Goal: Task Accomplishment & Management: Complete application form

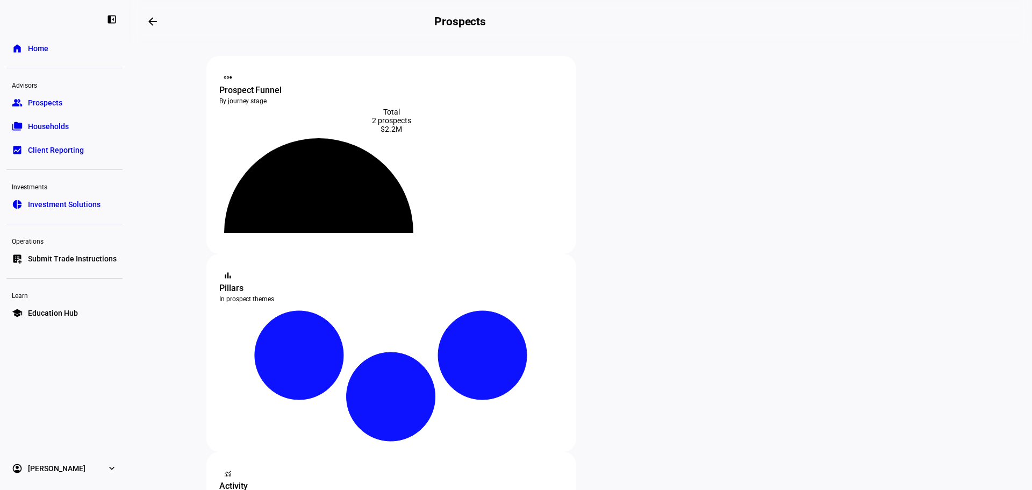
scroll to position [269, 0]
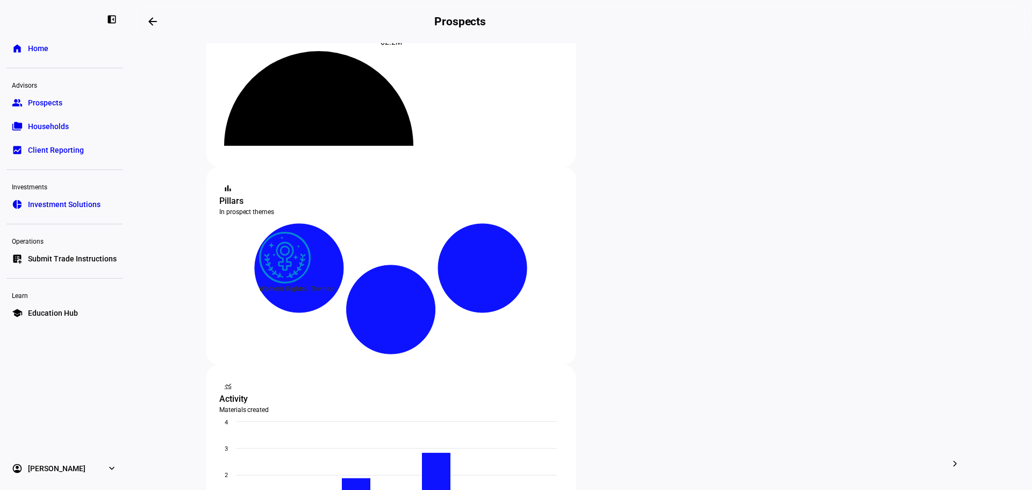
scroll to position [108, 0]
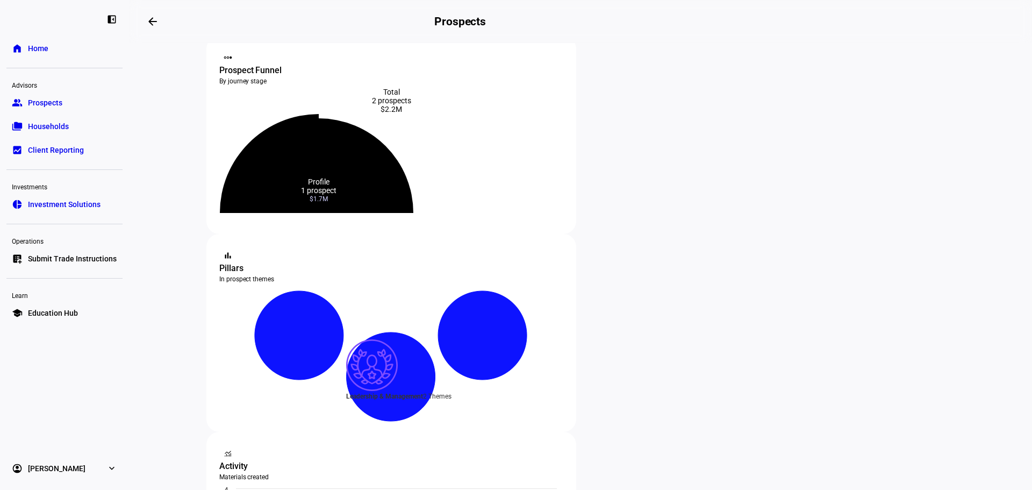
scroll to position [54, 0]
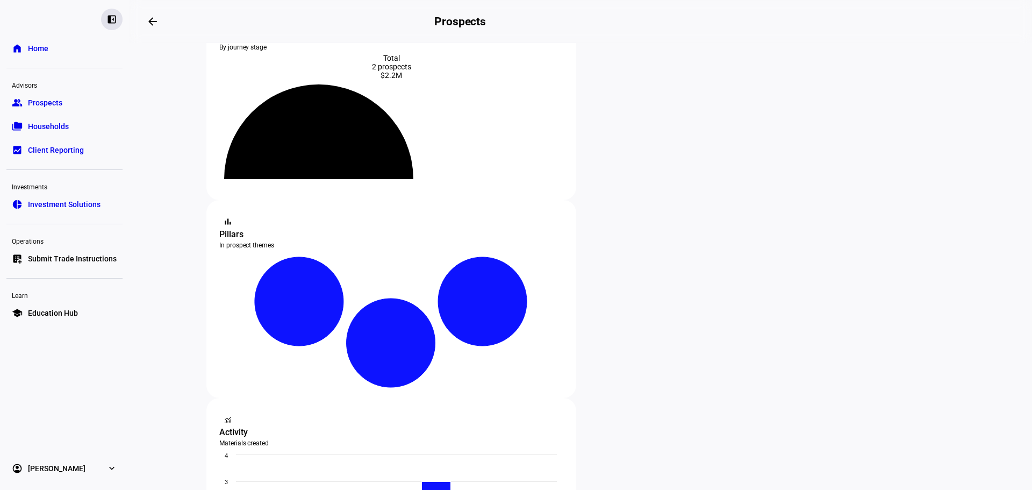
click at [120, 18] on div "left_panel_close" at bounding box center [112, 20] width 22 height 22
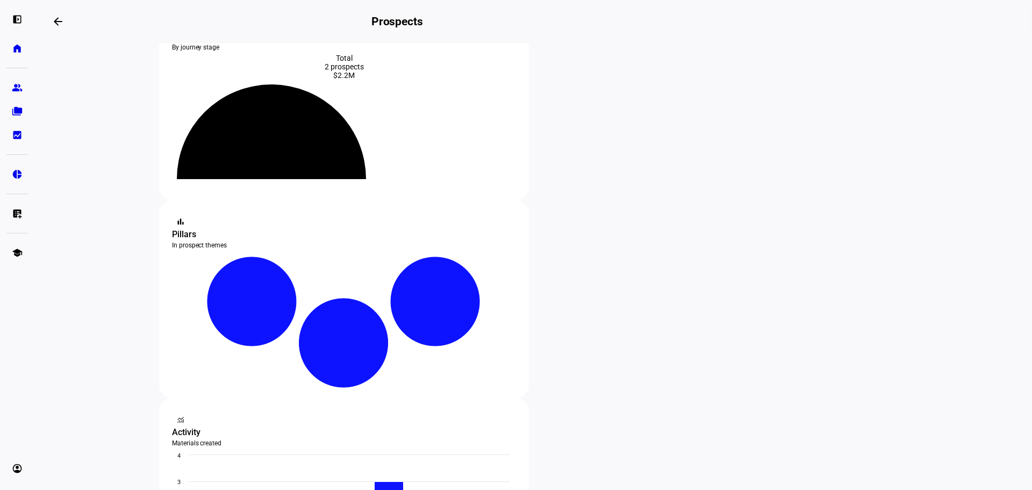
click at [70, 22] on span at bounding box center [58, 22] width 26 height 26
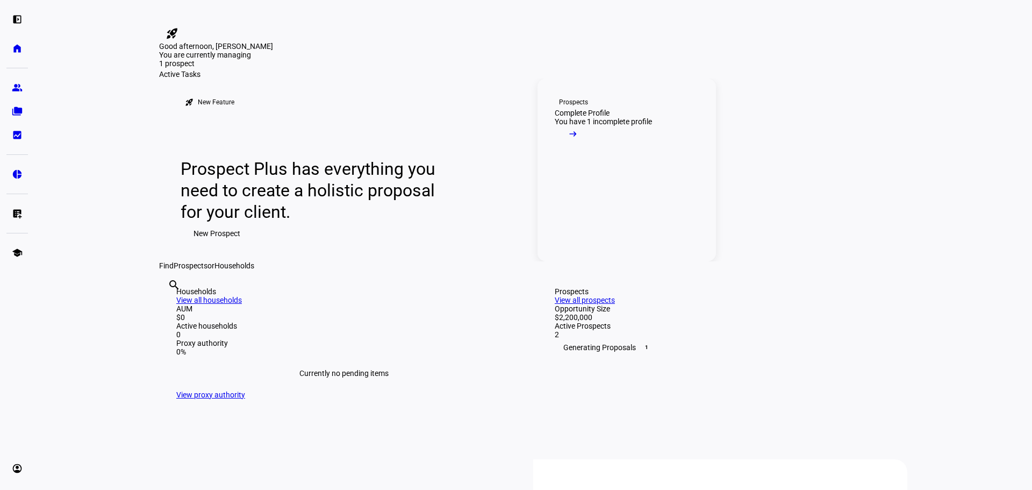
click at [652, 261] on link "Prospects Complete Profile You have 1 incomplete profile arrow_right_alt" at bounding box center [627, 169] width 178 height 183
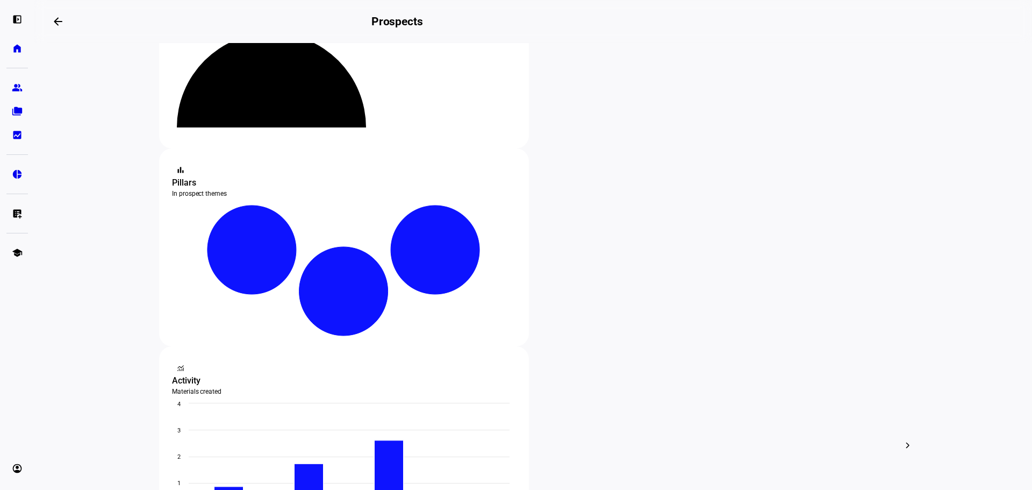
scroll to position [108, 0]
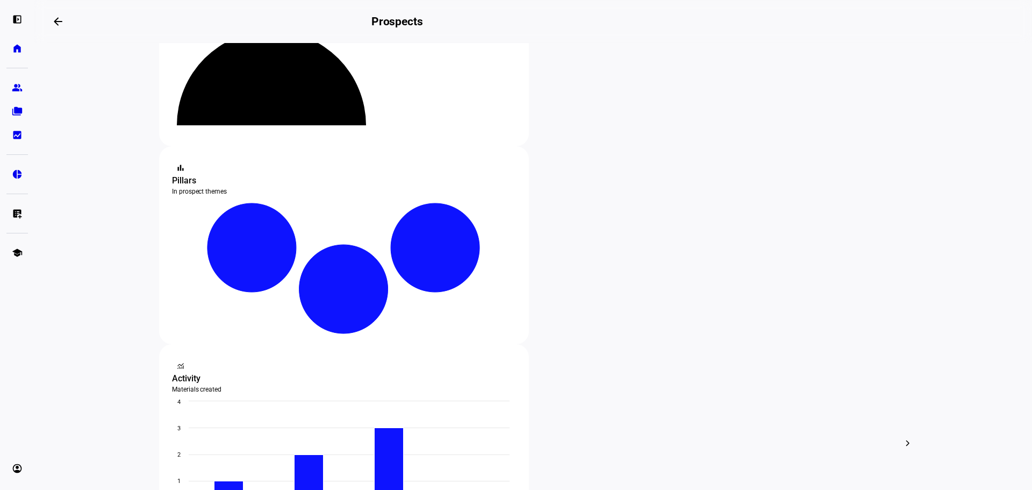
click at [613, 310] on div "edit Edit" at bounding box center [601, 311] width 47 height 15
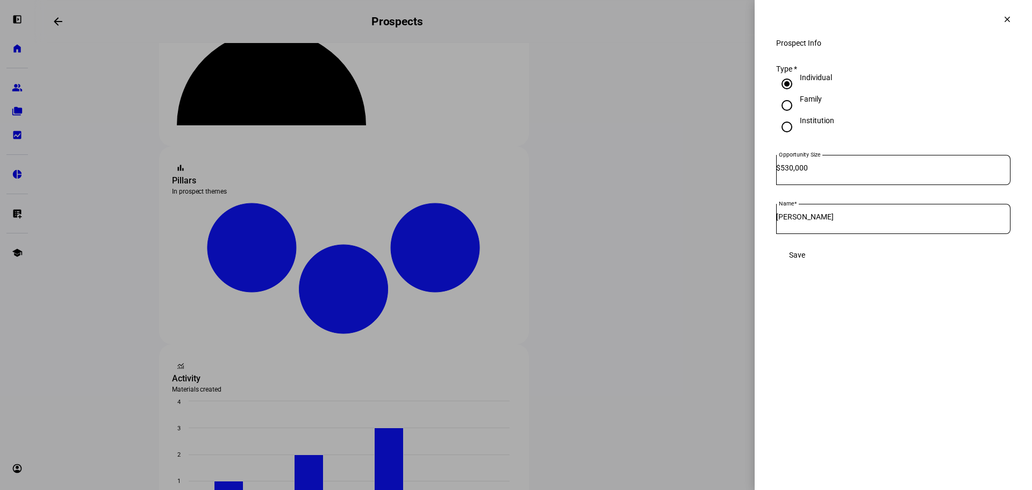
click at [1008, 24] on mat-icon "clear" at bounding box center [1008, 20] width 10 height 10
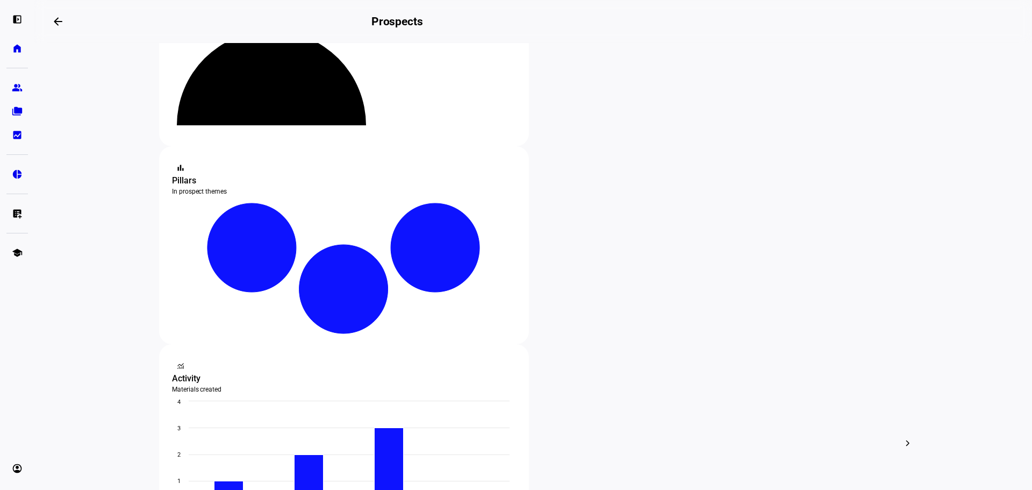
click at [605, 336] on span "Archive" at bounding box center [609, 340] width 25 height 9
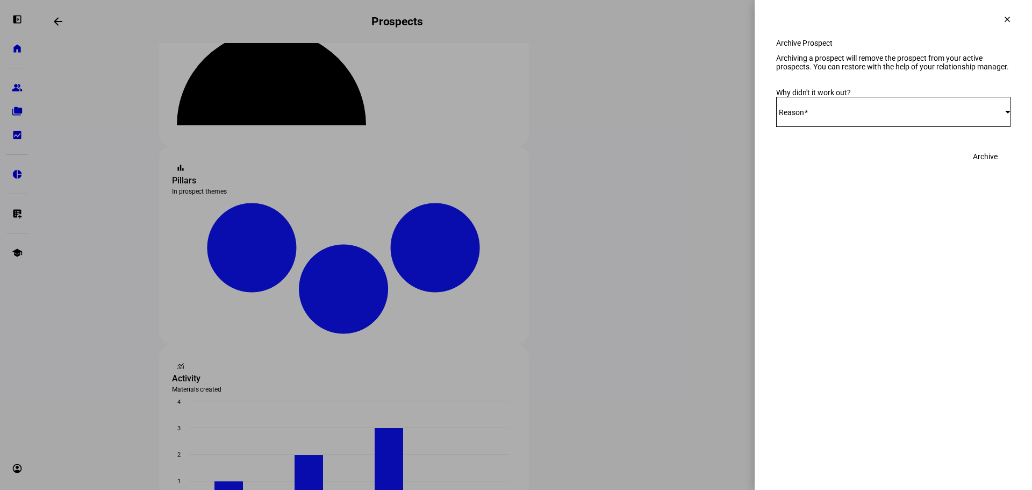
click at [999, 27] on span at bounding box center [1008, 19] width 26 height 26
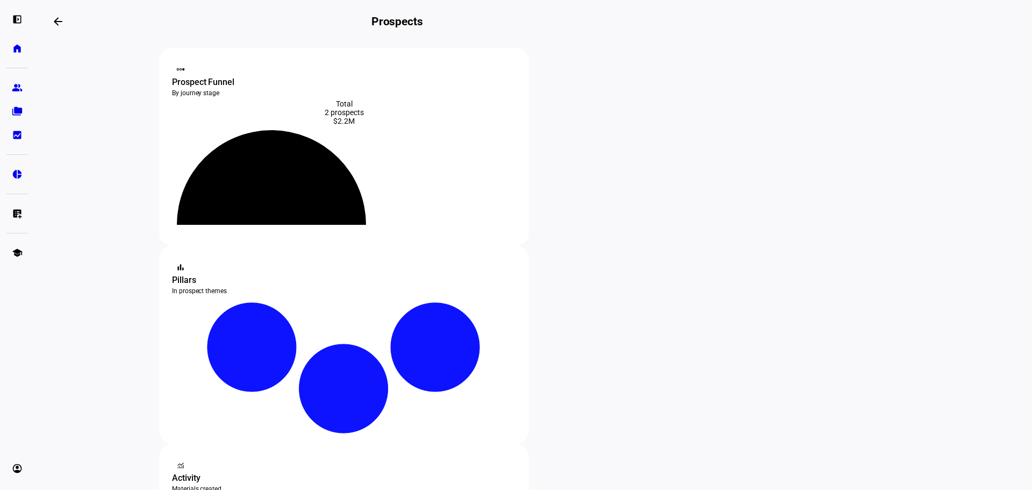
scroll to position [0, 0]
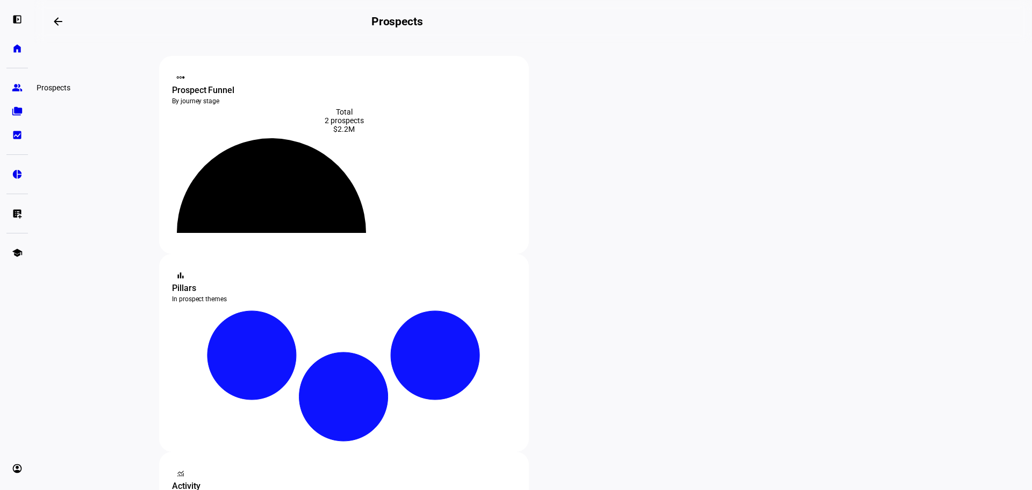
click at [18, 83] on eth-mat-symbol "group" at bounding box center [17, 87] width 11 height 11
click at [17, 467] on eth-mat-symbol "account_circle" at bounding box center [17, 468] width 11 height 11
click at [88, 458] on link "Sign Out" at bounding box center [77, 462] width 129 height 22
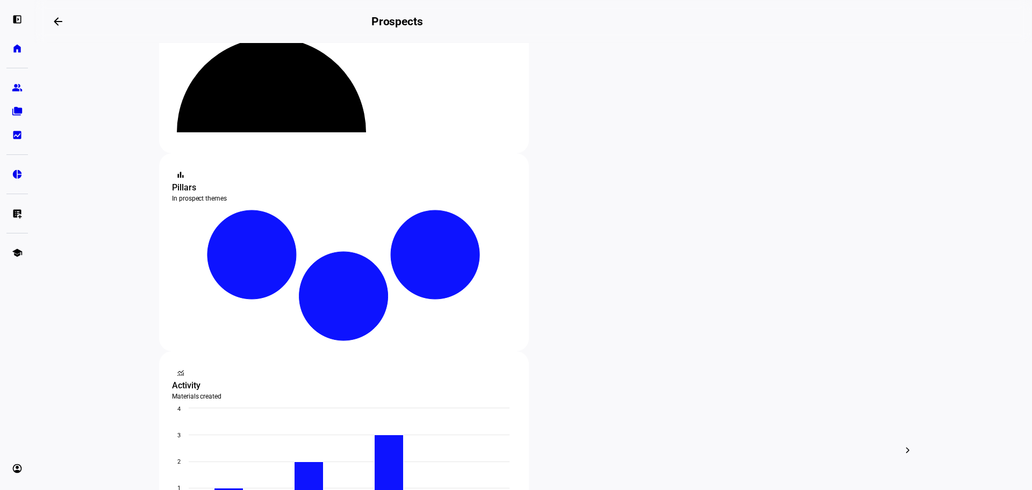
scroll to position [108, 0]
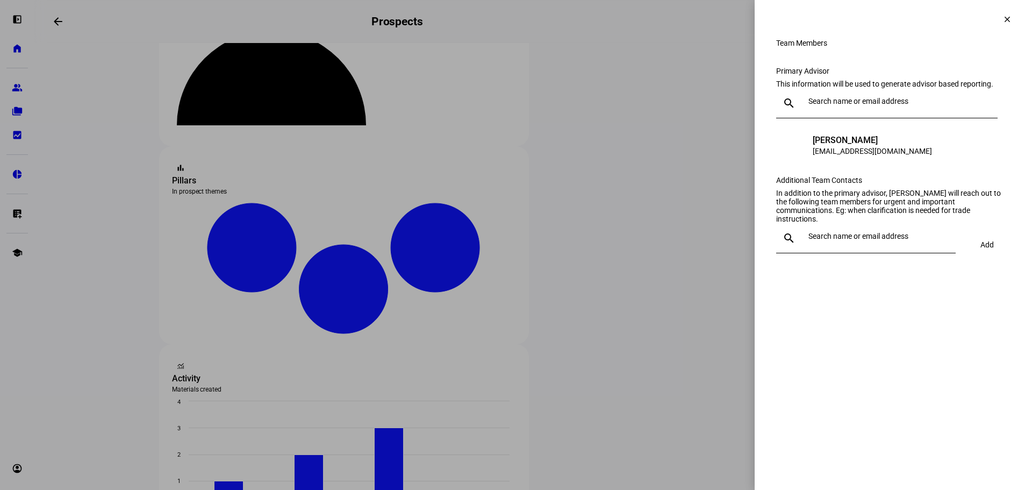
click at [1006, 25] on span at bounding box center [1008, 19] width 26 height 26
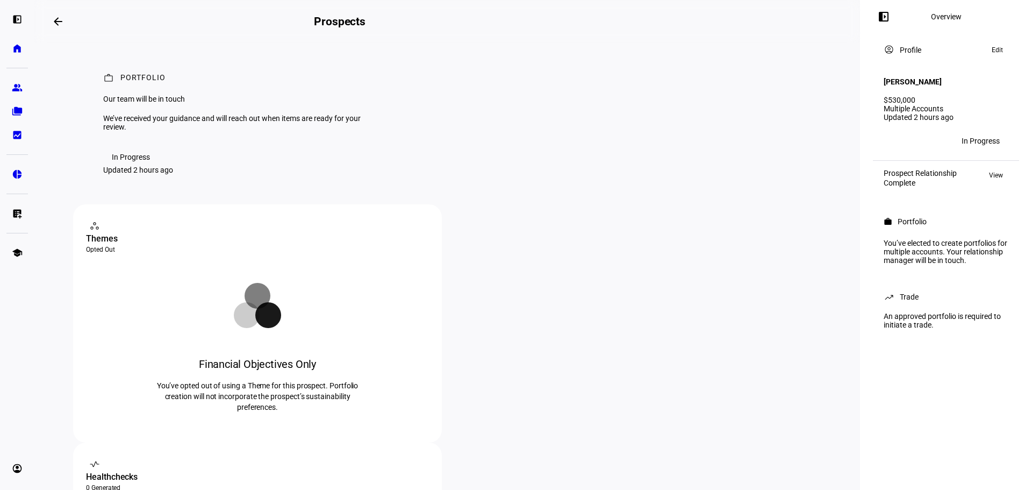
click at [54, 23] on span at bounding box center [58, 22] width 26 height 26
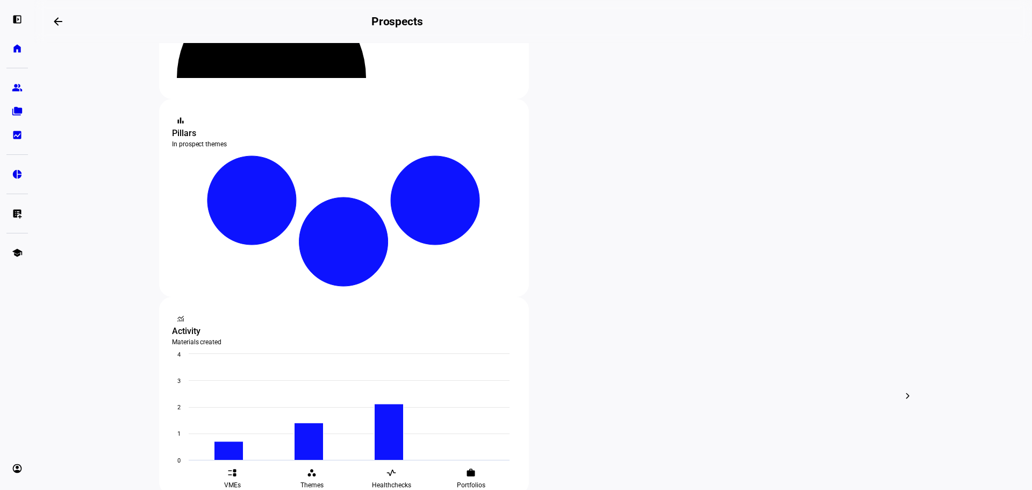
scroll to position [161, 0]
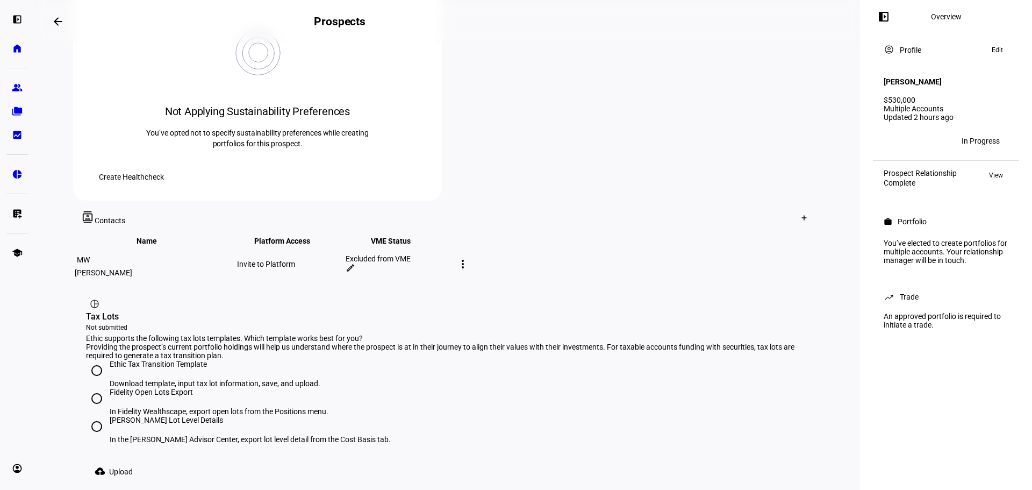
scroll to position [491, 0]
click at [62, 183] on div "work Portfolio Our team will be in touch We’ve received your guidance and will …" at bounding box center [447, 65] width 774 height 1027
click at [87, 359] on input "Ethic Tax Transition Template Download template, input tax lot information, sav…" at bounding box center [97, 370] width 22 height 22
radio input "true"
click at [164, 488] on span "Download template" at bounding box center [131, 492] width 65 height 9
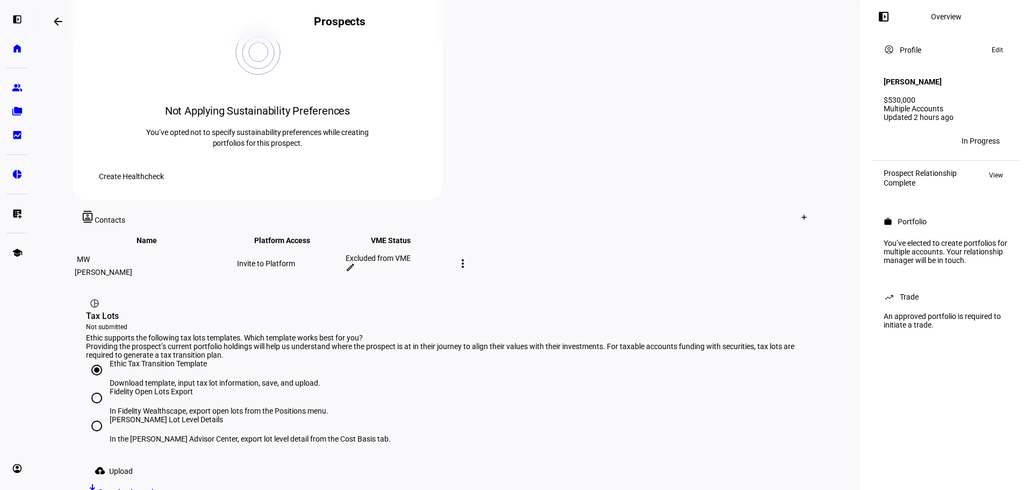
click at [110, 387] on div "Fidelity Open Lots Export" at bounding box center [219, 391] width 219 height 9
click at [105, 387] on input "Fidelity Open Lots Export In Fidelity Wealthscape, export open lots from the Po…" at bounding box center [97, 398] width 22 height 22
radio input "true"
click at [355, 262] on mat-icon "edit" at bounding box center [351, 267] width 10 height 10
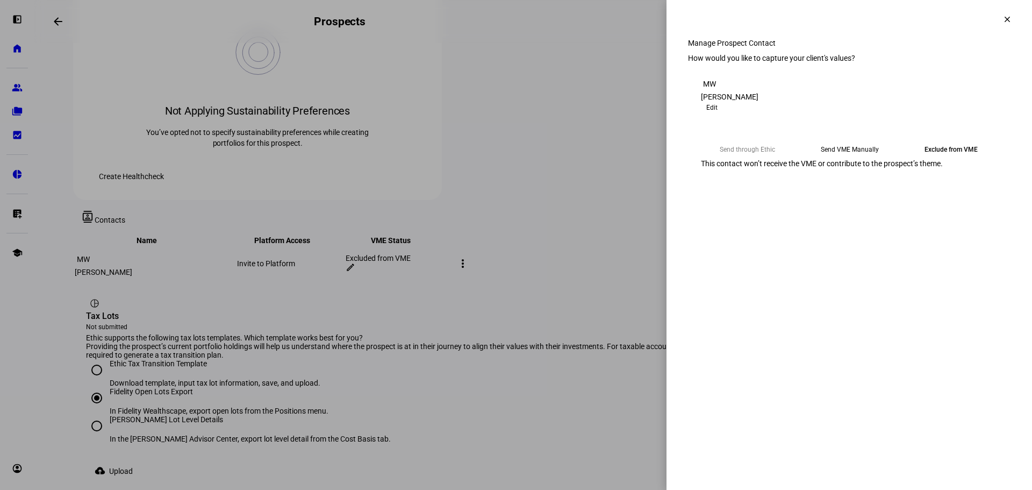
click at [1003, 24] on mat-icon "clear" at bounding box center [1008, 20] width 10 height 10
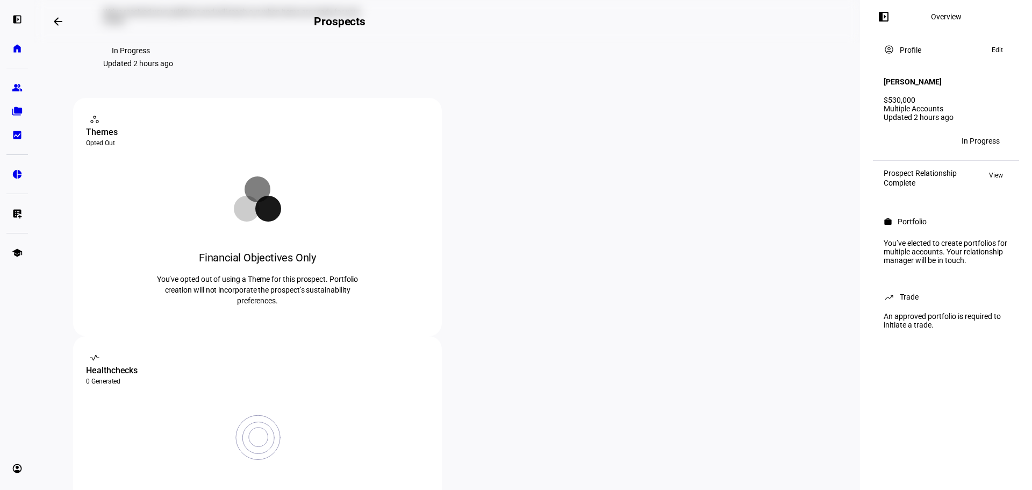
scroll to position [61, 0]
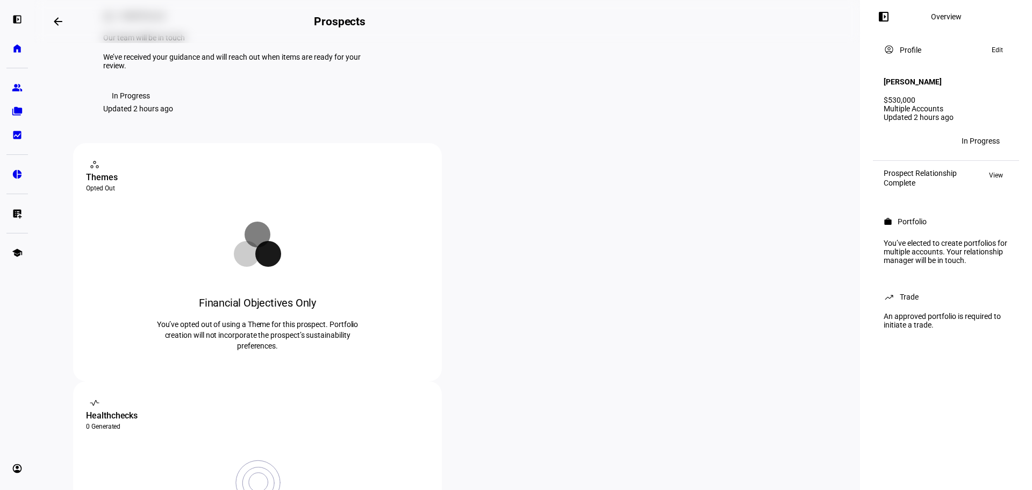
click at [69, 24] on span at bounding box center [58, 22] width 26 height 26
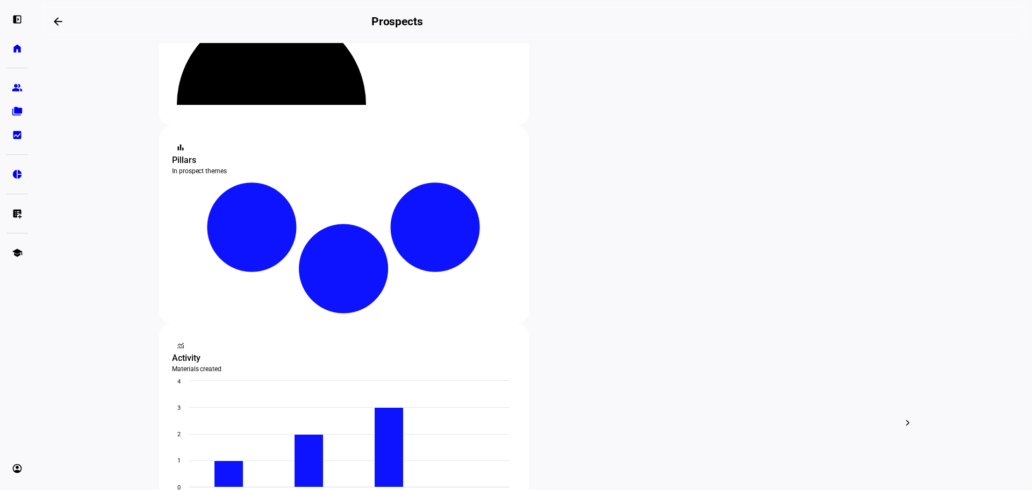
scroll to position [161, 0]
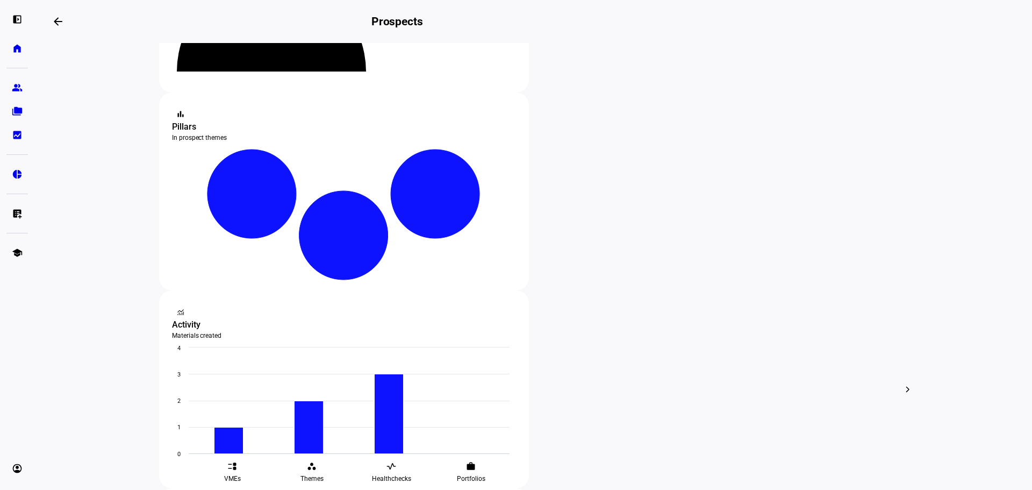
click at [611, 282] on span "Archive" at bounding box center [609, 286] width 25 height 9
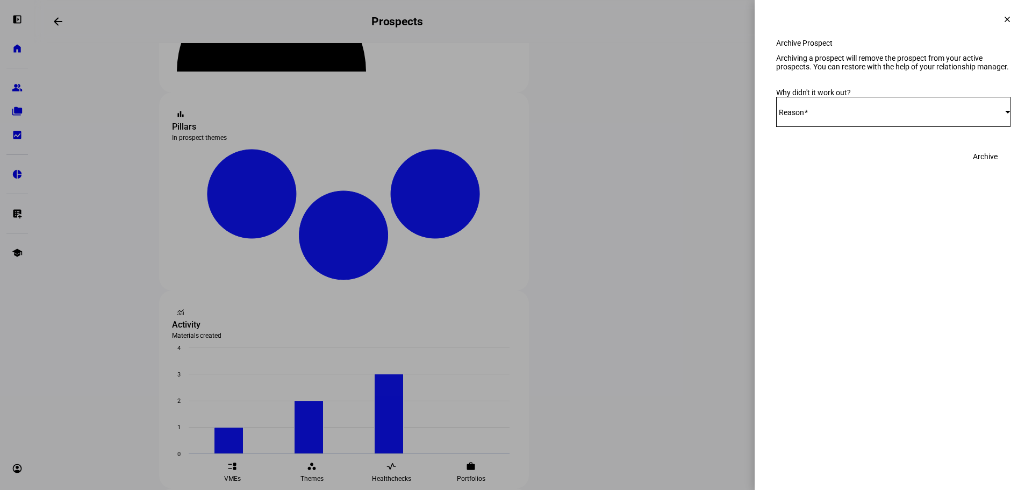
click at [932, 127] on div "Select Reason" at bounding box center [893, 112] width 234 height 30
click at [900, 257] on mat-option "Other" at bounding box center [893, 257] width 234 height 26
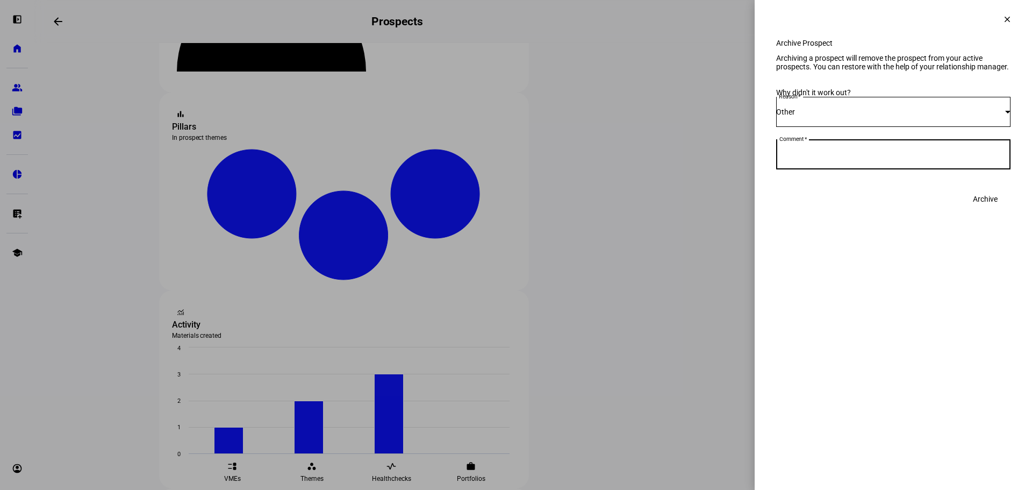
click at [899, 161] on textarea "Comment" at bounding box center [893, 154] width 234 height 13
type textarea "closing out to start taxable and non taxable account proposal"
click at [991, 210] on span "Archive" at bounding box center [985, 199] width 25 height 22
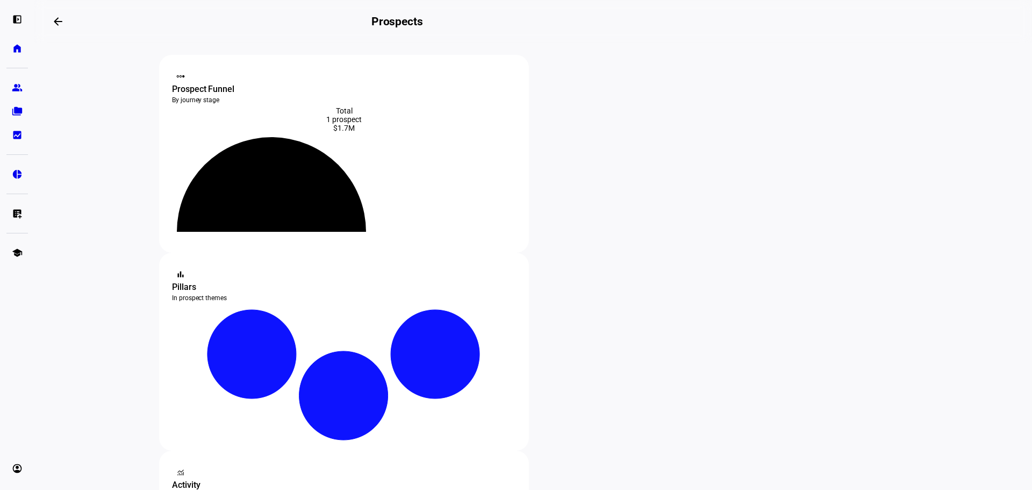
scroll to position [0, 0]
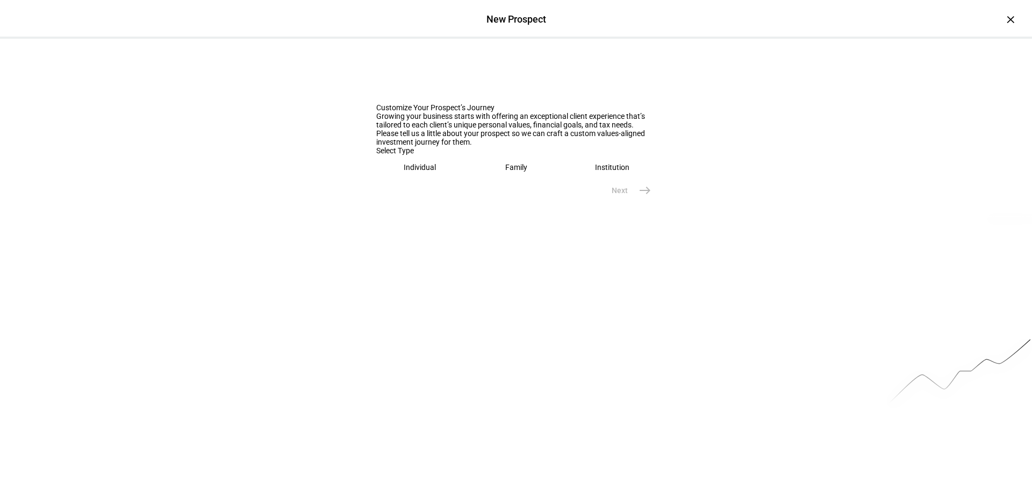
click at [415, 180] on eth-mega-radio-button "Individual" at bounding box center [420, 167] width 88 height 25
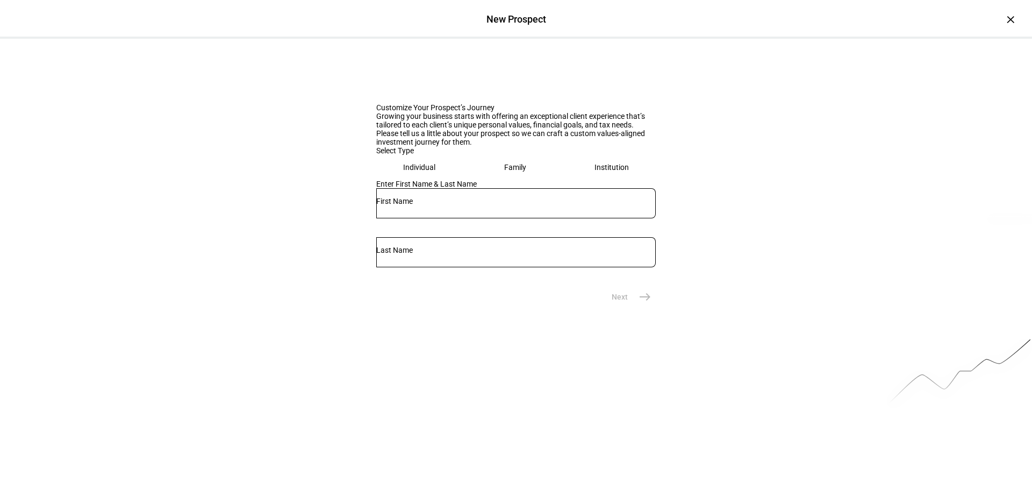
click at [412, 205] on input "text" at bounding box center [516, 201] width 280 height 9
type input "Maurice"
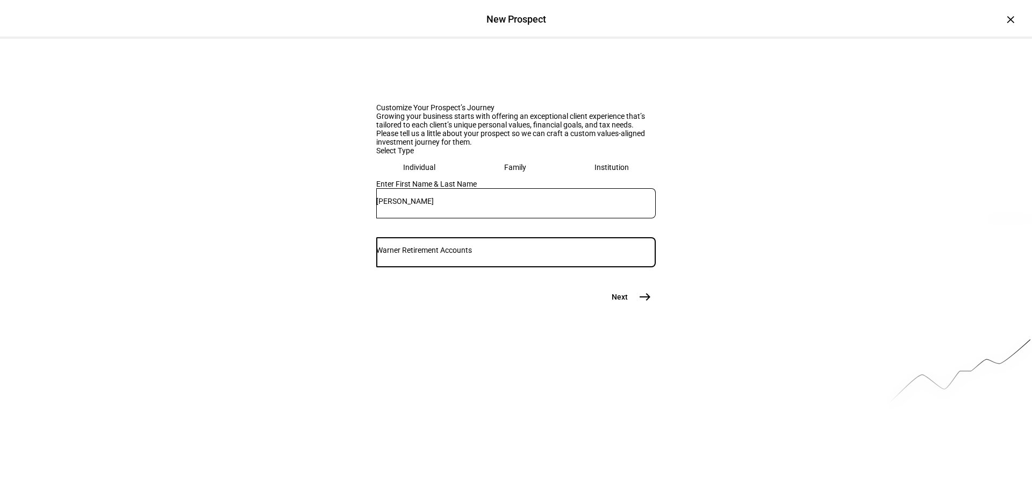
type input "Warner Retirement Accounts"
click at [650, 308] on span "east" at bounding box center [645, 297] width 22 height 22
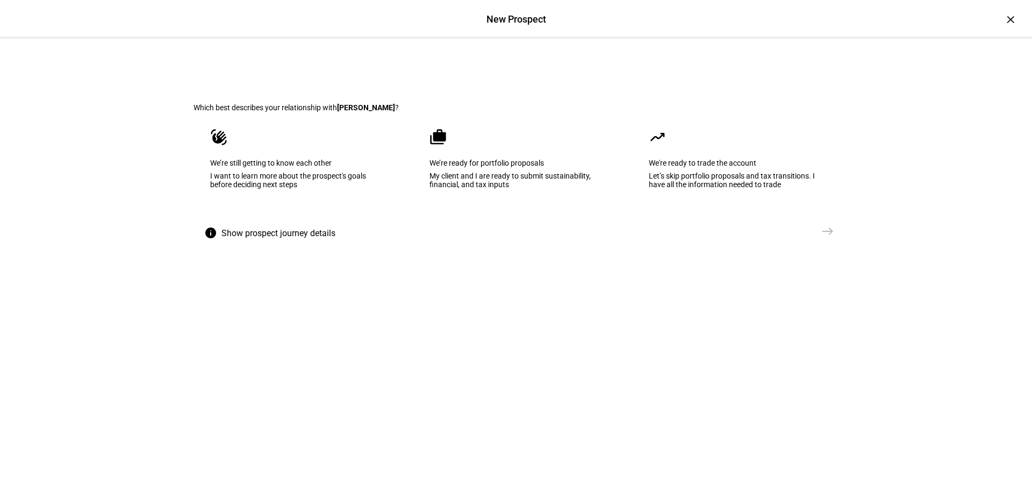
click at [513, 220] on eth-mega-radio-button "cases We’re ready for portfolio proposals My client and I are ready to submit s…" at bounding box center [516, 166] width 206 height 109
click at [823, 238] on mat-icon "east" at bounding box center [827, 231] width 13 height 13
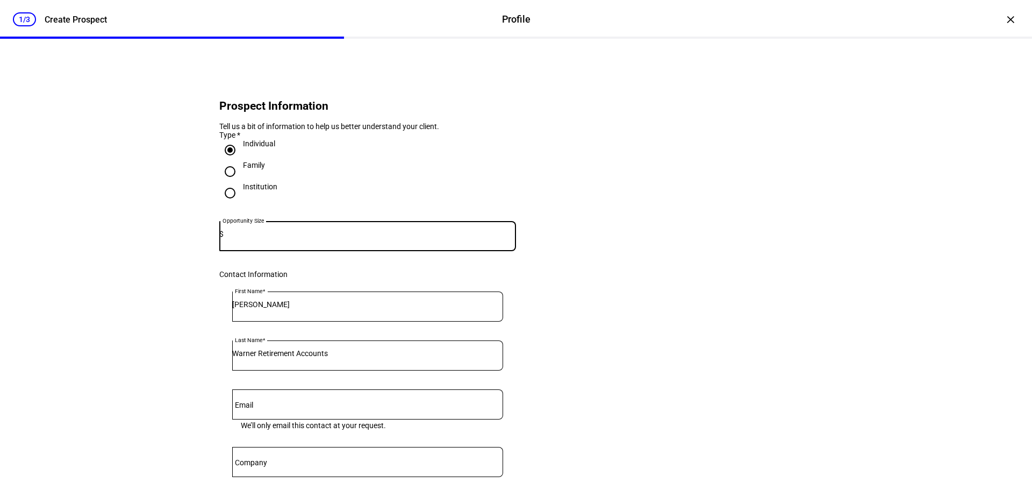
click at [290, 238] on input at bounding box center [370, 234] width 292 height 9
click at [268, 244] on div at bounding box center [370, 236] width 292 height 30
type input "1"
click at [270, 244] on div at bounding box center [367, 236] width 297 height 30
click at [267, 238] on input at bounding box center [367, 234] width 297 height 9
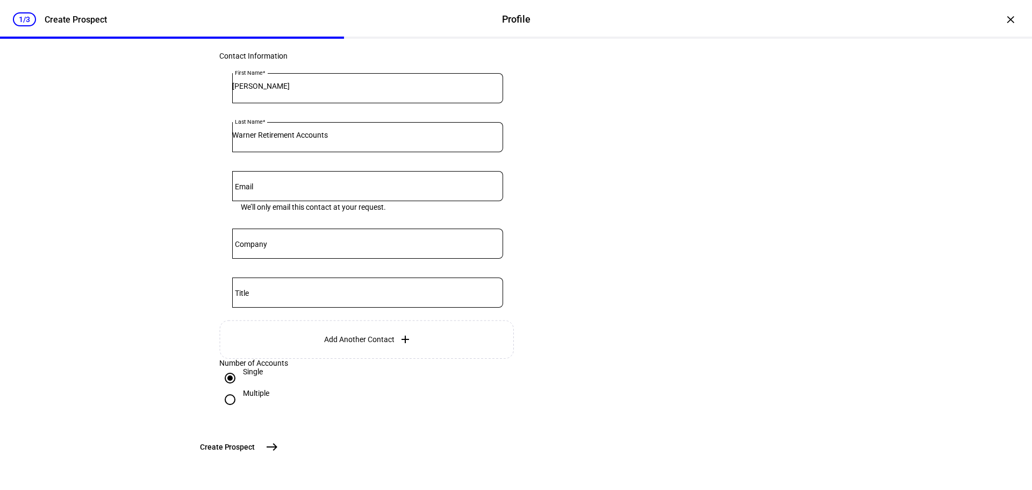
scroll to position [304, 0]
type input "257,000"
click at [278, 442] on mat-icon "east" at bounding box center [272, 446] width 13 height 13
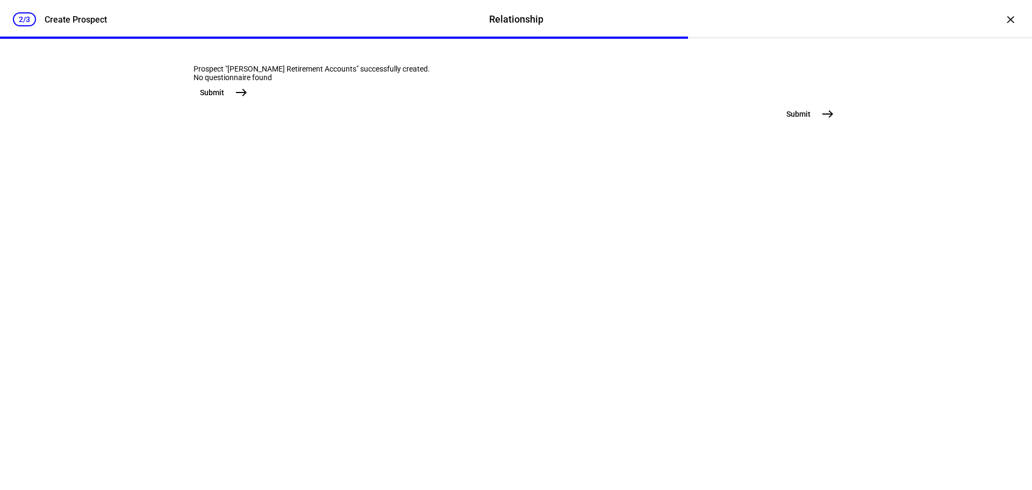
scroll to position [0, 0]
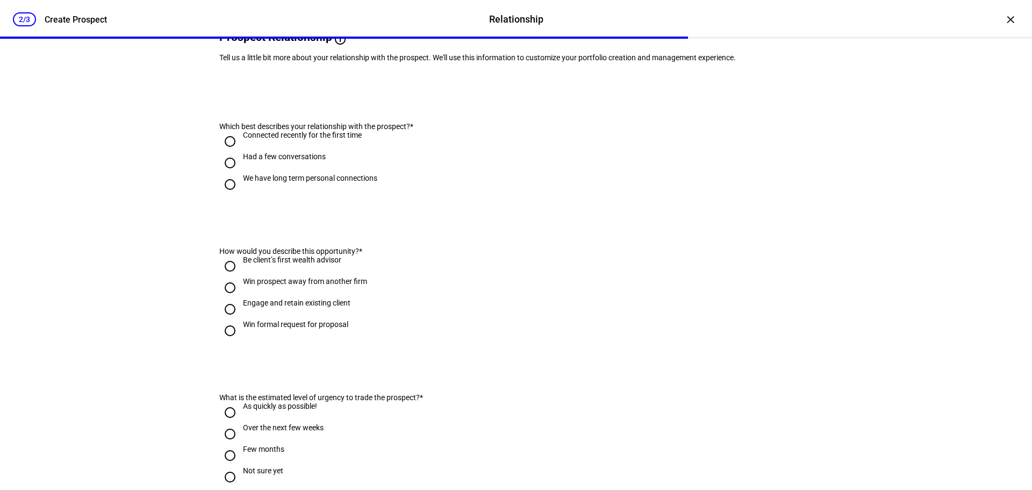
scroll to position [108, 0]
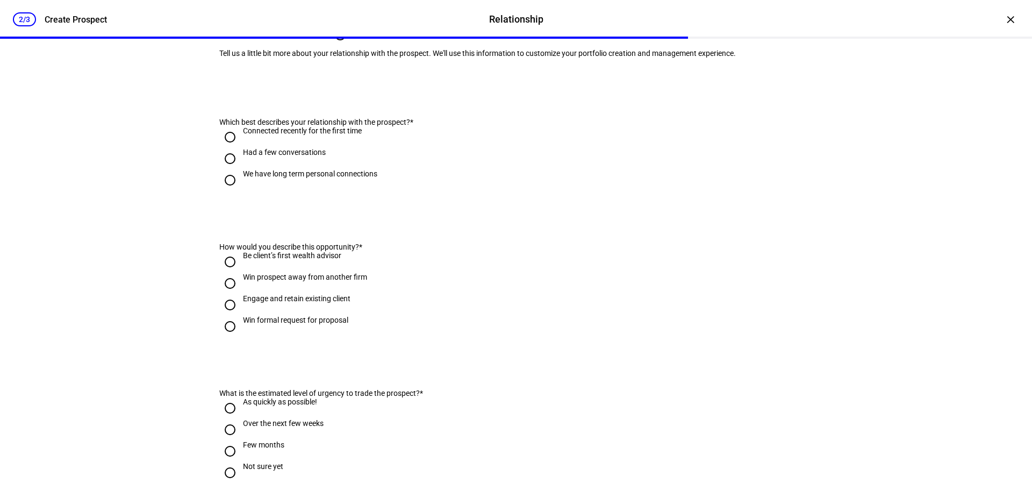
click at [223, 191] on input "We have long term personal connections" at bounding box center [230, 180] width 22 height 22
radio input "true"
click at [230, 316] on input "Engage and retain existing client" at bounding box center [230, 305] width 22 height 22
radio input "true"
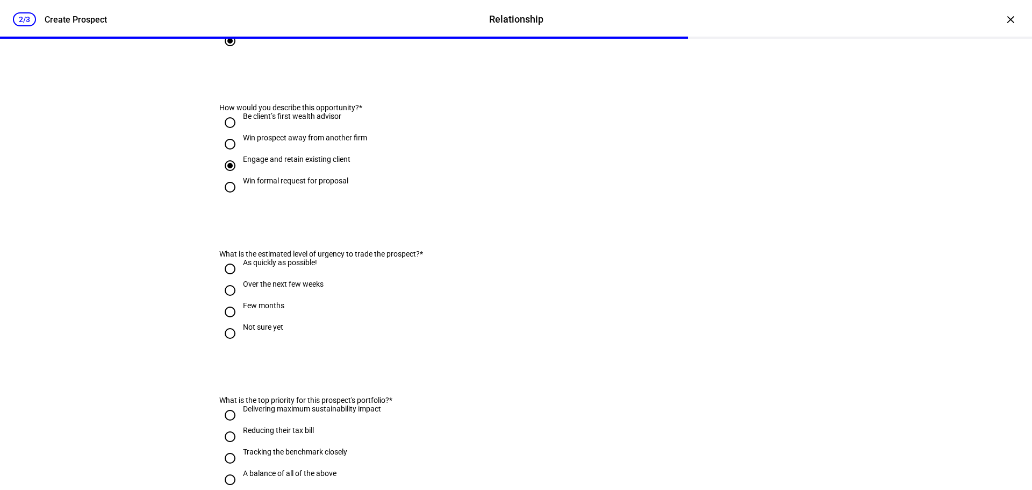
scroll to position [269, 0]
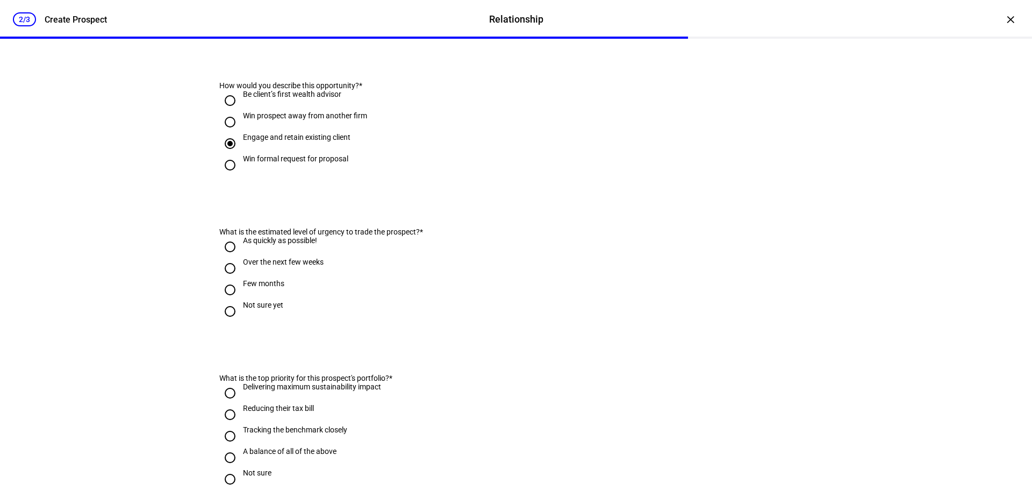
click at [223, 258] on input "As quickly as possible!" at bounding box center [230, 247] width 22 height 22
radio input "true"
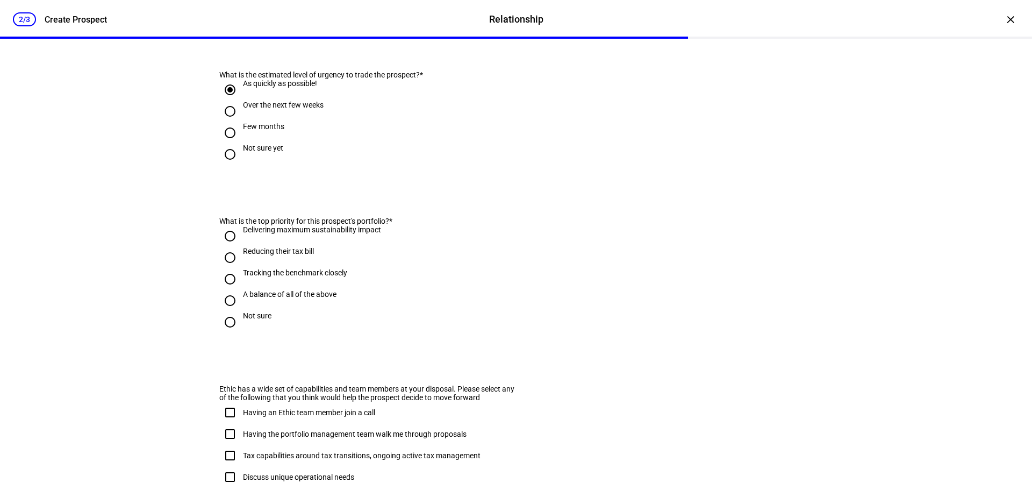
scroll to position [430, 0]
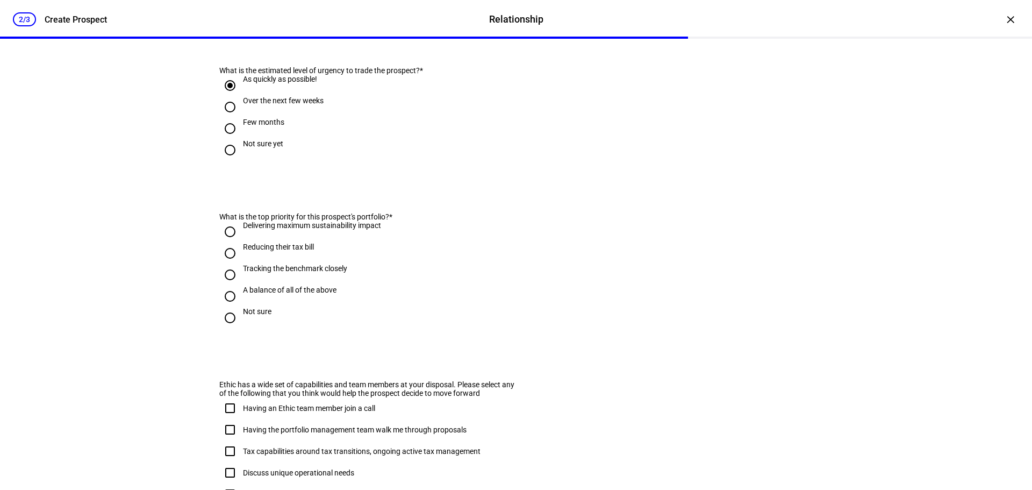
click at [226, 307] on input "A balance of all of the above" at bounding box center [230, 296] width 22 height 22
radio input "true"
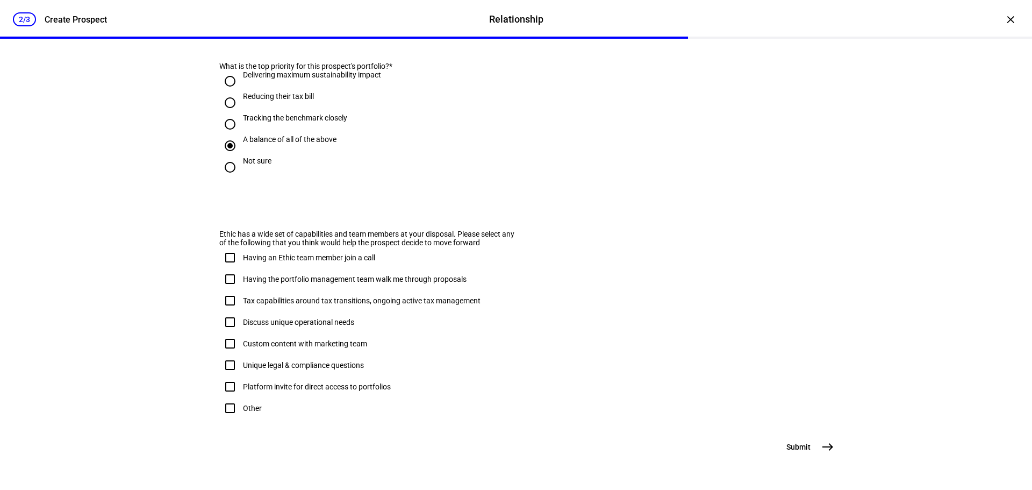
scroll to position [638, 0]
click at [226, 247] on input "Having an Ethic team member join a call" at bounding box center [230, 258] width 22 height 22
checkbox input "true"
drag, startPoint x: 226, startPoint y: 253, endPoint x: 354, endPoint y: 322, distance: 145.5
click at [230, 268] on input "Having the portfolio management team walk me through proposals" at bounding box center [230, 279] width 22 height 22
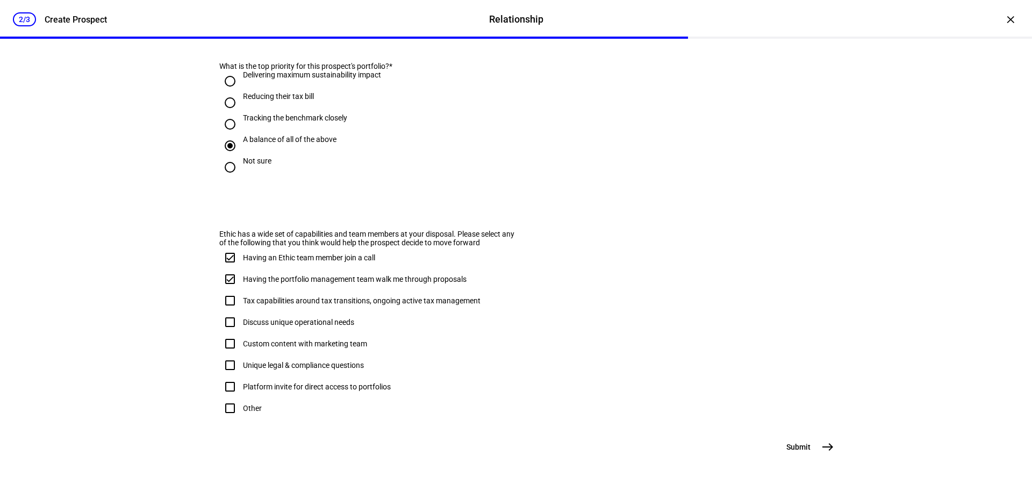
checkbox input "true"
click at [832, 448] on span "east" at bounding box center [828, 447] width 22 height 22
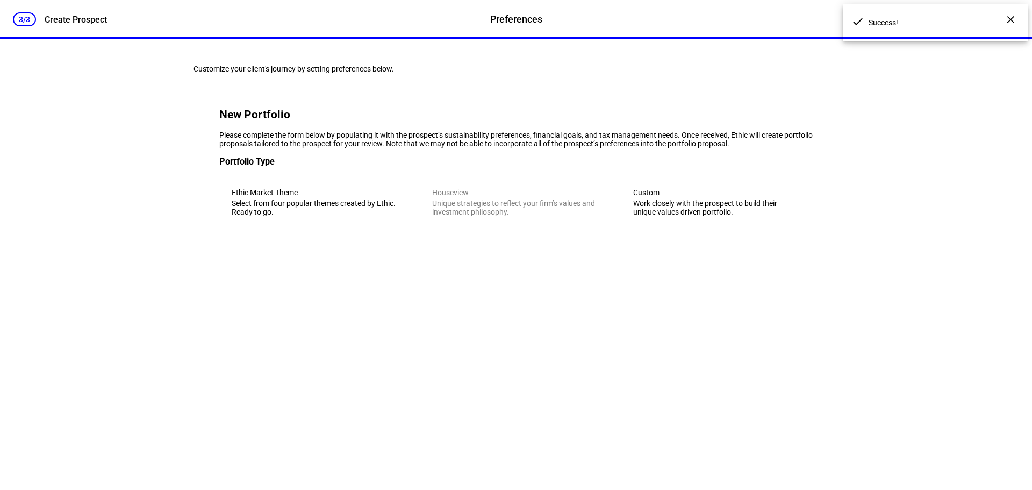
scroll to position [0, 0]
click at [693, 216] on div "Work closely with the prospect to build their unique values driven portfolio." at bounding box center [716, 207] width 167 height 17
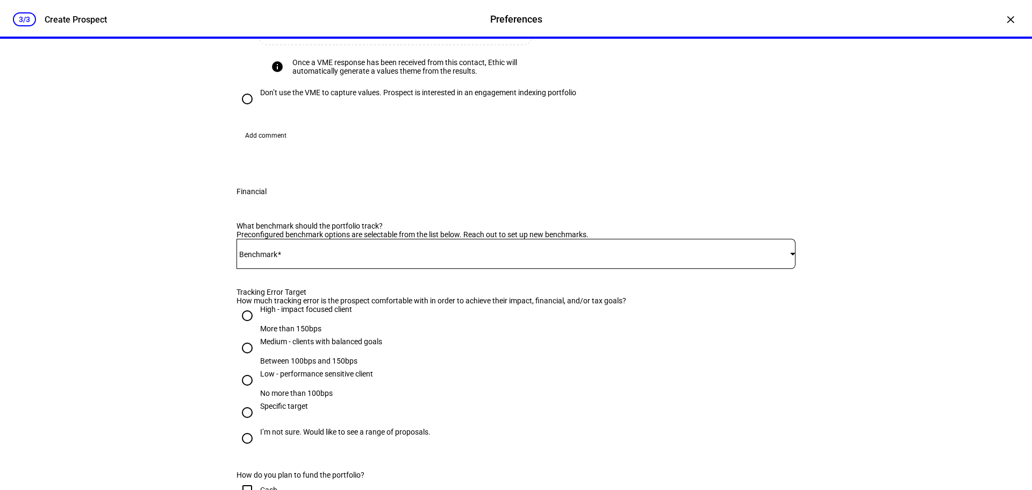
scroll to position [484, 0]
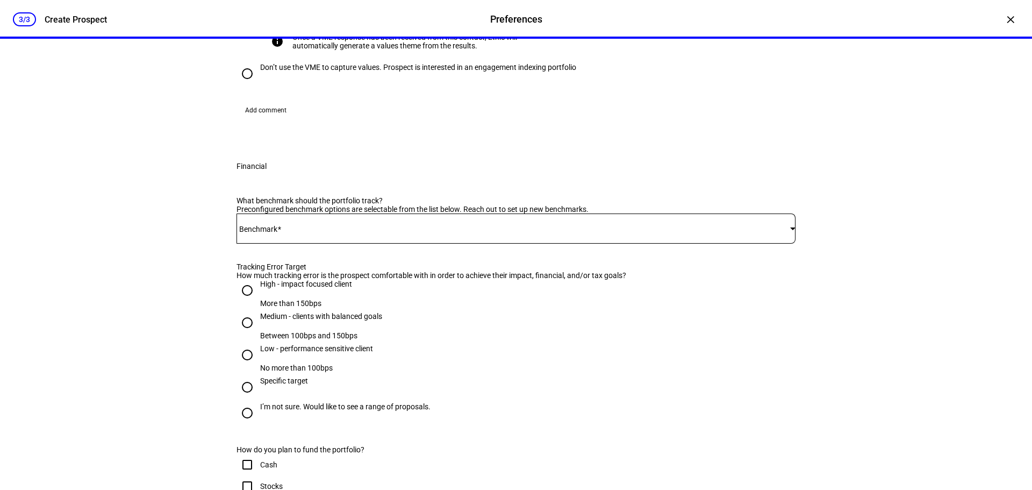
click at [238, 84] on input "Don’t use the VME to capture values. Prospect is interested in an engagement in…" at bounding box center [248, 74] width 22 height 22
radio input "true"
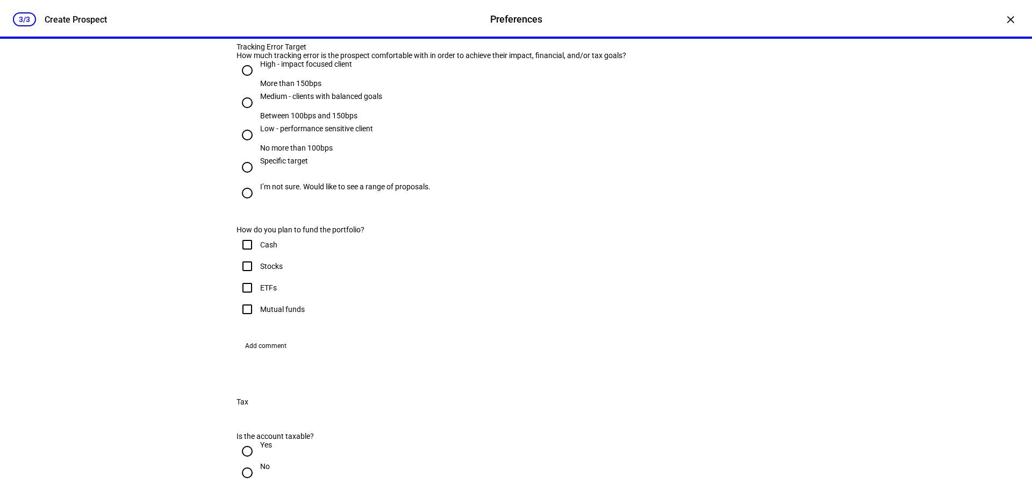
scroll to position [477, 0]
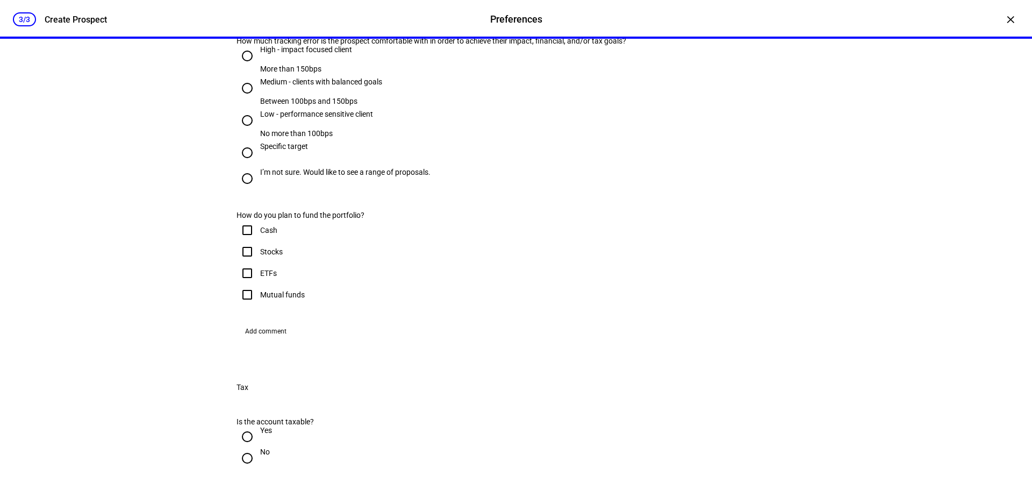
click at [282, 174] on span "iShares MSCI ACWI ETF - ACWI" at bounding box center [293, 174] width 102 height 9
click at [194, 180] on eth-form-card "New Portfolio Please complete the form below by populating it with the prospect…" at bounding box center [516, 301] width 645 height 1411
click at [240, 189] on input "I’m not sure. Would like to see a range of proposals." at bounding box center [248, 179] width 22 height 22
radio input "true"
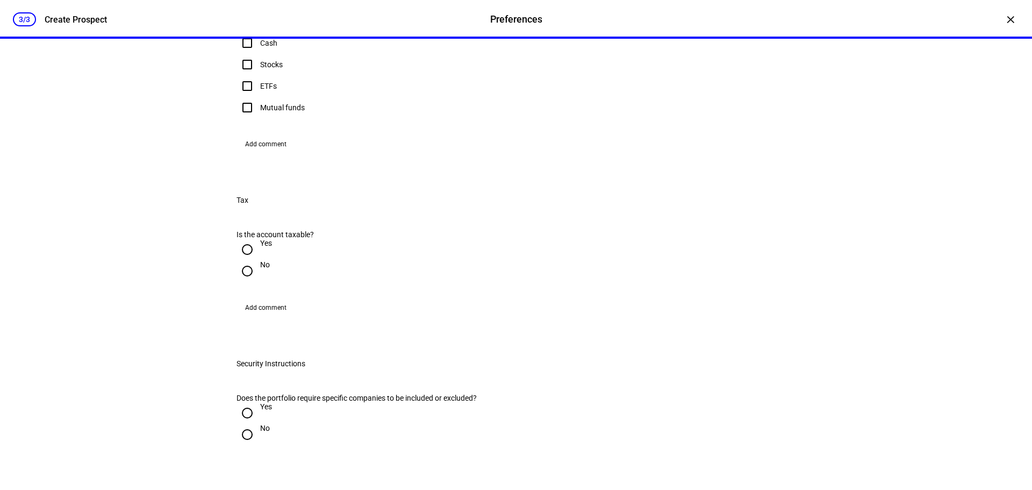
scroll to position [692, 0]
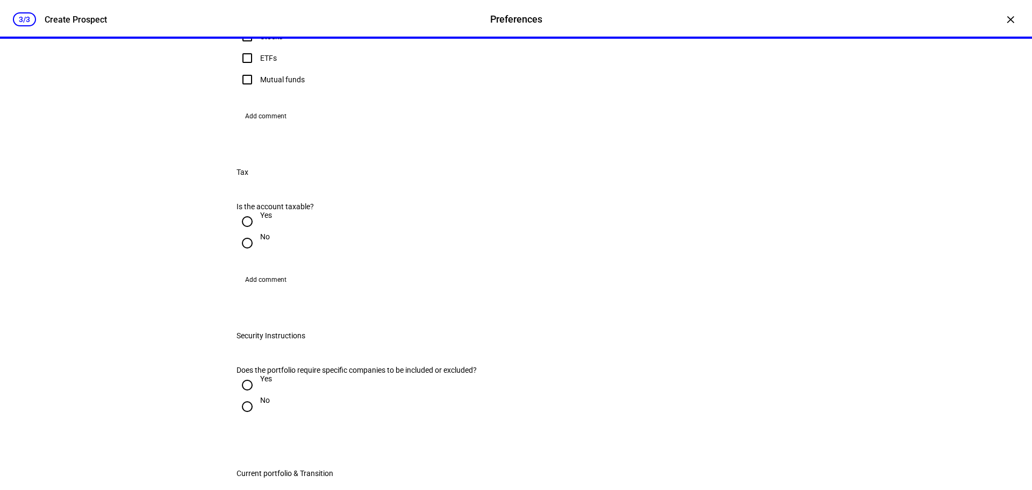
click at [242, 47] on input "Stocks" at bounding box center [248, 37] width 22 height 22
checkbox input "true"
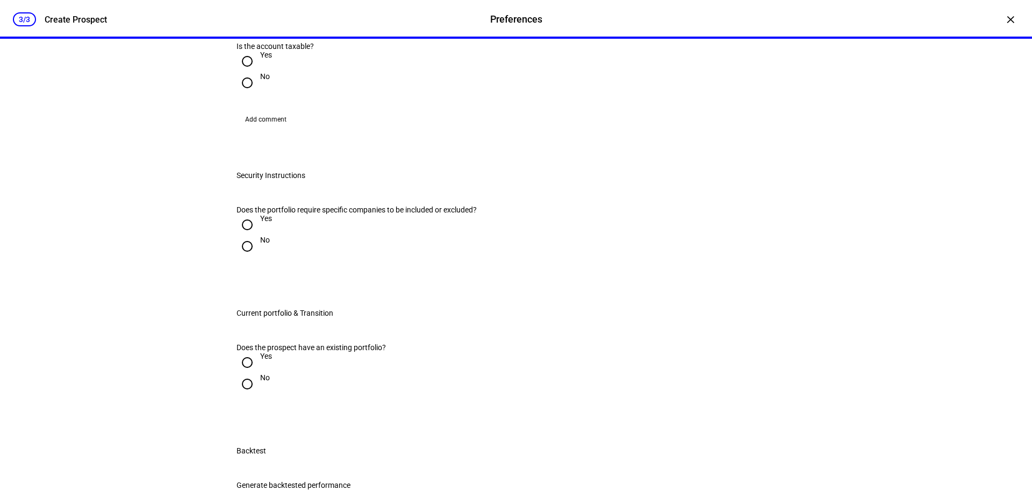
scroll to position [854, 0]
click at [245, 92] on input "No" at bounding box center [248, 82] width 22 height 22
radio input "true"
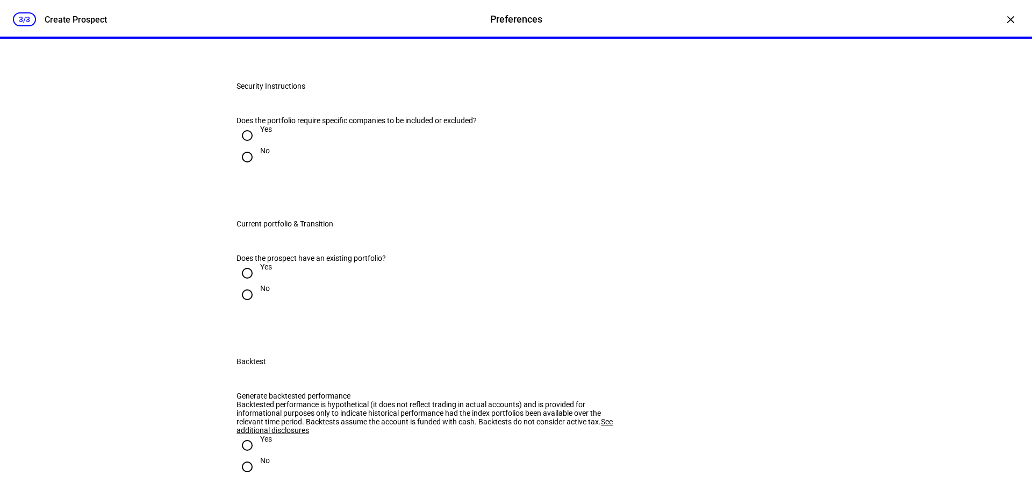
scroll to position [1015, 0]
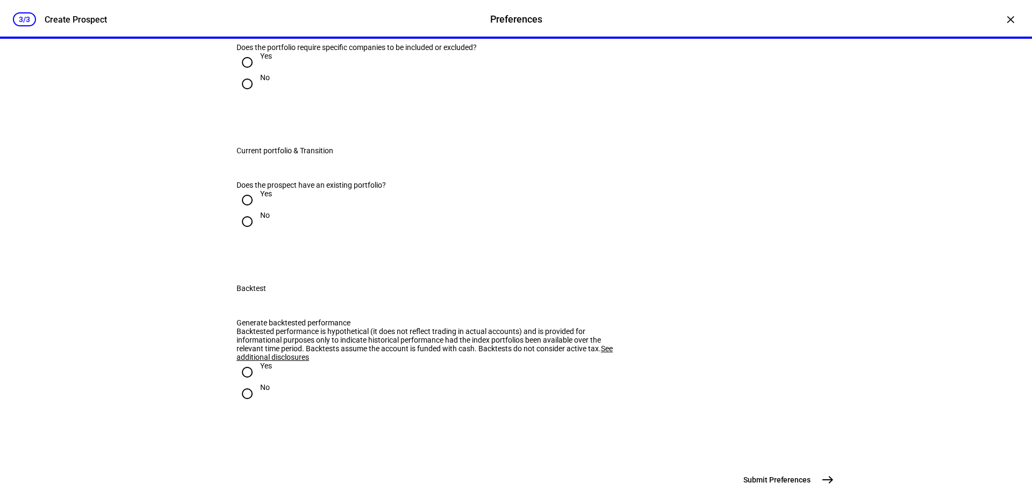
click at [239, 95] on input "No" at bounding box center [248, 84] width 22 height 22
radio input "true"
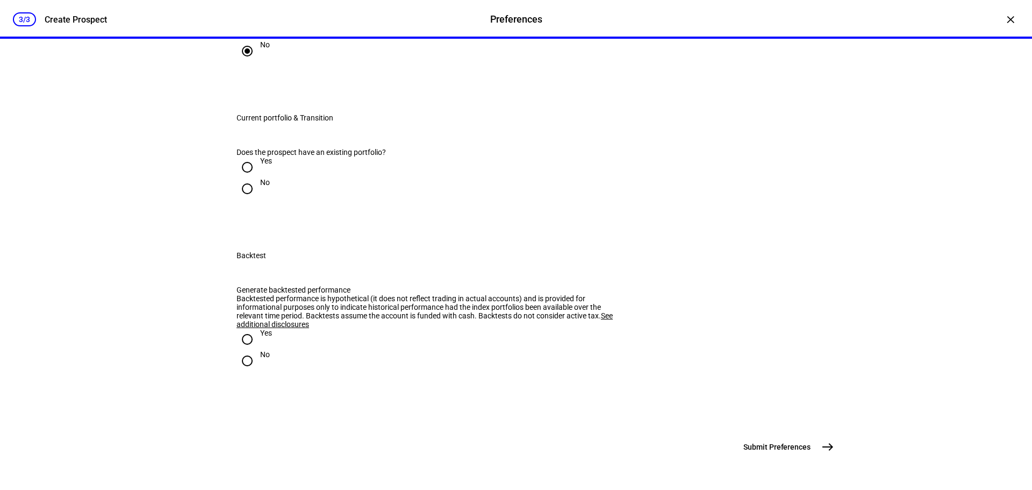
scroll to position [1123, 0]
click at [248, 40] on input "Yes" at bounding box center [248, 30] width 22 height 22
radio input "true"
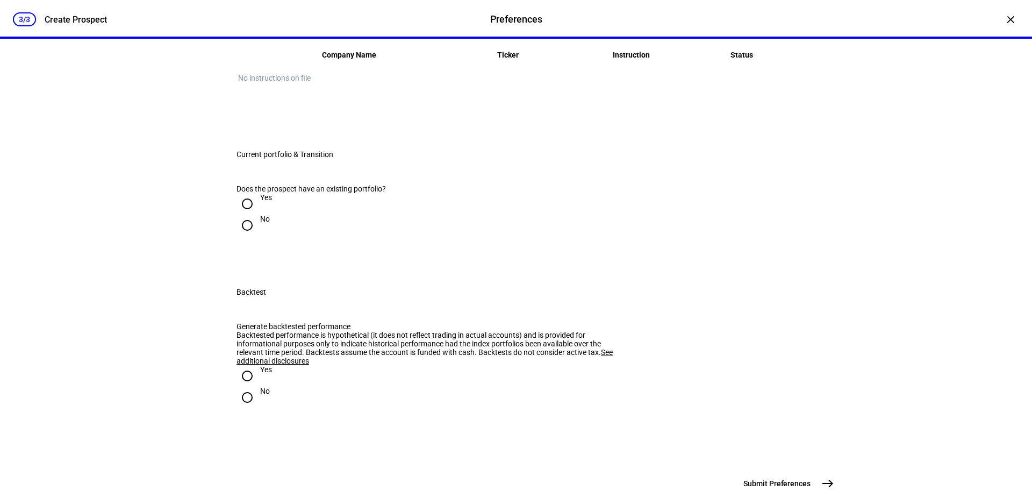
radio input "true"
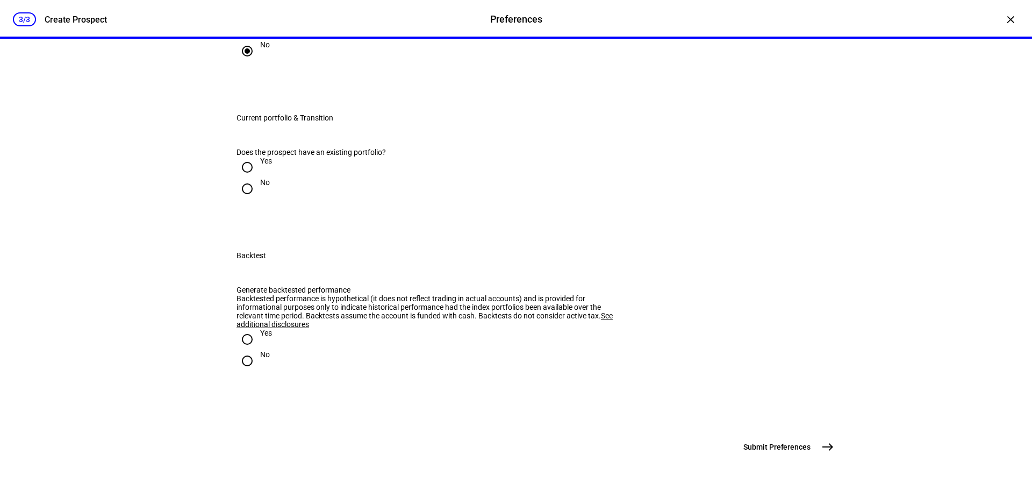
scroll to position [1230, 0]
click at [245, 178] on input "Yes" at bounding box center [248, 167] width 22 height 22
radio input "true"
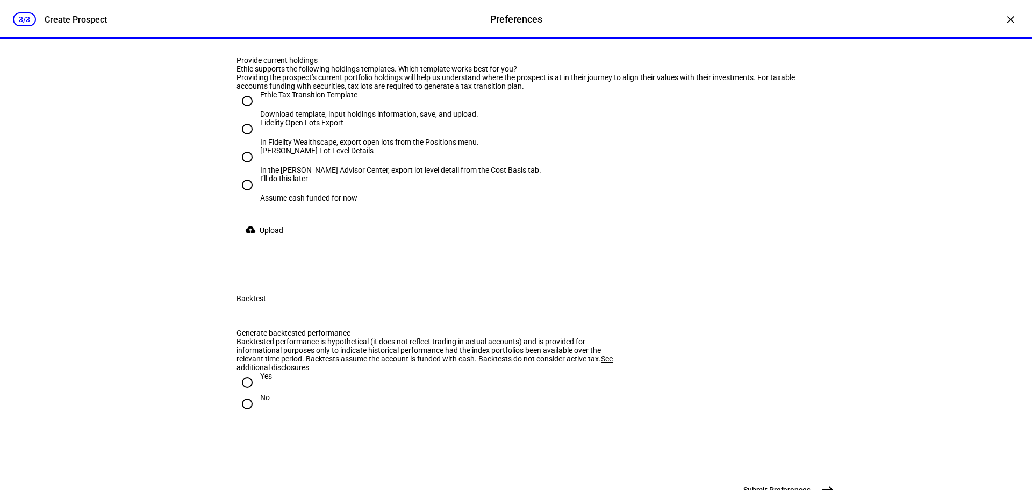
scroll to position [1338, 0]
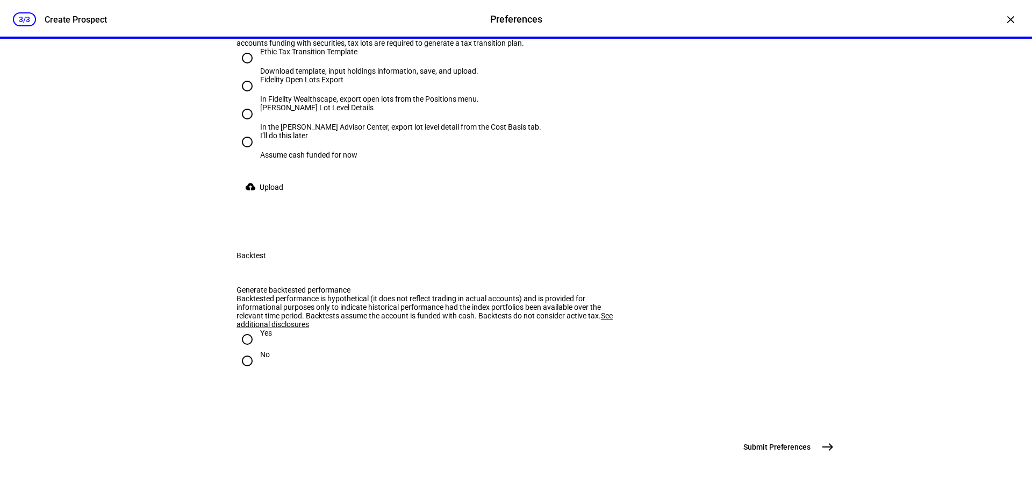
radio input "true"
click at [246, 69] on input "Ethic Tax Transition Template Download template, input holdings information, sa…" at bounding box center [248, 58] width 22 height 22
radio input "true"
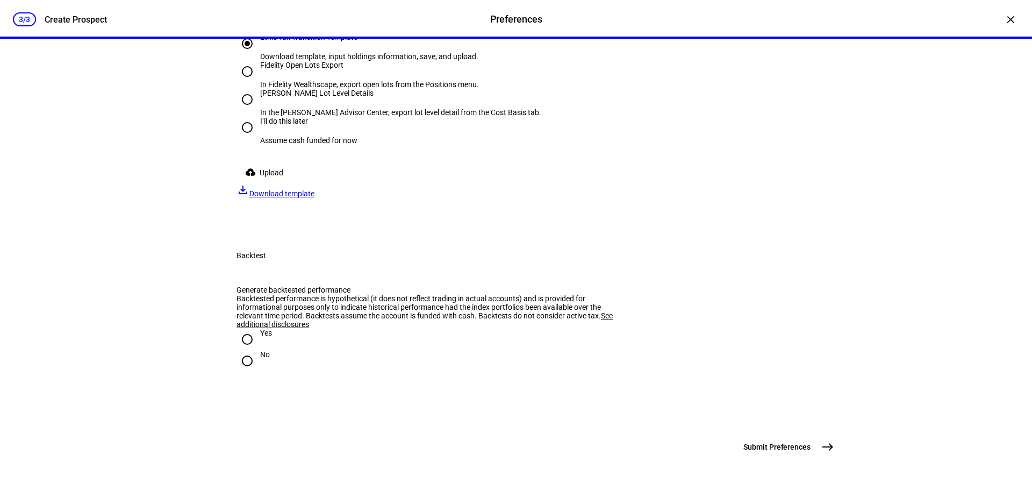
click at [315, 198] on span "Download template" at bounding box center [281, 193] width 65 height 9
click at [261, 183] on span "Upload" at bounding box center [272, 173] width 24 height 22
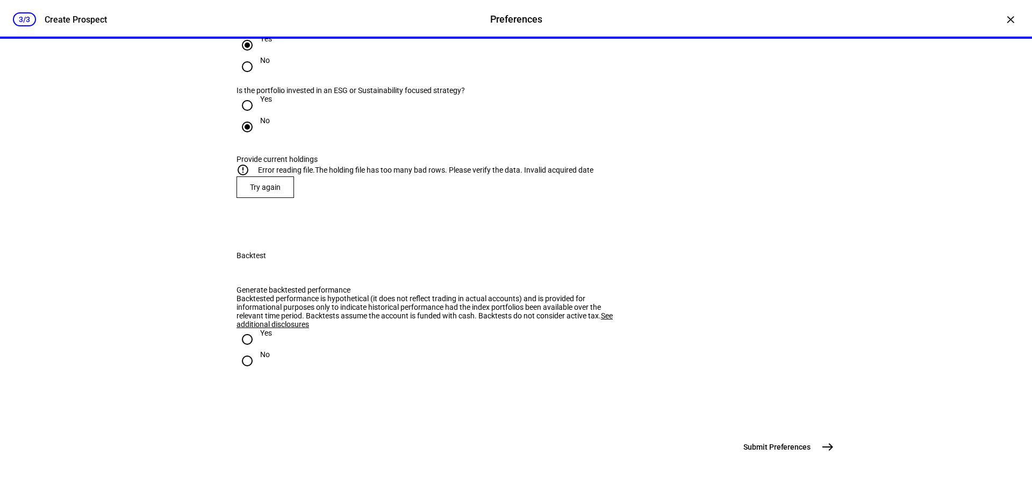
click at [296, 198] on plt-upload-tax-lots "error_outline Error reading file. The holding file has too many bad rows. Pleas…" at bounding box center [516, 180] width 559 height 34
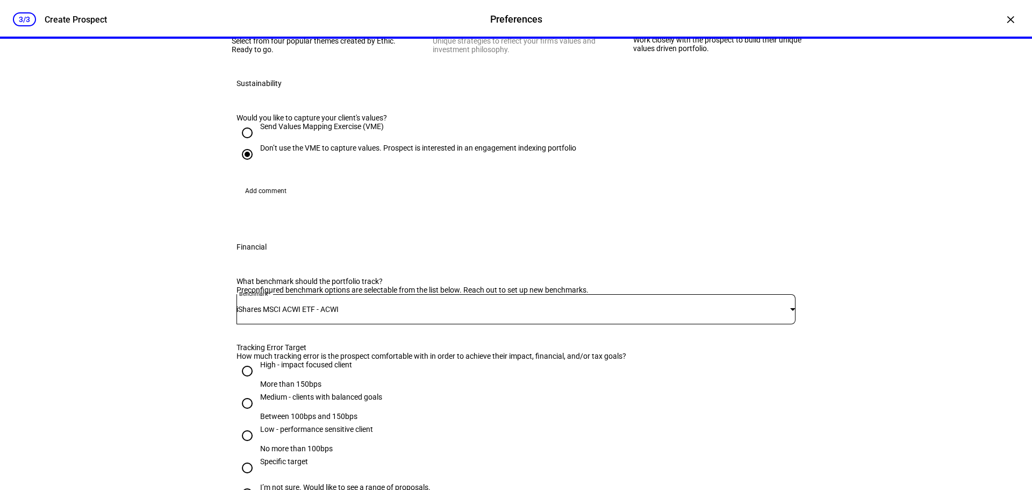
scroll to position [159, 0]
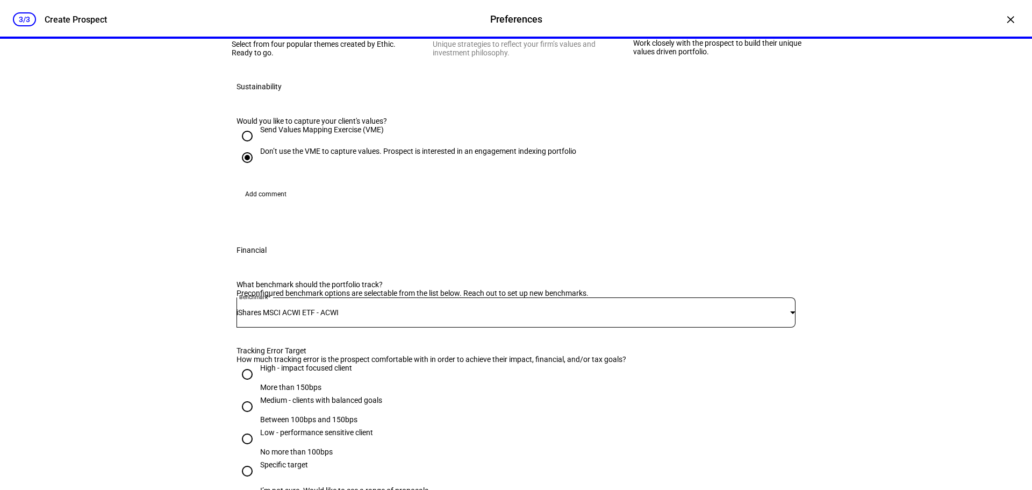
click at [270, 203] on span "Add comment" at bounding box center [265, 193] width 41 height 17
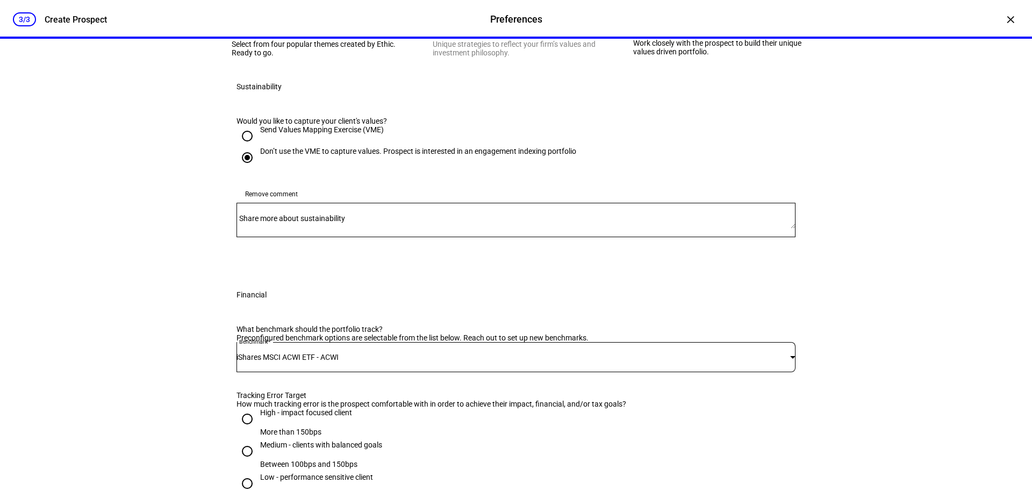
click at [323, 237] on div at bounding box center [516, 220] width 559 height 34
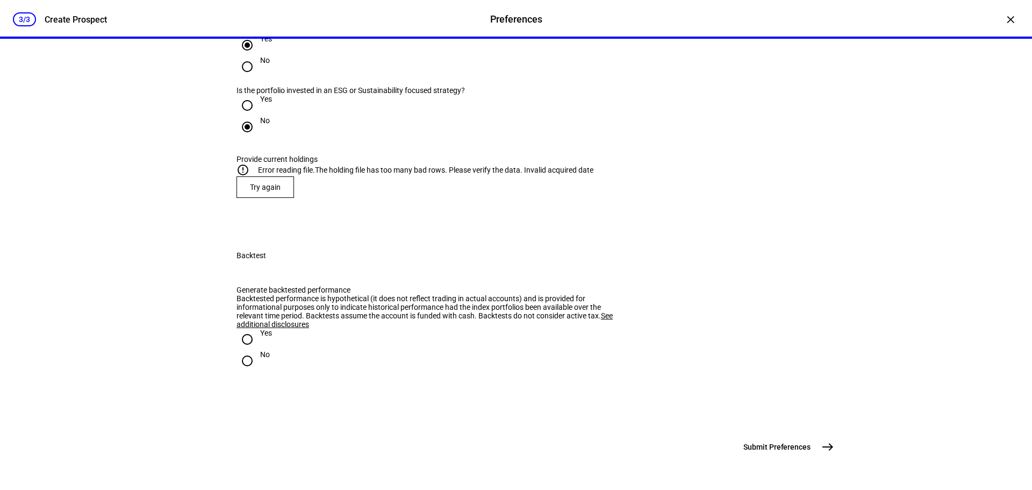
scroll to position [1449, 0]
click at [275, 191] on span "Try again" at bounding box center [265, 187] width 31 height 9
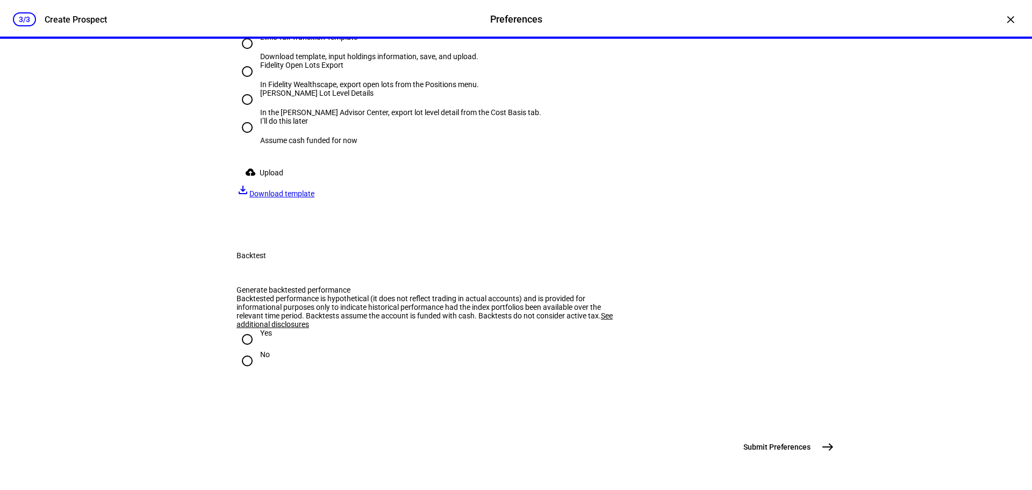
click at [263, 183] on span "Upload" at bounding box center [272, 173] width 24 height 22
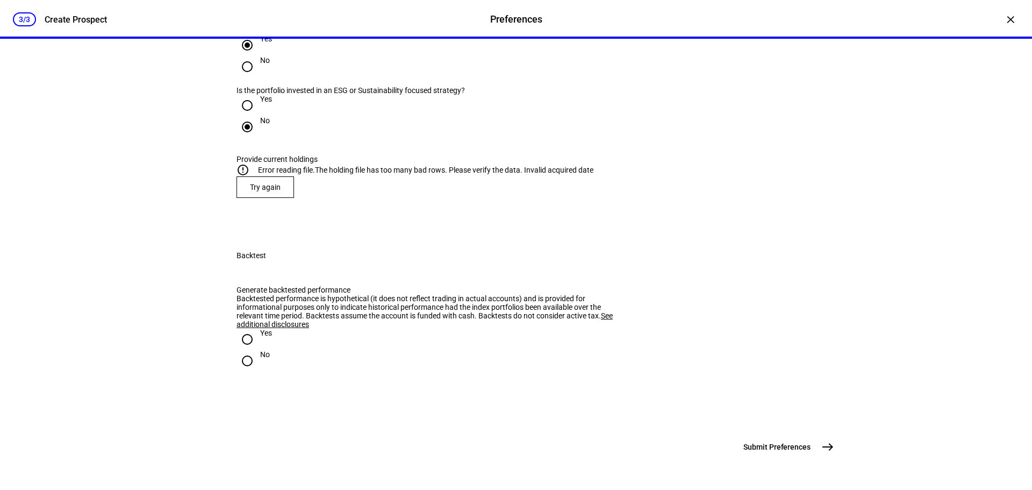
scroll to position [1503, 0]
click at [255, 194] on span at bounding box center [265, 187] width 56 height 26
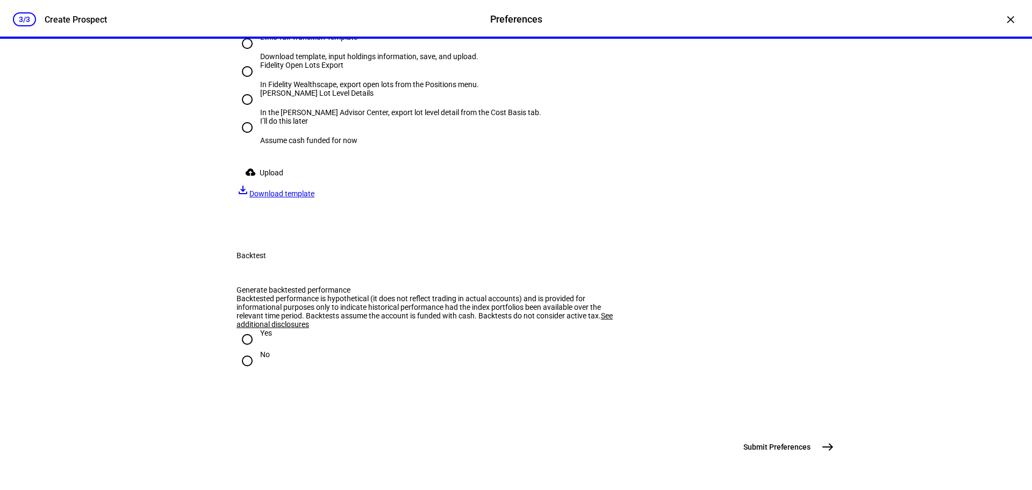
click at [280, 183] on span "Upload" at bounding box center [272, 173] width 24 height 22
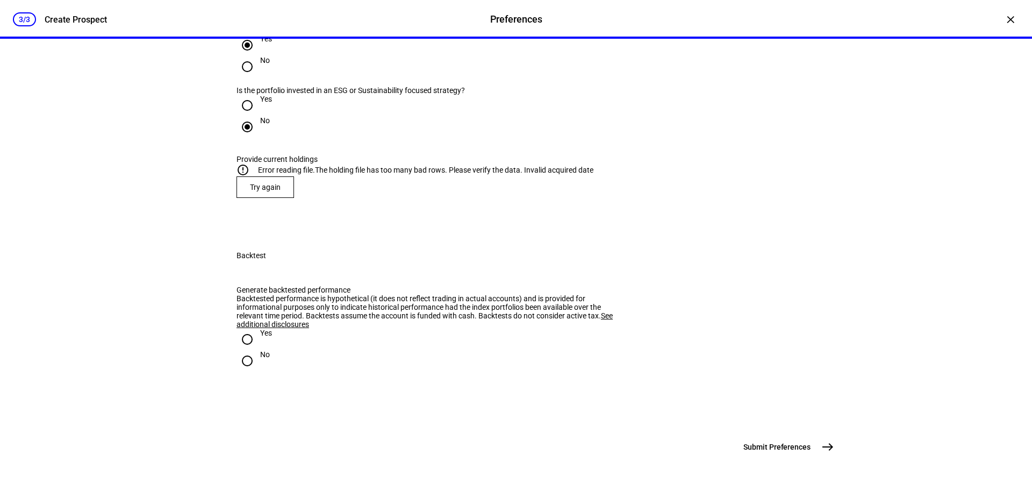
click at [266, 191] on span "Try again" at bounding box center [265, 187] width 31 height 9
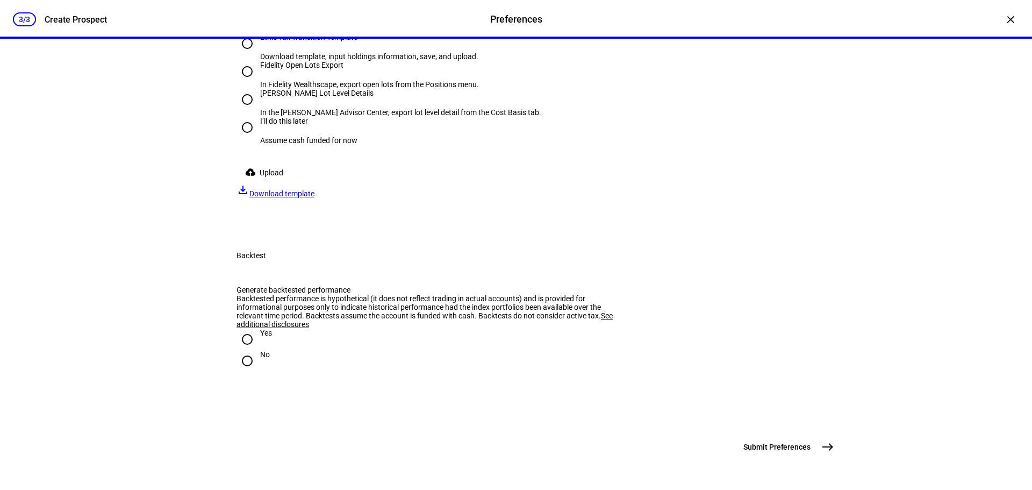
click at [240, 82] on input "Fidelity Open Lots Export In Fidelity Wealthscape, export open lots from the Po…" at bounding box center [248, 72] width 22 height 22
radio input "true"
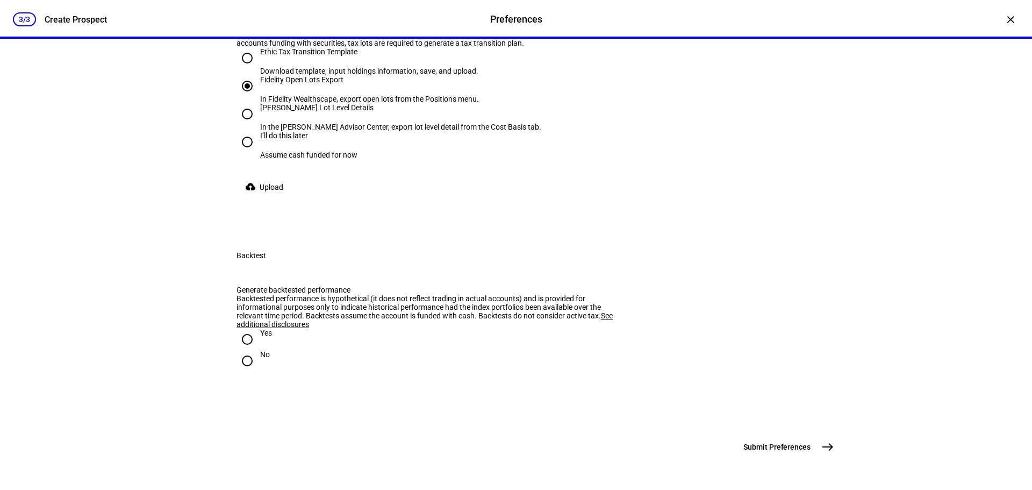
click at [281, 198] on span "Upload" at bounding box center [272, 187] width 24 height 22
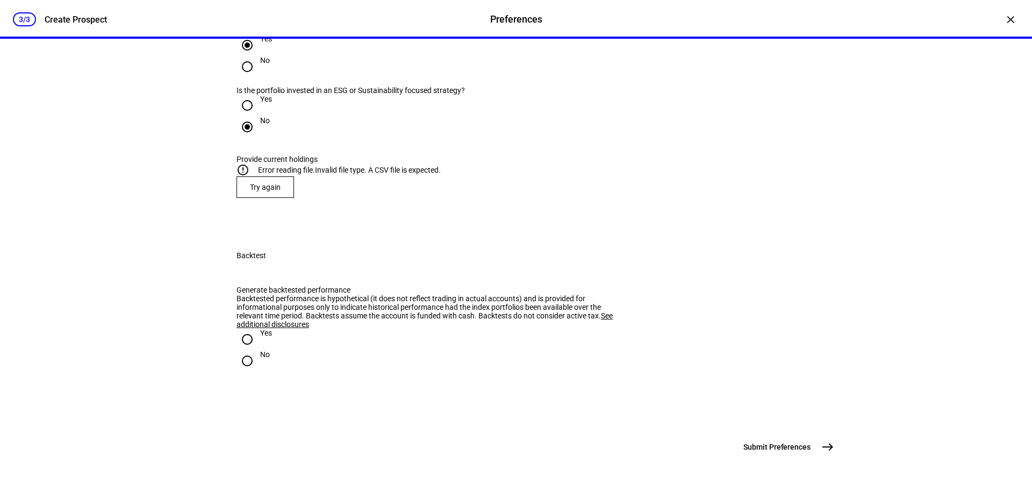
click at [270, 191] on span "Try again" at bounding box center [265, 187] width 31 height 9
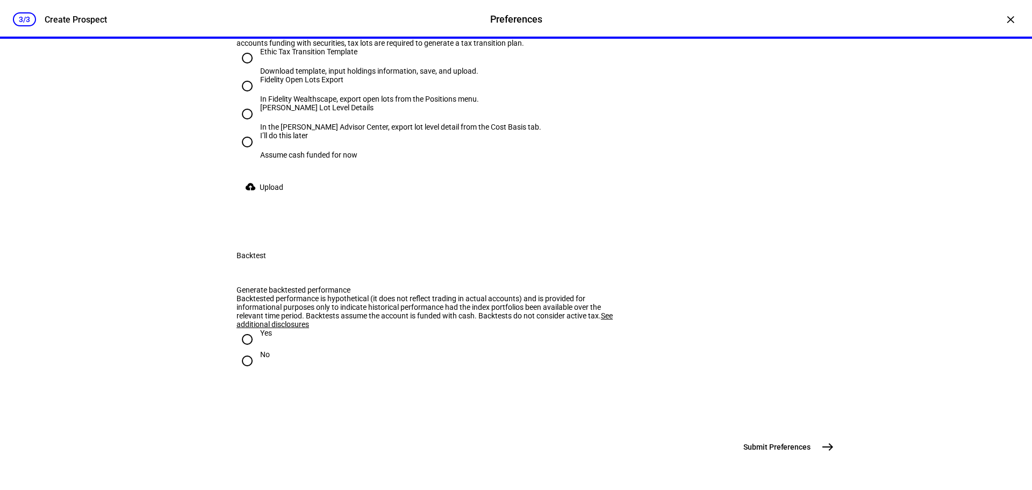
click at [271, 176] on eth-radio-group "Ethic Tax Transition Template Download template, input holdings information, sa…" at bounding box center [516, 111] width 559 height 129
click at [271, 198] on span "Upload" at bounding box center [272, 187] width 24 height 22
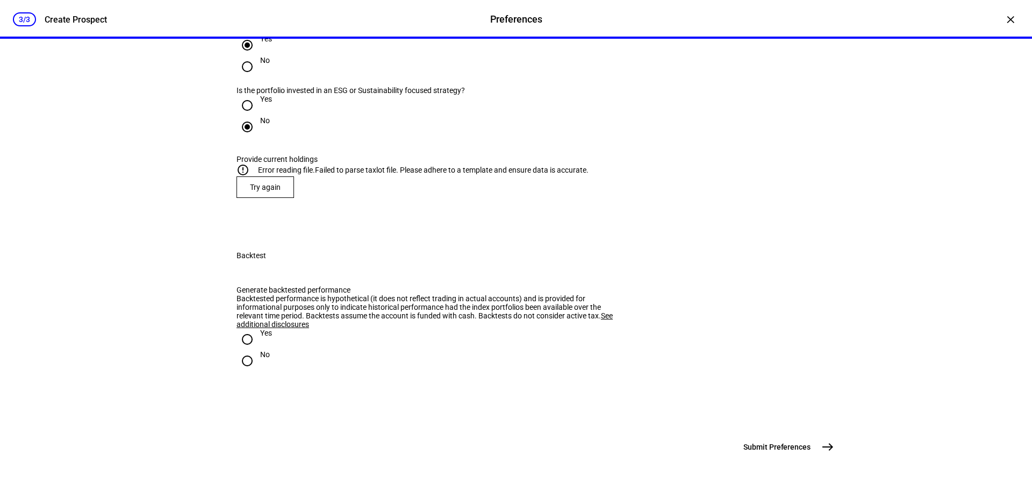
click at [286, 200] on span at bounding box center [265, 187] width 56 height 26
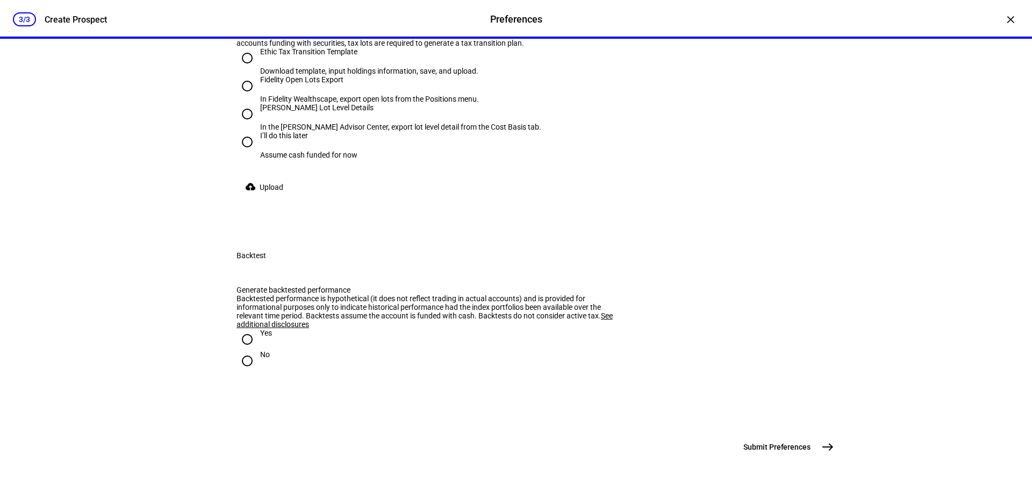
click at [283, 140] on div "I’ll do this later" at bounding box center [308, 135] width 97 height 9
click at [258, 153] on input "I’ll do this later Assume cash funded for now" at bounding box center [248, 142] width 22 height 22
radio input "true"
click at [249, 350] on input "No" at bounding box center [248, 361] width 22 height 22
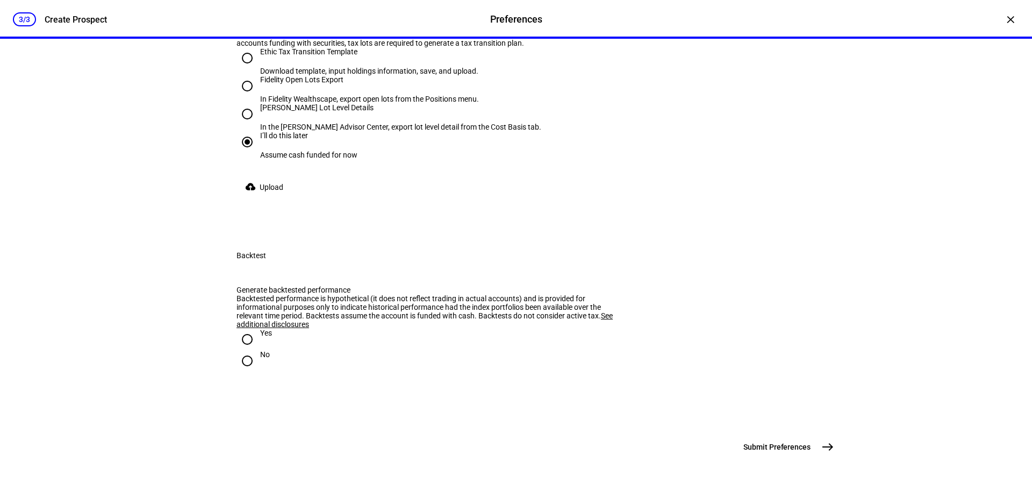
radio input "true"
click at [821, 442] on mat-icon "east" at bounding box center [827, 446] width 13 height 13
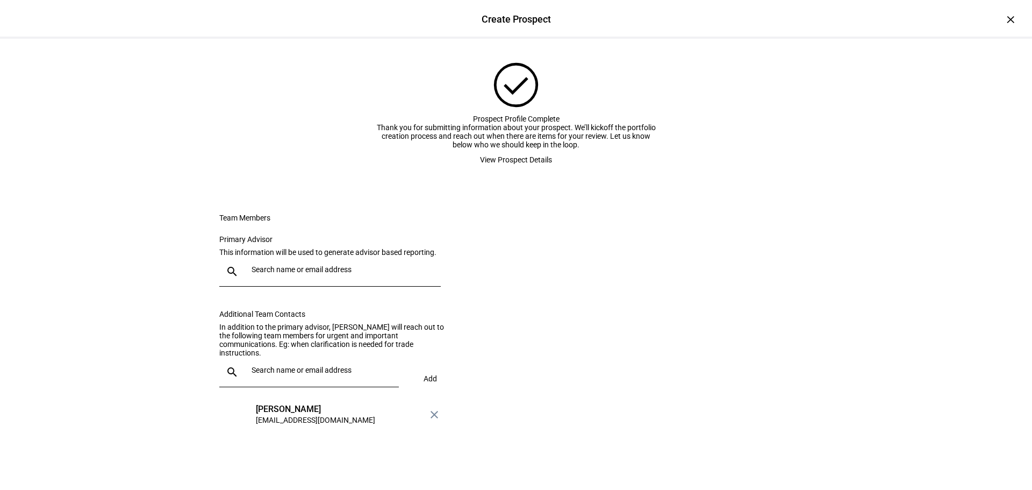
scroll to position [107, 0]
click at [491, 149] on span "View Prospect Details" at bounding box center [516, 160] width 72 height 22
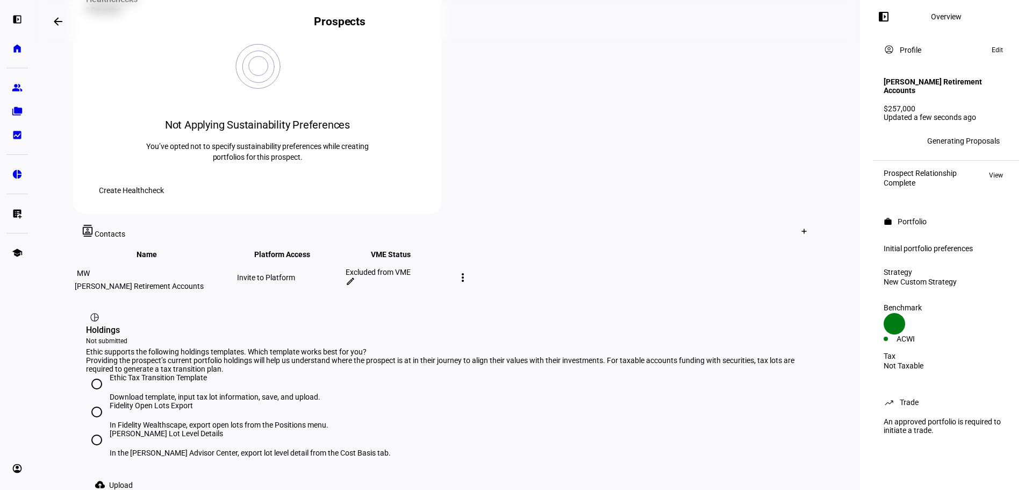
scroll to position [484, 0]
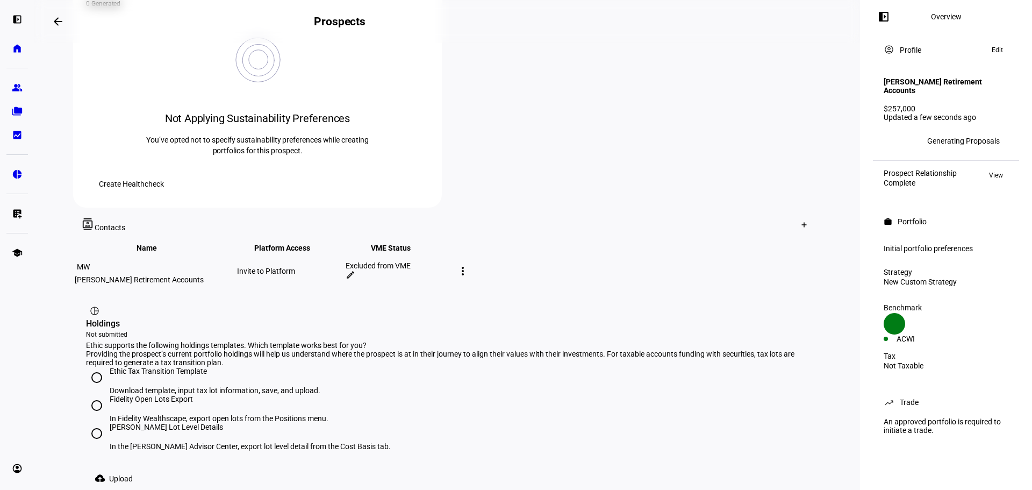
click at [90, 367] on input "Ethic Tax Transition Template Download template, input tax lot information, sav…" at bounding box center [97, 378] width 22 height 22
radio input "true"
click at [131, 468] on span "Upload" at bounding box center [121, 479] width 24 height 22
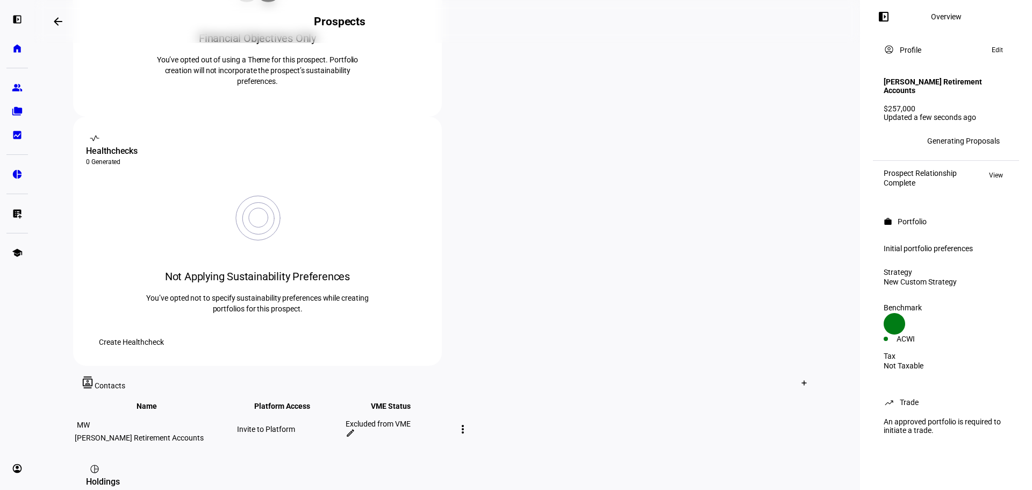
scroll to position [374, 0]
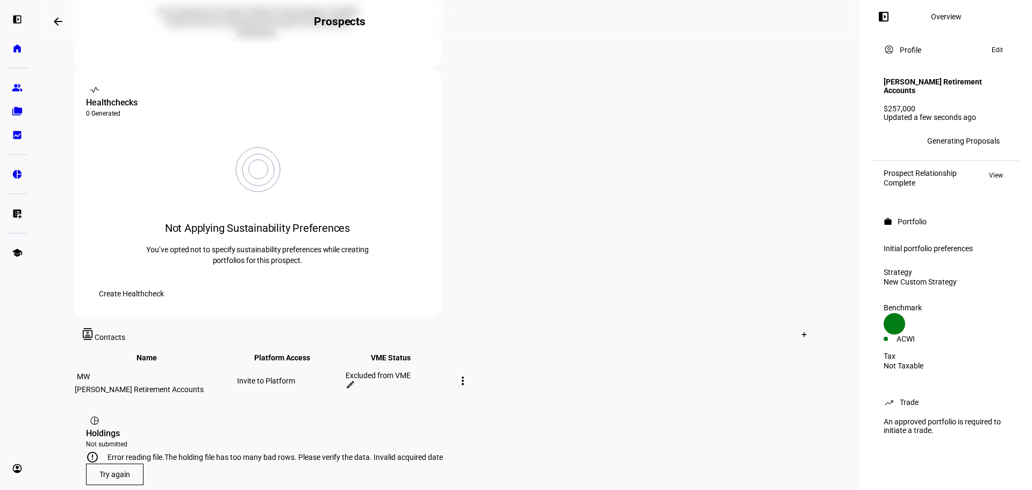
click at [104, 470] on span "Try again" at bounding box center [114, 474] width 31 height 9
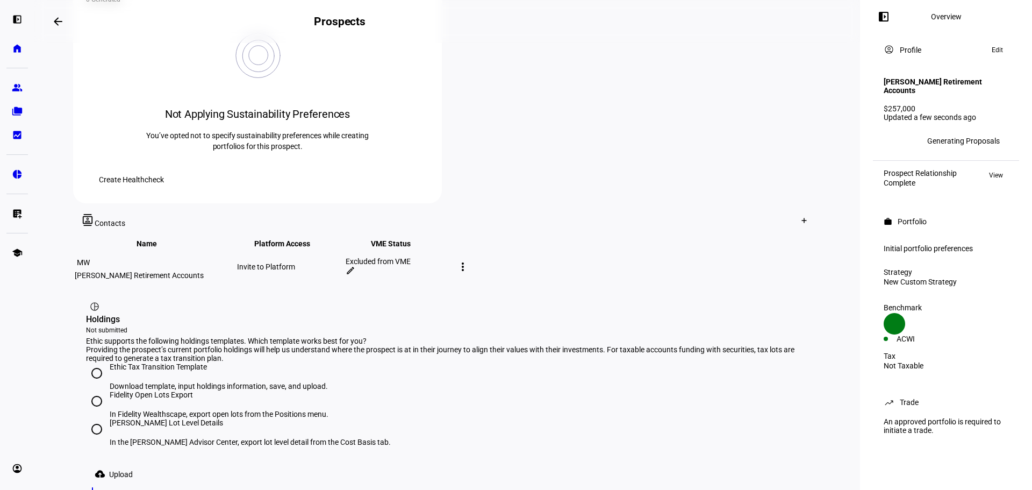
scroll to position [491, 0]
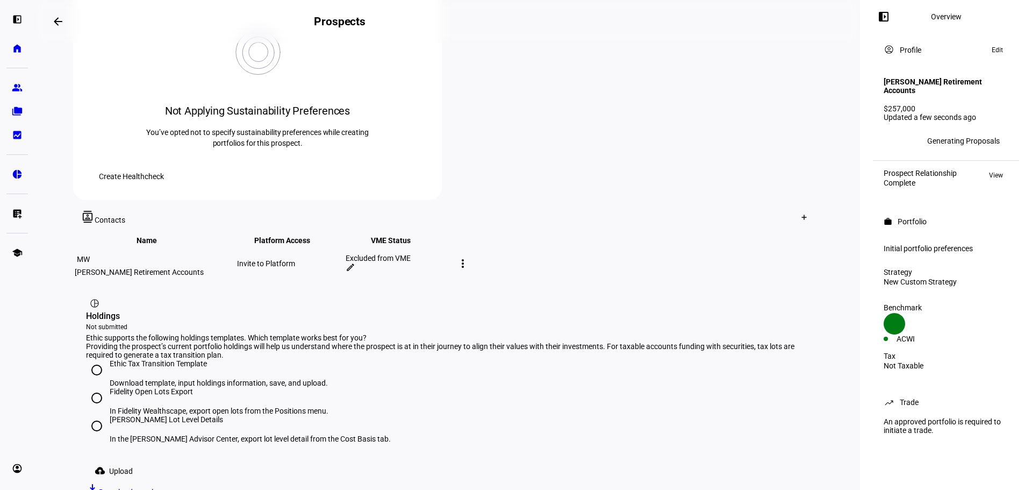
click at [164, 488] on span "Download template" at bounding box center [131, 492] width 65 height 9
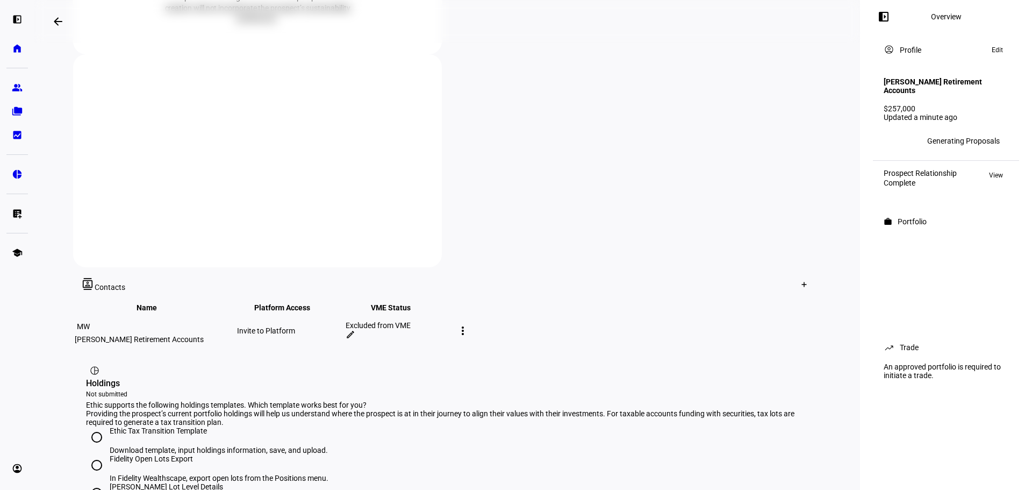
scroll to position [484, 0]
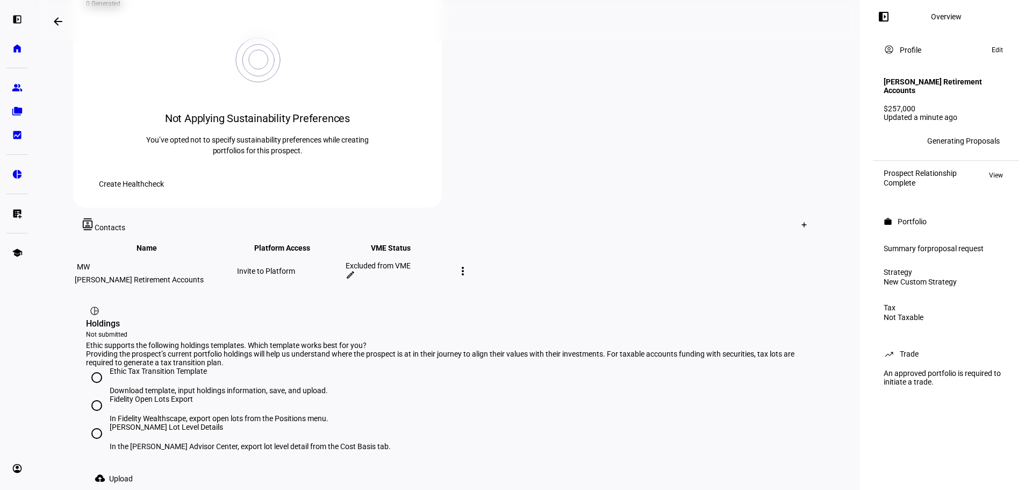
click at [104, 365] on div at bounding box center [97, 378] width 26 height 26
radio input "true"
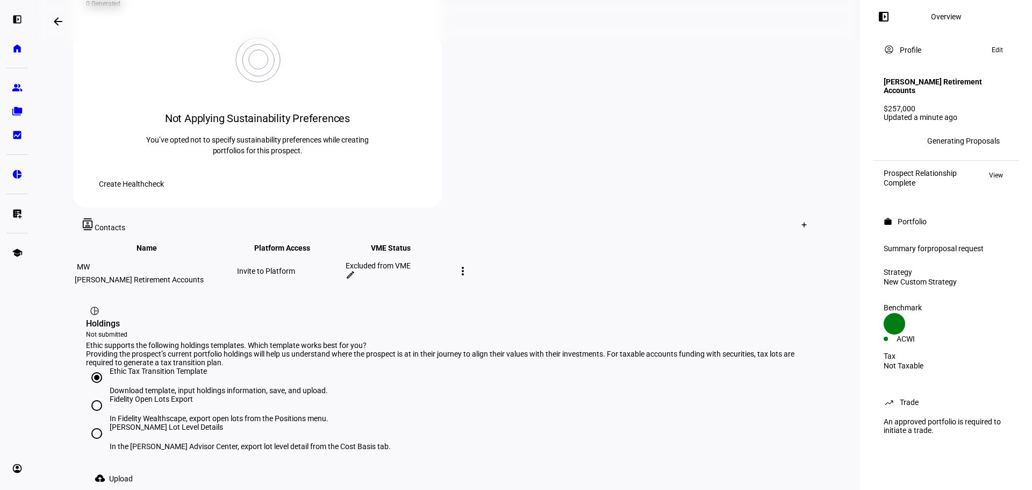
click at [164, 489] on link "file_download Download template" at bounding box center [125, 496] width 78 height 15
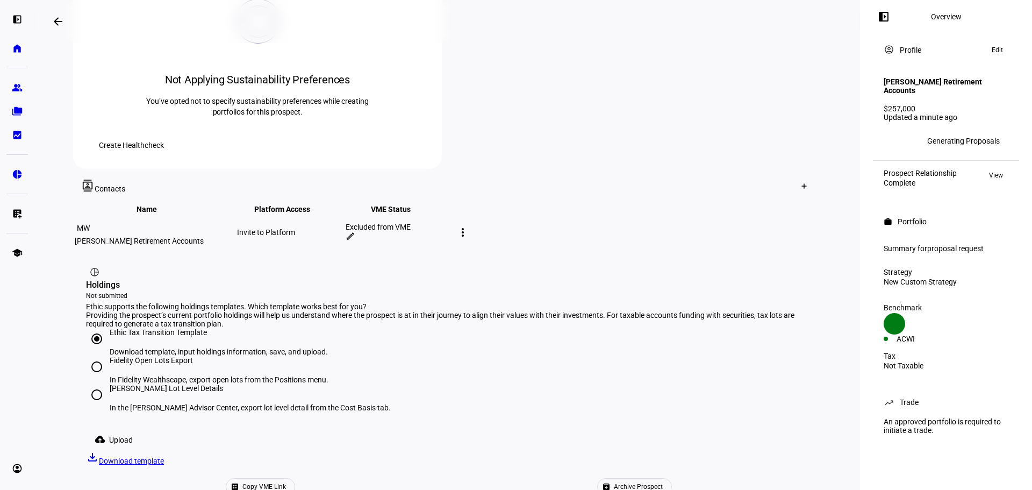
scroll to position [530, 0]
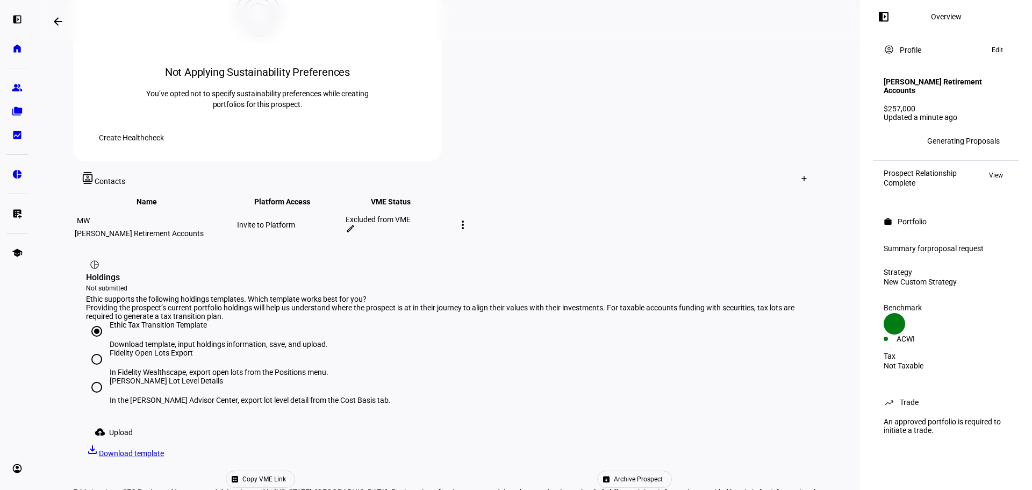
click at [131, 421] on span "Upload" at bounding box center [121, 432] width 24 height 22
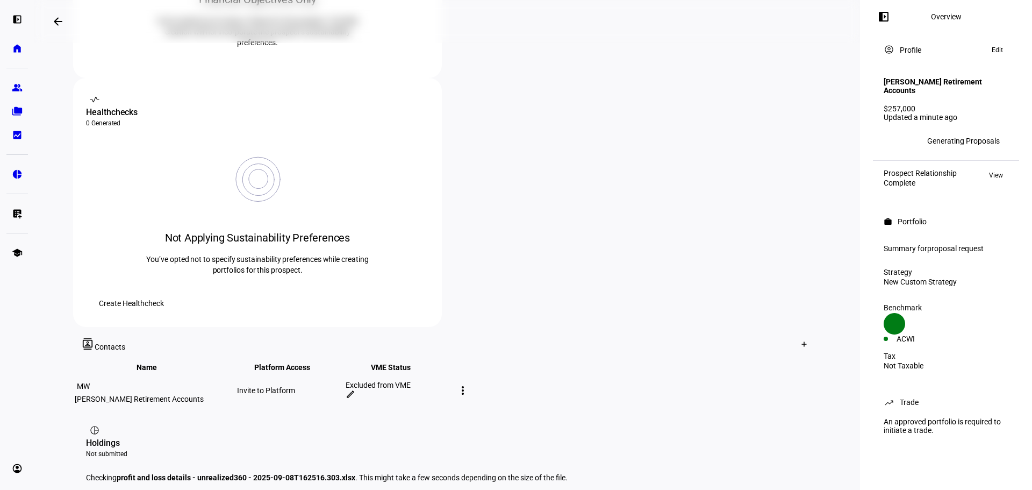
scroll to position [413, 0]
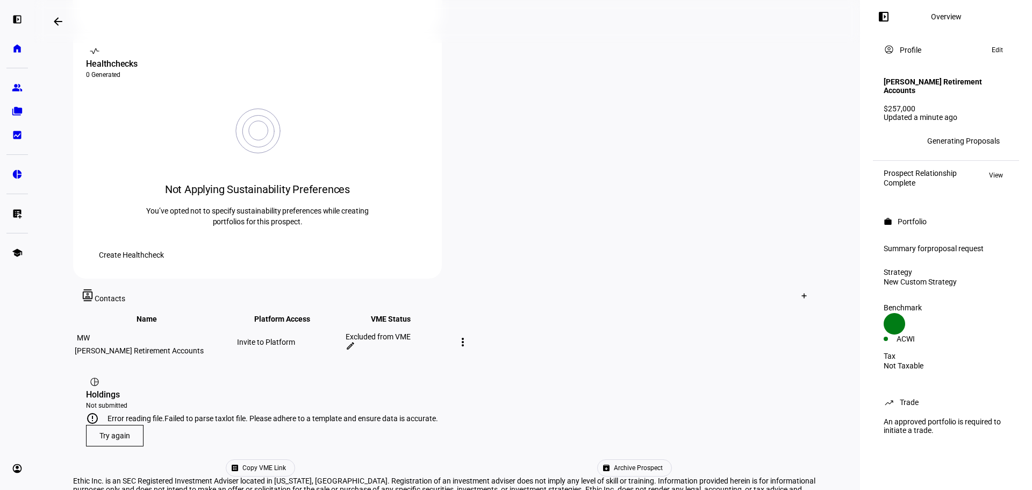
click at [116, 431] on span "Try again" at bounding box center [114, 435] width 31 height 9
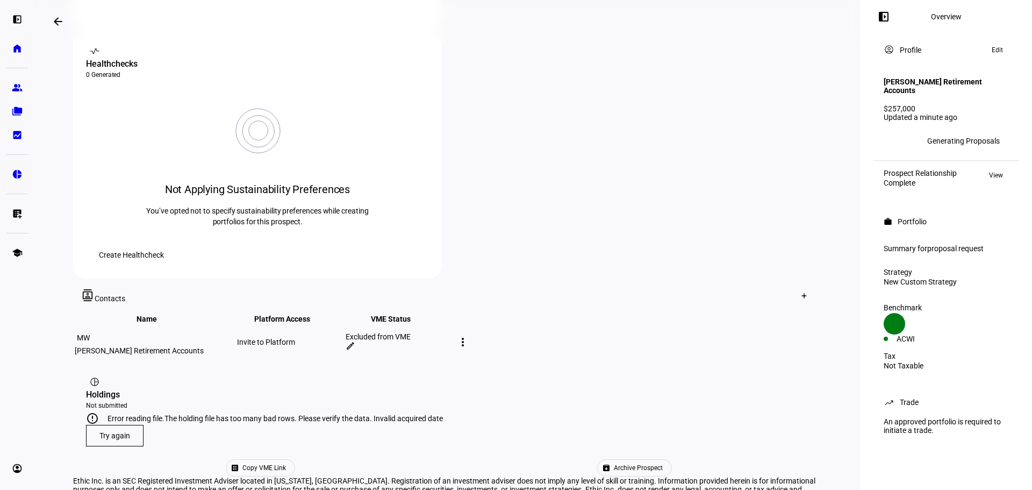
click at [124, 423] on span at bounding box center [115, 436] width 56 height 26
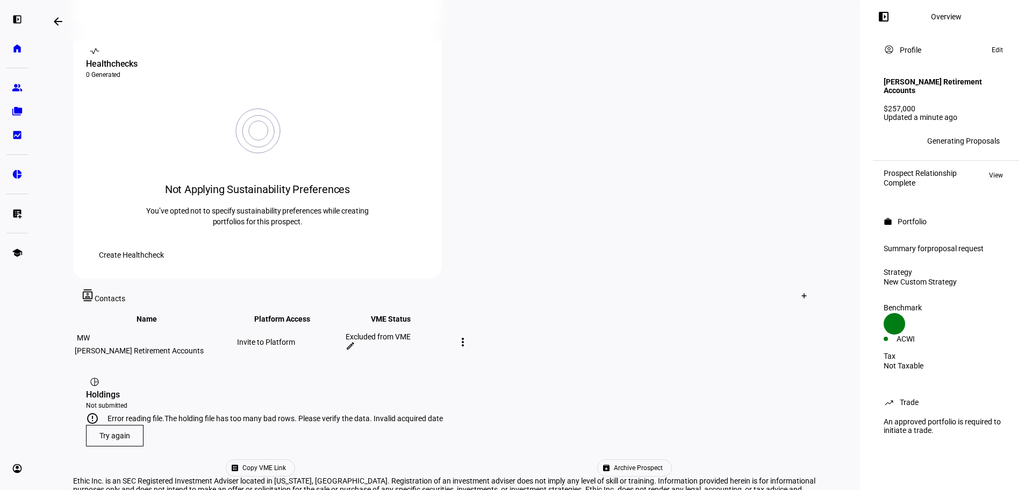
click at [127, 423] on span at bounding box center [115, 436] width 56 height 26
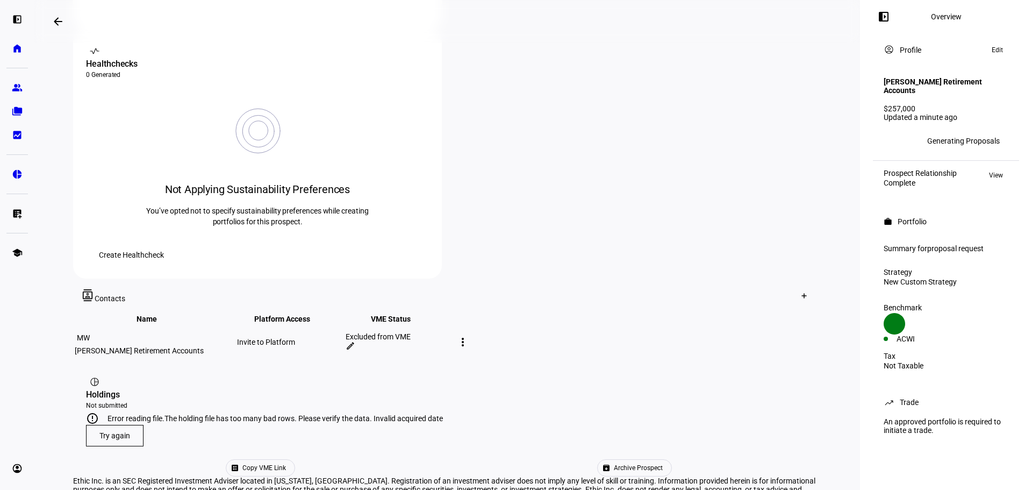
click at [119, 423] on span at bounding box center [115, 436] width 56 height 26
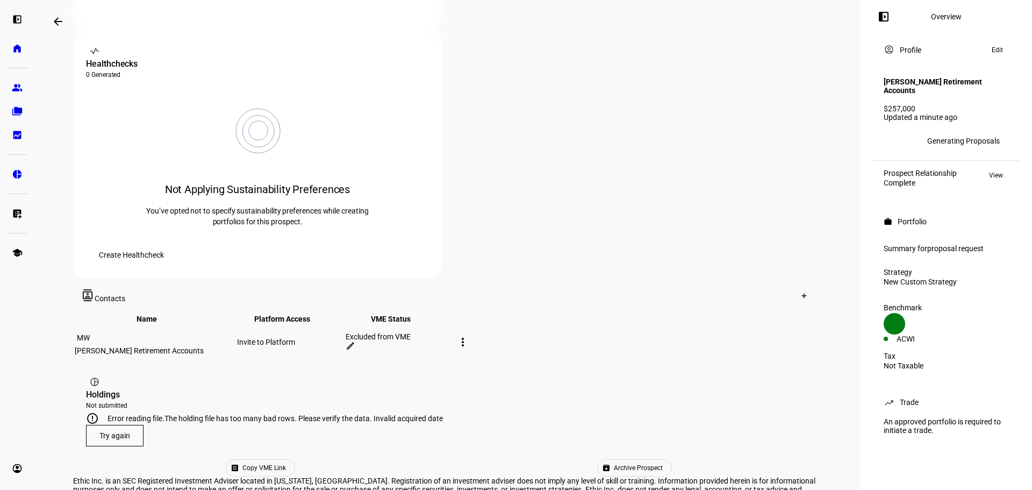
click at [116, 431] on span "Try again" at bounding box center [114, 435] width 31 height 9
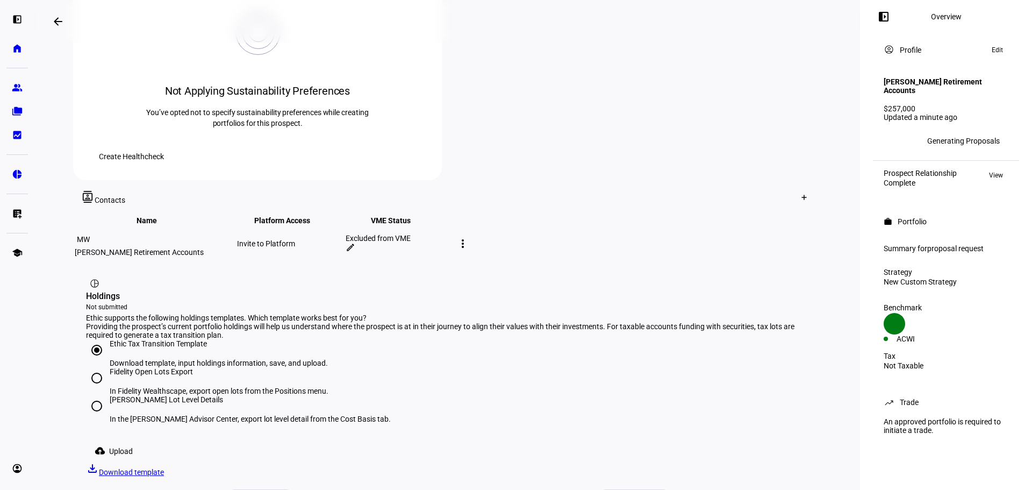
scroll to position [530, 0]
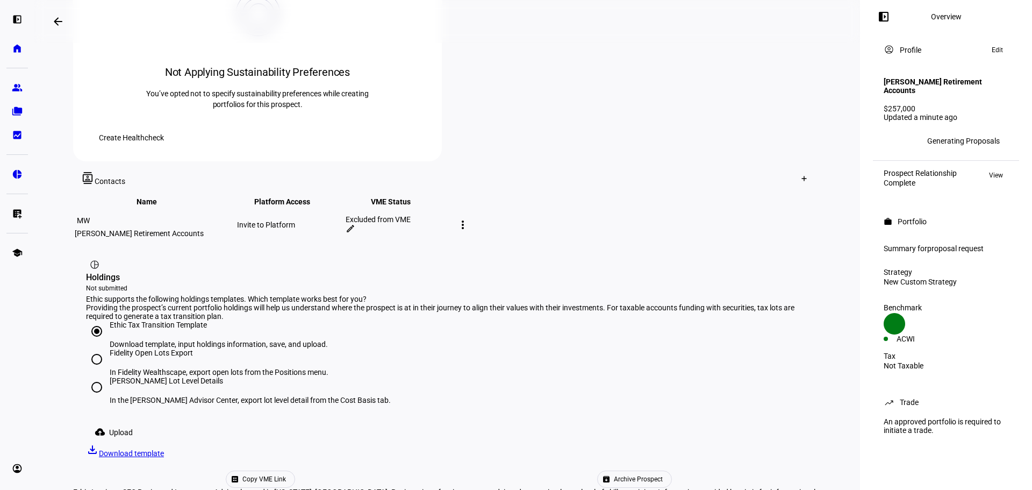
click at [143, 348] on div "Fidelity Open Lots Export" at bounding box center [219, 357] width 219 height 19
click at [108, 348] on input "Fidelity Open Lots Export In Fidelity Wealthscape, export open lots from the Po…" at bounding box center [97, 359] width 22 height 22
radio input "true"
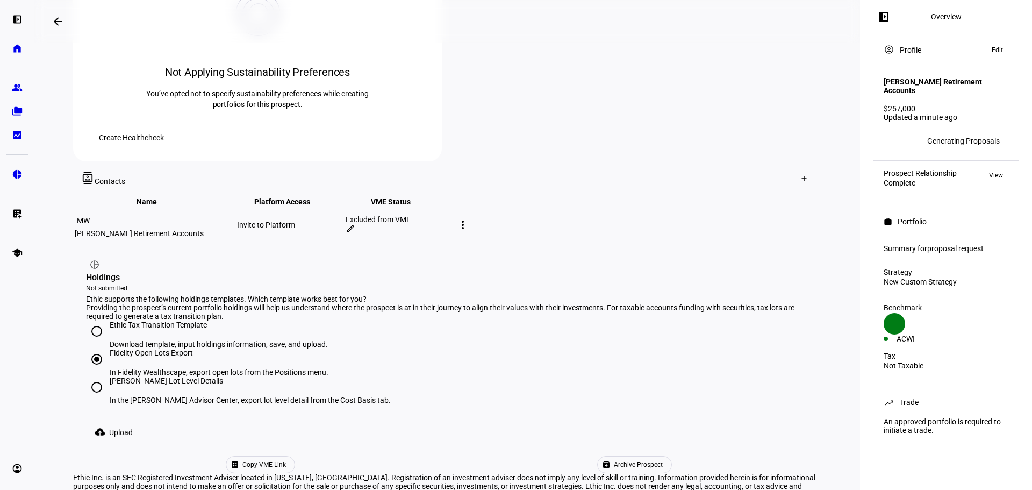
click at [125, 421] on span "Upload" at bounding box center [121, 432] width 24 height 22
click at [120, 421] on span "Upload" at bounding box center [121, 432] width 24 height 22
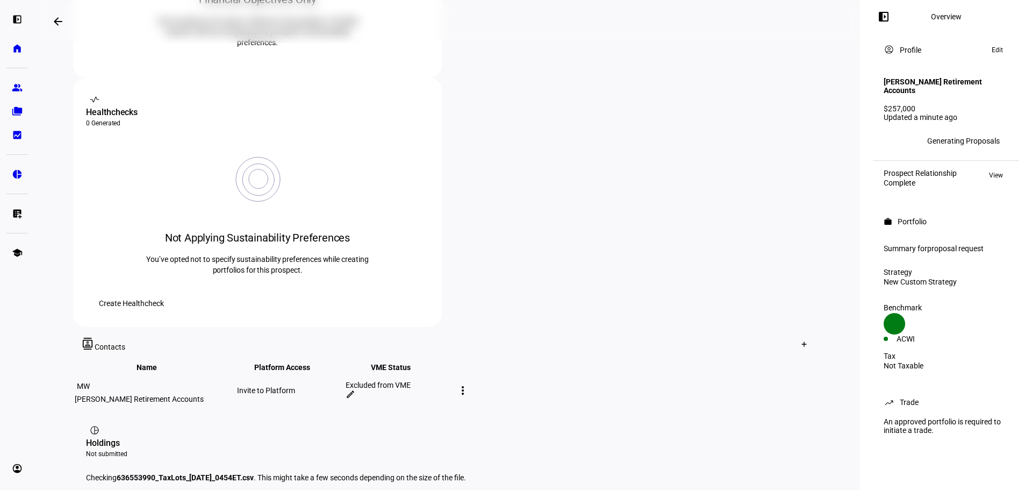
scroll to position [489, 0]
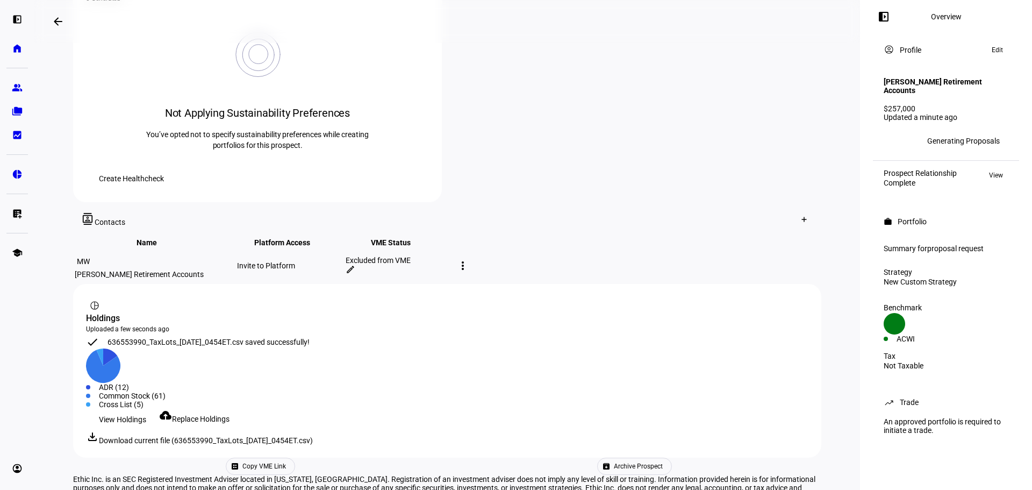
click at [218, 414] on span "Replace Holdings" at bounding box center [201, 418] width 58 height 9
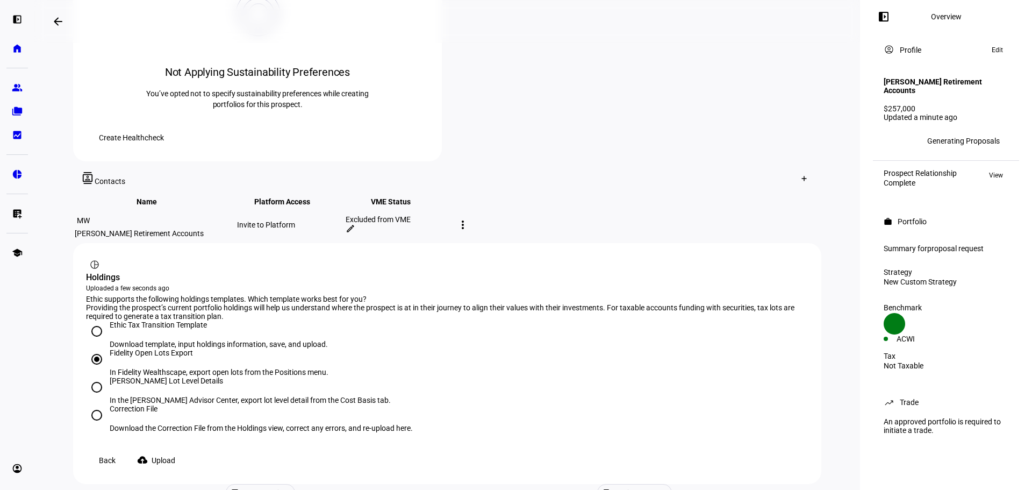
click at [90, 404] on input "Correction File Download the Correction File from the Holdings view, correct an…" at bounding box center [97, 415] width 22 height 22
radio input "true"
click at [94, 348] on input "Fidelity Open Lots Export In Fidelity Wealthscape, export open lots from the Po…" at bounding box center [97, 359] width 22 height 22
radio input "true"
click at [158, 449] on span at bounding box center [158, 460] width 60 height 22
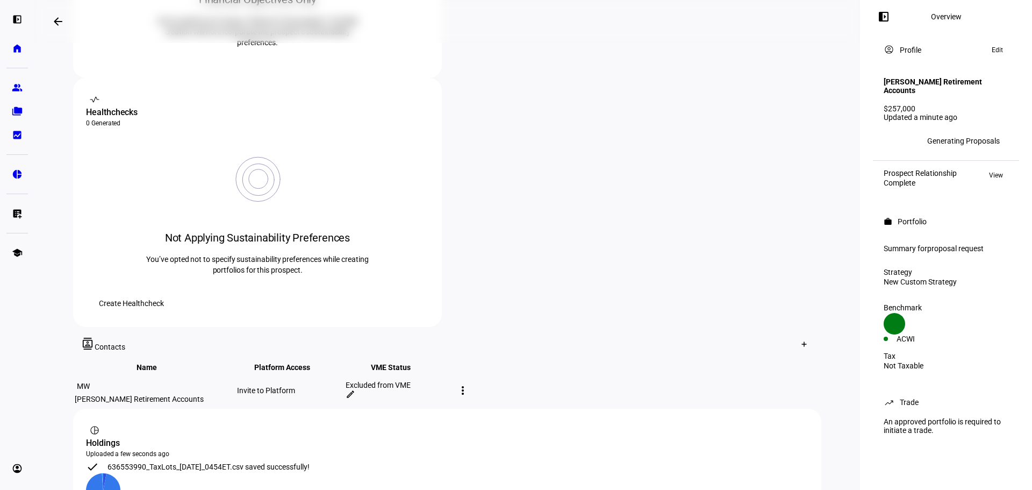
scroll to position [489, 0]
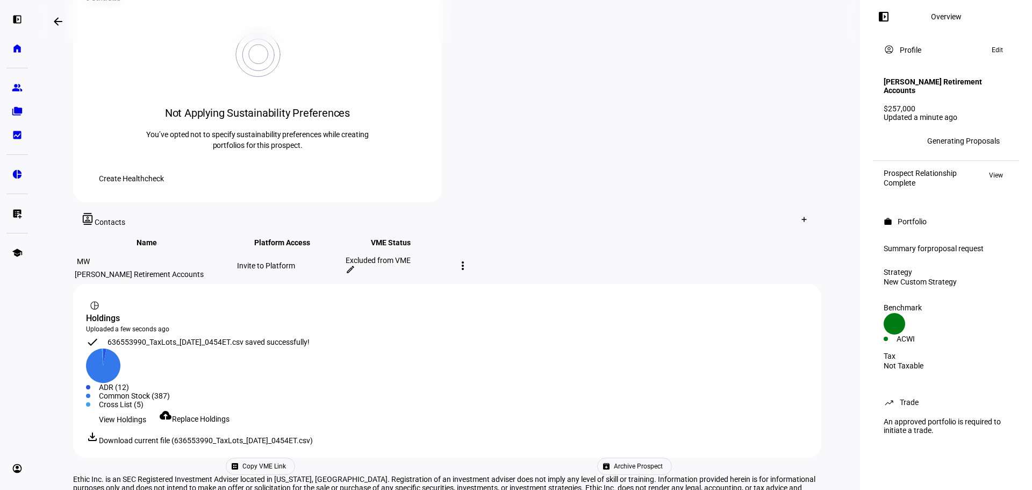
click at [110, 409] on span "View Holdings" at bounding box center [122, 420] width 47 height 22
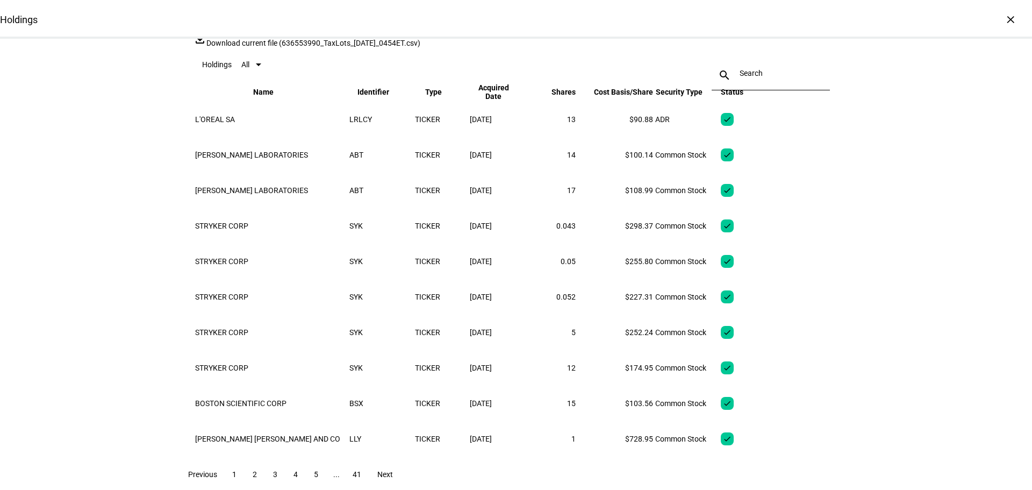
scroll to position [0, 0]
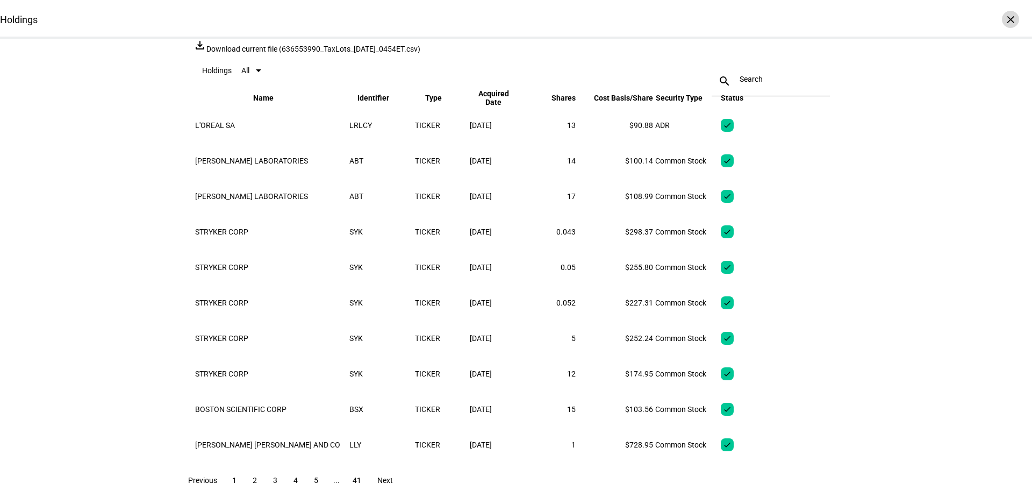
click at [1003, 18] on div "×" at bounding box center [1010, 19] width 17 height 17
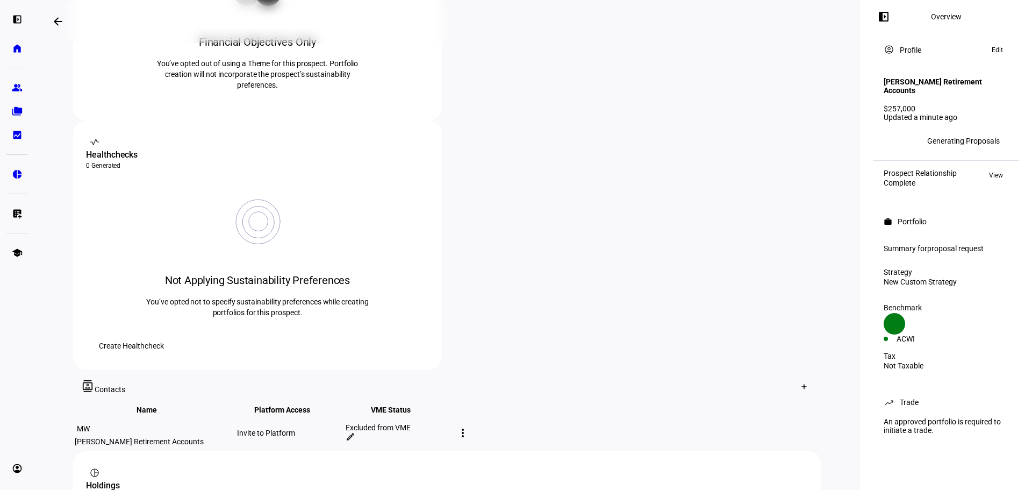
scroll to position [323, 0]
click at [800, 377] on div at bounding box center [804, 385] width 17 height 17
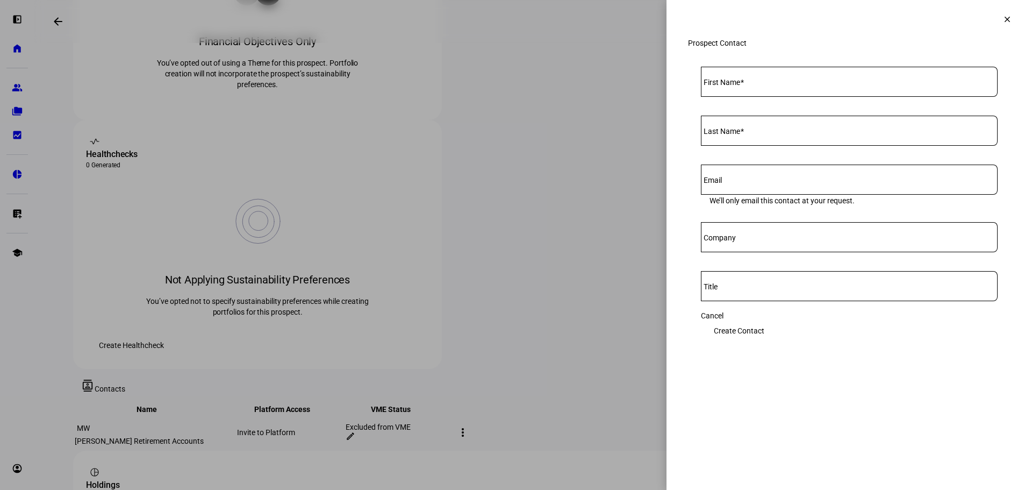
click at [1005, 22] on mat-icon "clear" at bounding box center [1008, 20] width 10 height 10
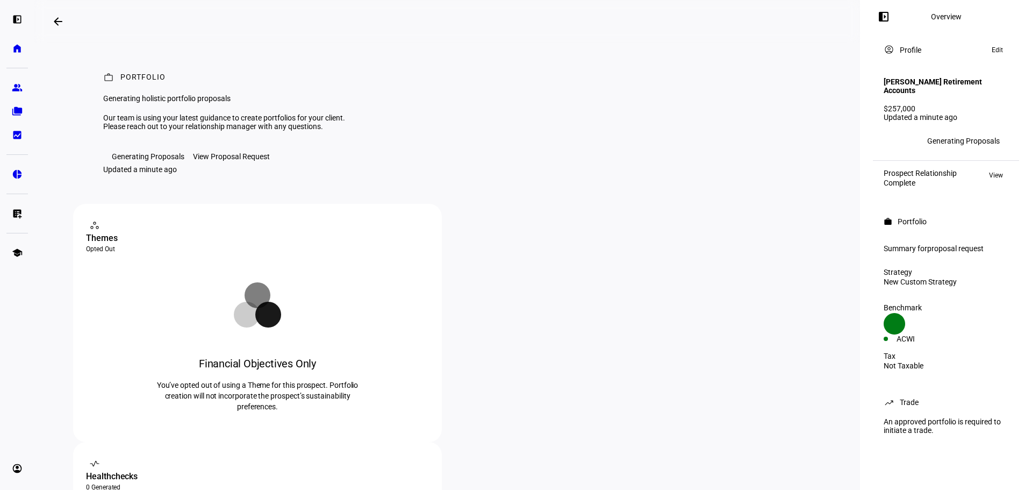
scroll to position [0, 0]
click at [19, 85] on eth-mat-symbol "group" at bounding box center [17, 87] width 11 height 11
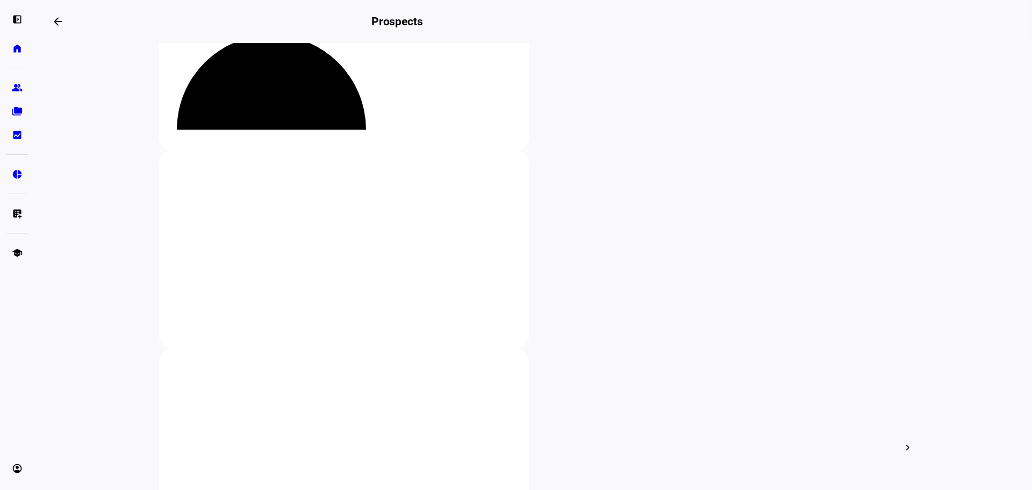
scroll to position [108, 0]
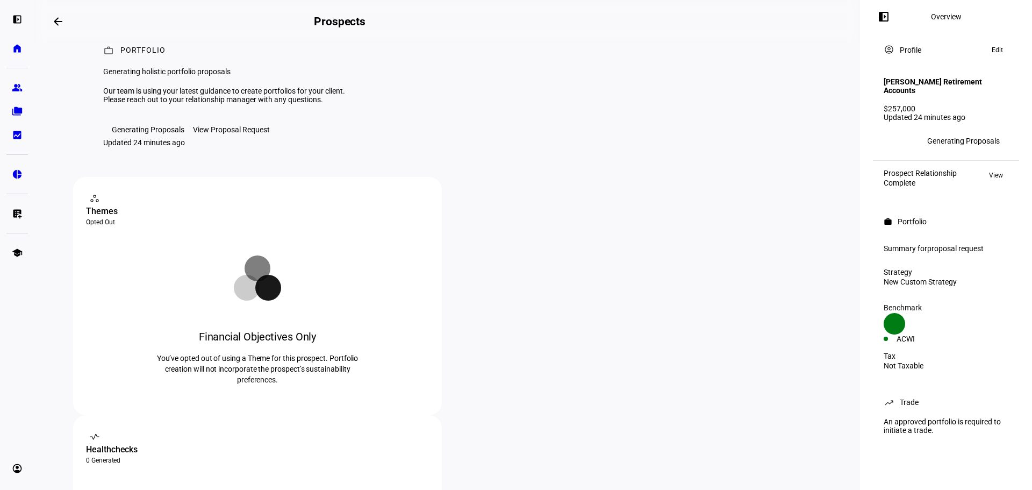
scroll to position [54, 0]
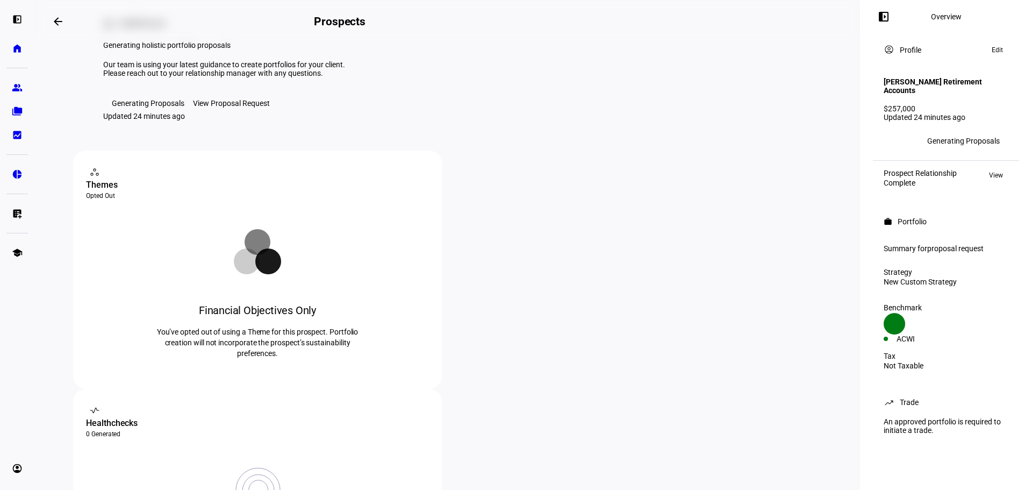
click at [244, 108] on div "View Proposal Request" at bounding box center [231, 103] width 77 height 9
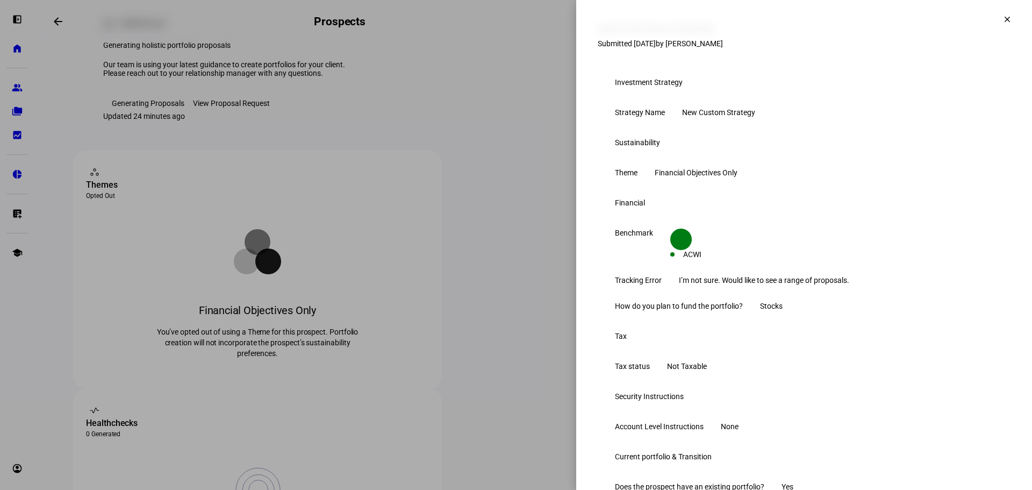
scroll to position [0, 0]
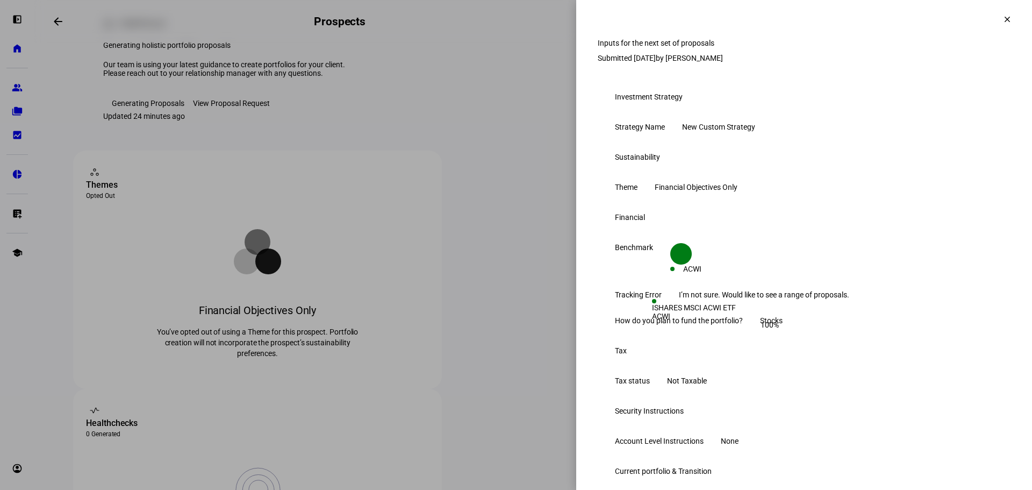
click at [1003, 19] on mat-icon "clear" at bounding box center [1008, 20] width 10 height 10
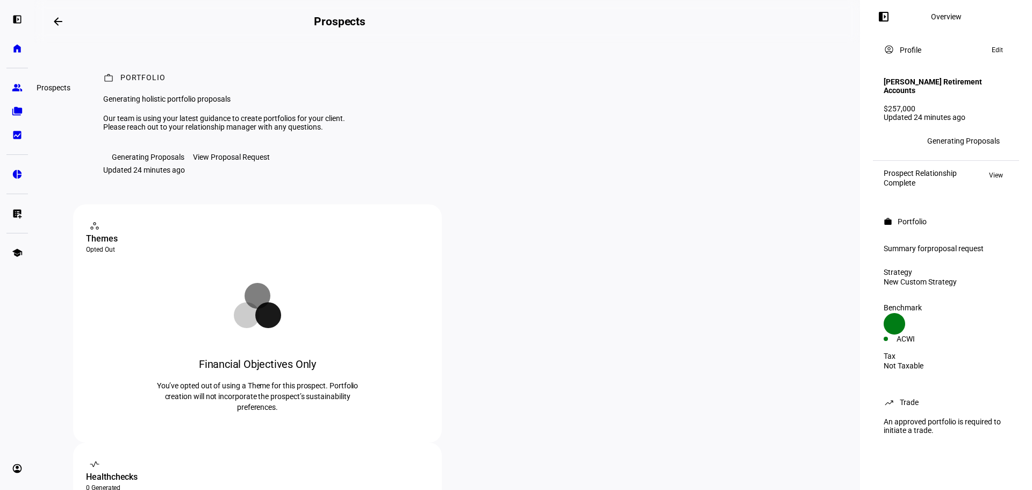
click at [16, 87] on eth-mat-symbol "group" at bounding box center [17, 87] width 11 height 11
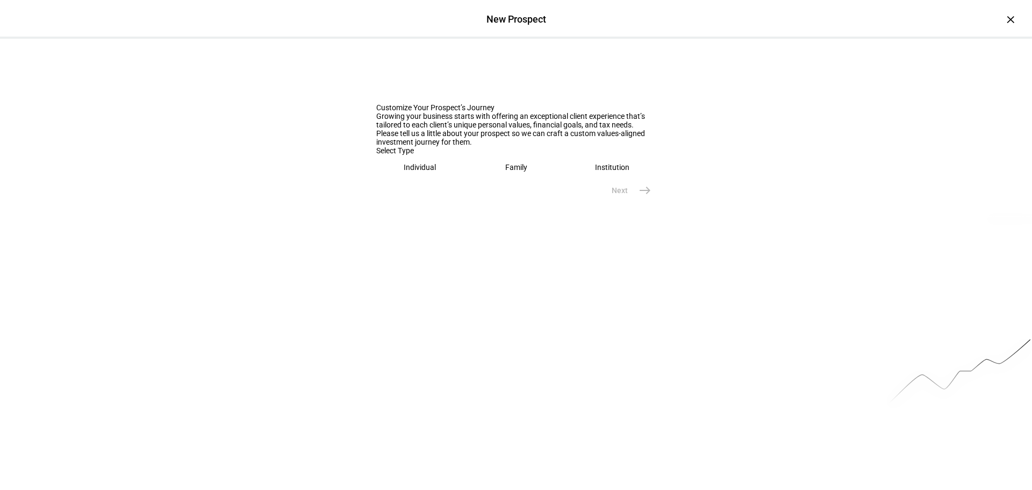
click at [437, 180] on eth-mega-radio-button "Individual" at bounding box center [420, 167] width 88 height 25
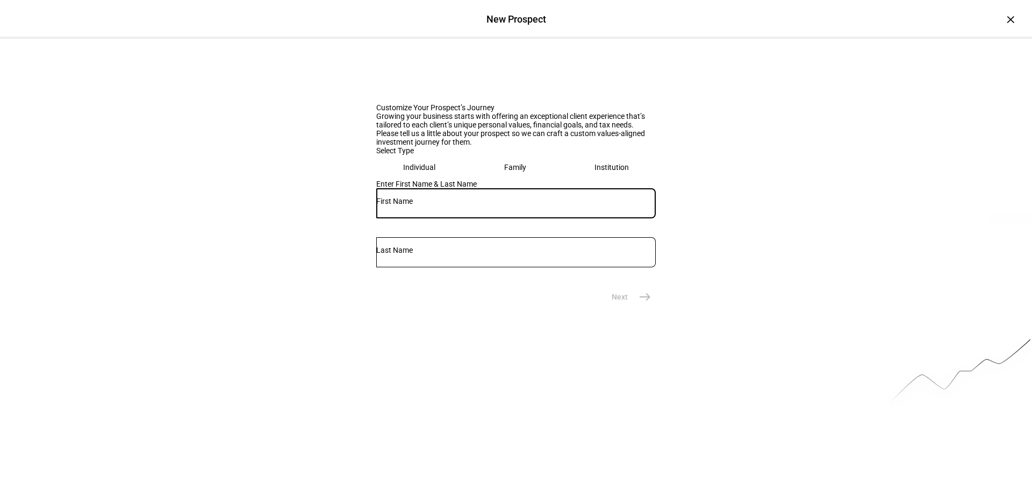
click at [434, 205] on input "text" at bounding box center [516, 201] width 280 height 9
type input "W"
type input "Maurice"
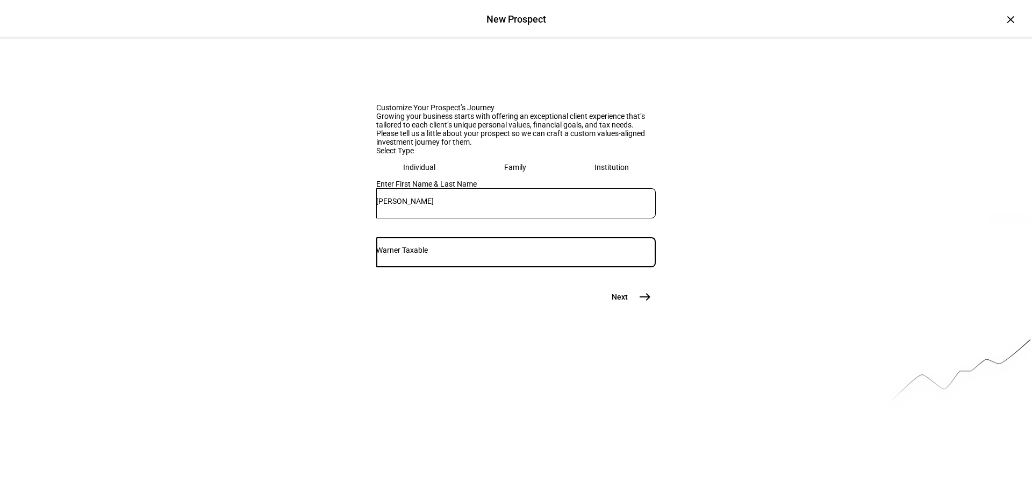
type input "Warner Taxable"
click at [646, 308] on span "east" at bounding box center [645, 297] width 22 height 22
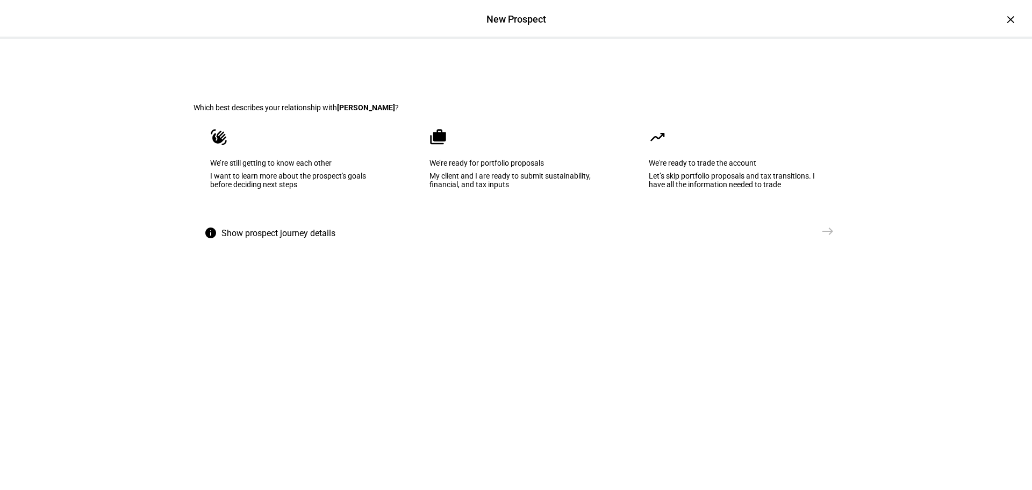
click at [471, 189] on div "My client and I are ready to submit sustainability, financial, and tax inputs" at bounding box center [516, 179] width 173 height 17
click at [828, 238] on mat-icon "east" at bounding box center [827, 231] width 13 height 13
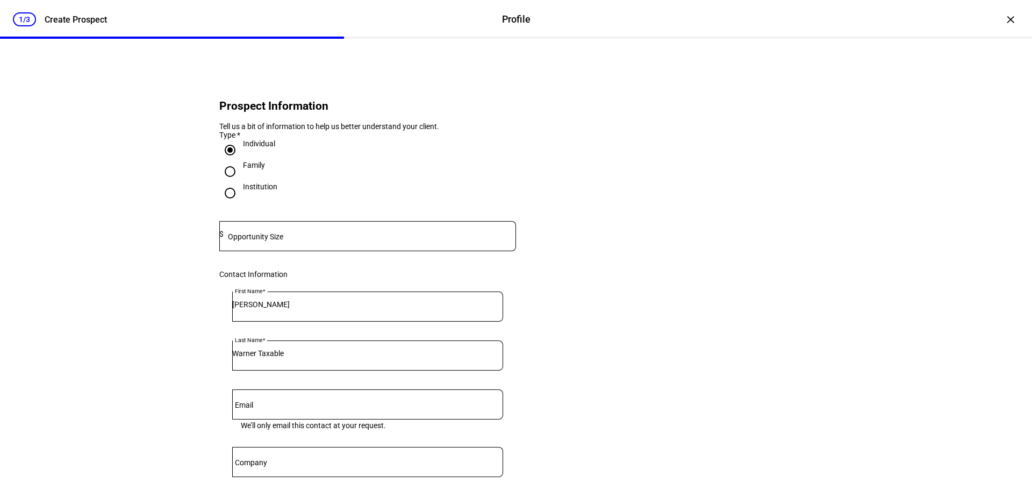
click at [272, 241] on mat-label "Opportunity Size" at bounding box center [255, 236] width 55 height 9
click at [269, 241] on mat-label "Opportunity Size" at bounding box center [255, 236] width 55 height 9
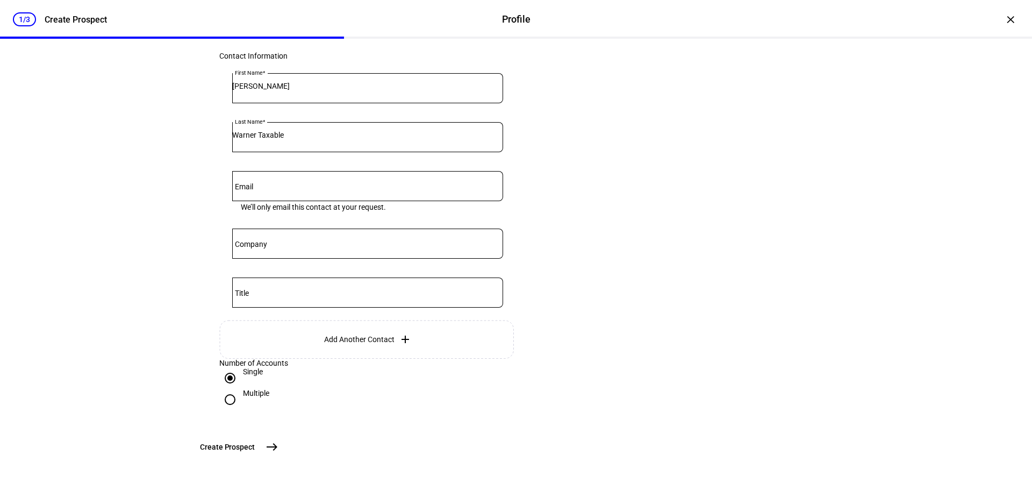
scroll to position [304, 0]
type input "267,000"
click at [278, 448] on mat-icon "east" at bounding box center [272, 446] width 13 height 13
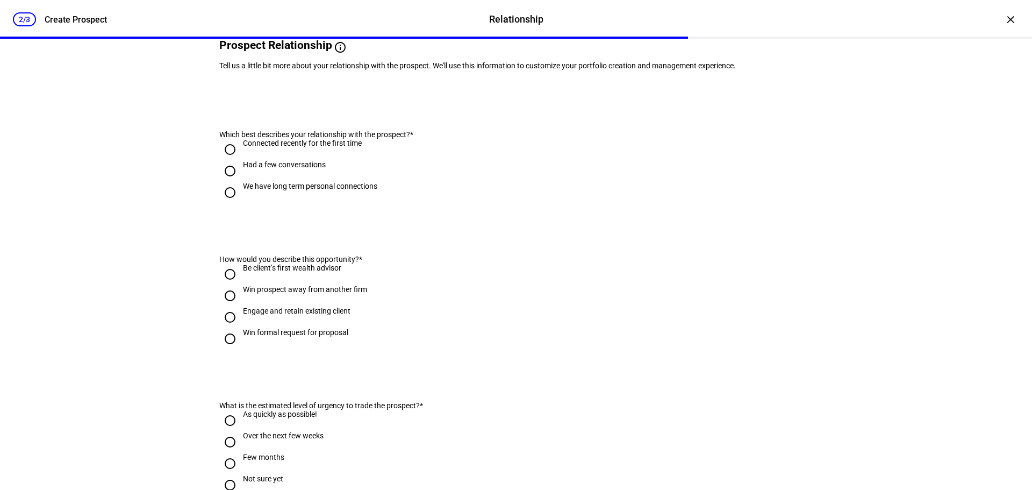
scroll to position [0, 0]
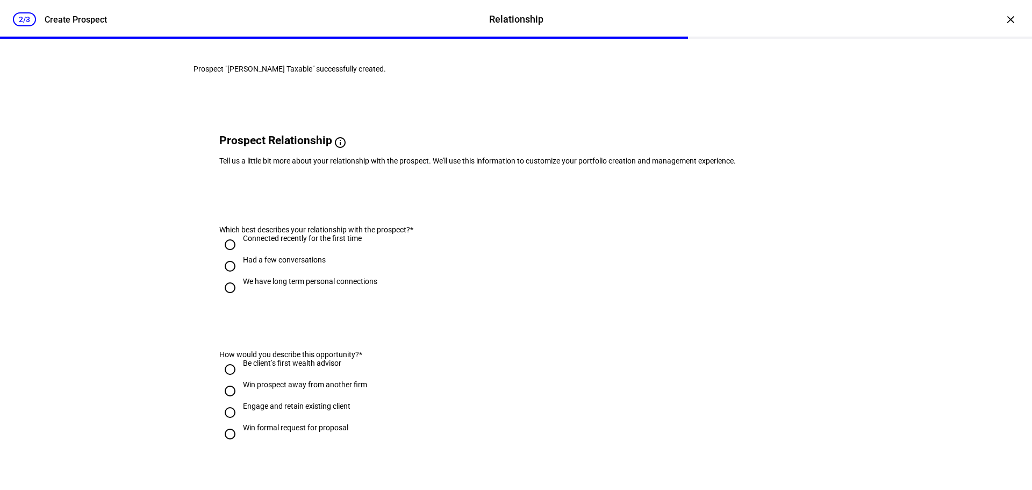
click at [230, 298] on input "We have long term personal connections" at bounding box center [230, 288] width 22 height 22
radio input "true"
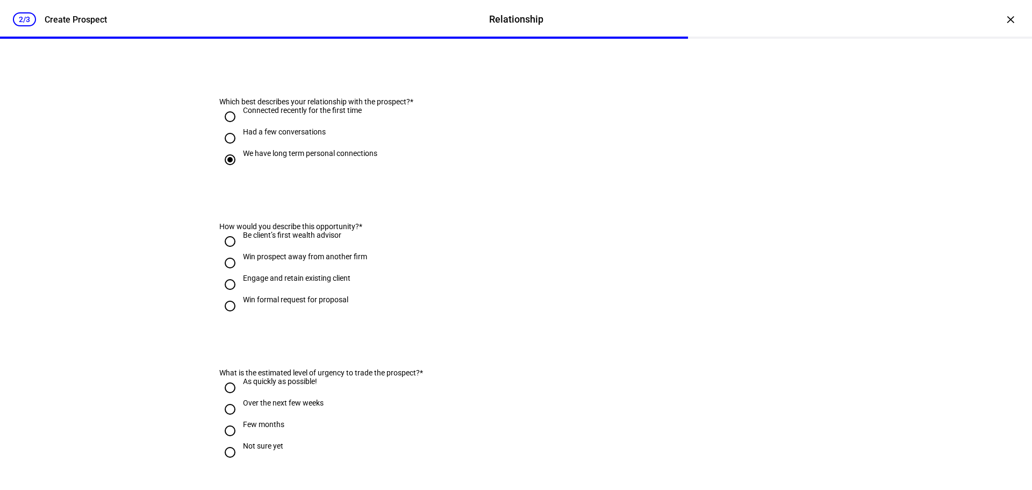
scroll to position [161, 0]
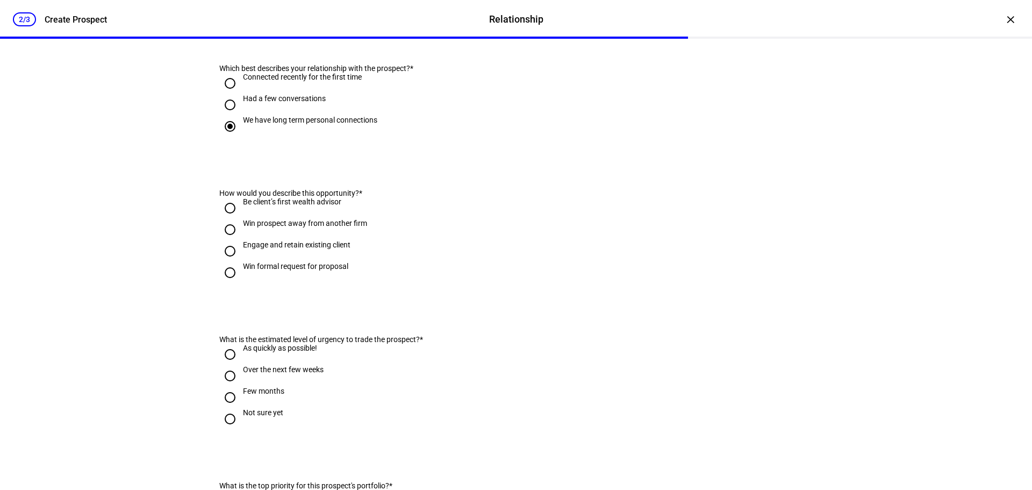
click at [224, 262] on input "Engage and retain existing client" at bounding box center [230, 251] width 22 height 22
radio input "true"
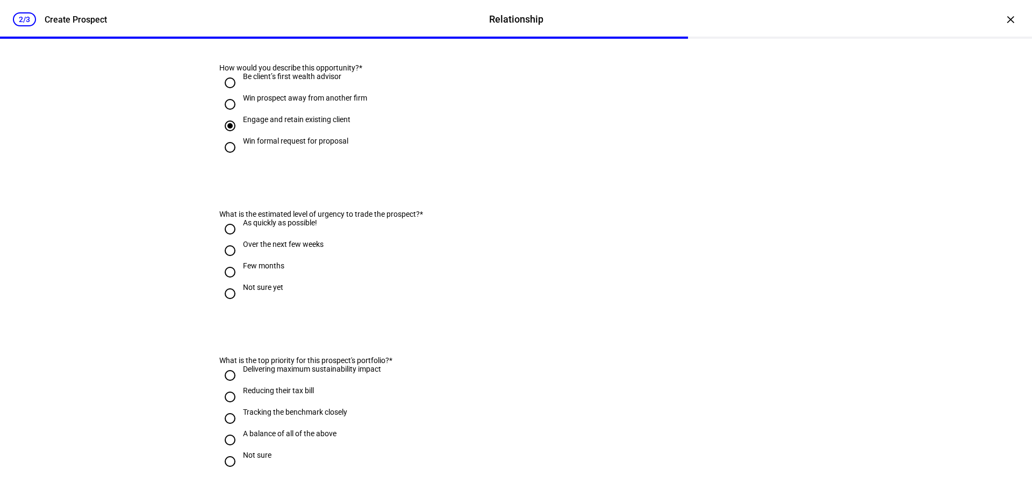
scroll to position [323, 0]
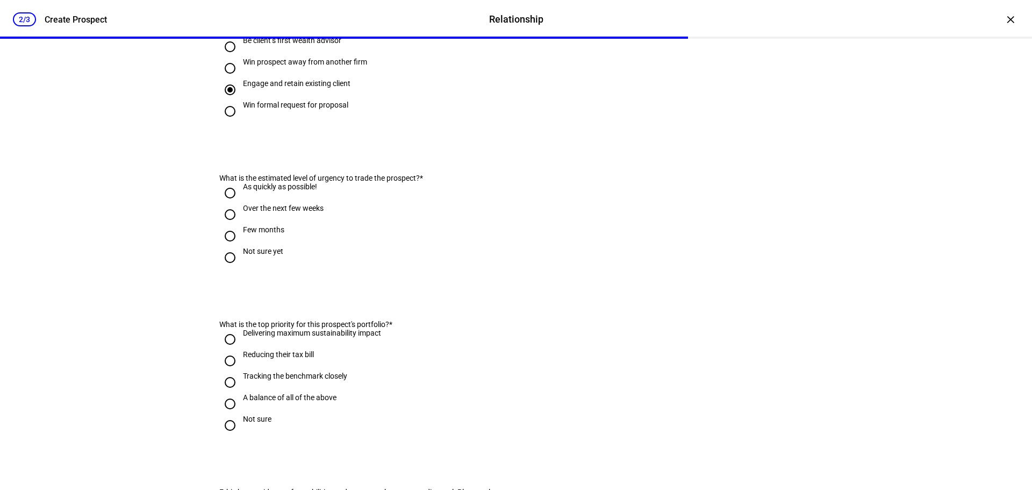
click at [219, 204] on input "As quickly as possible!" at bounding box center [230, 193] width 22 height 22
radio input "true"
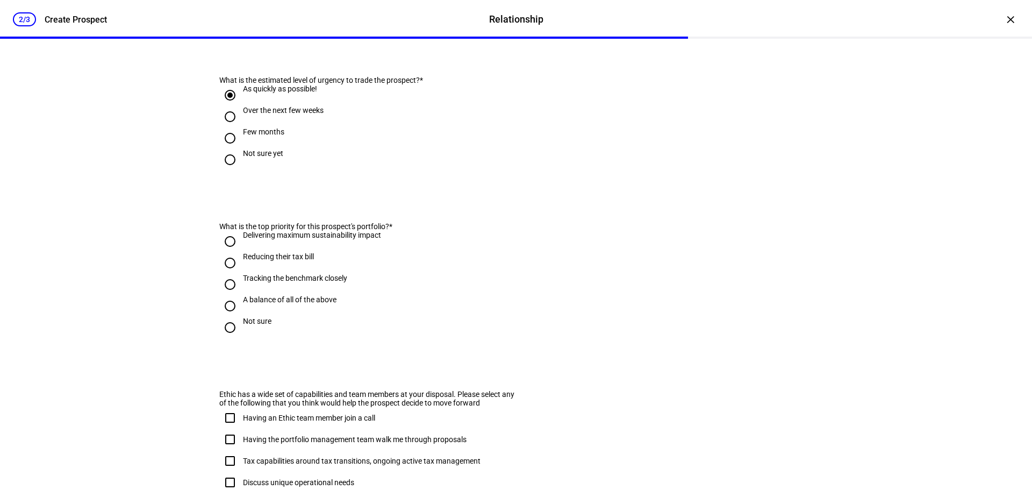
scroll to position [430, 0]
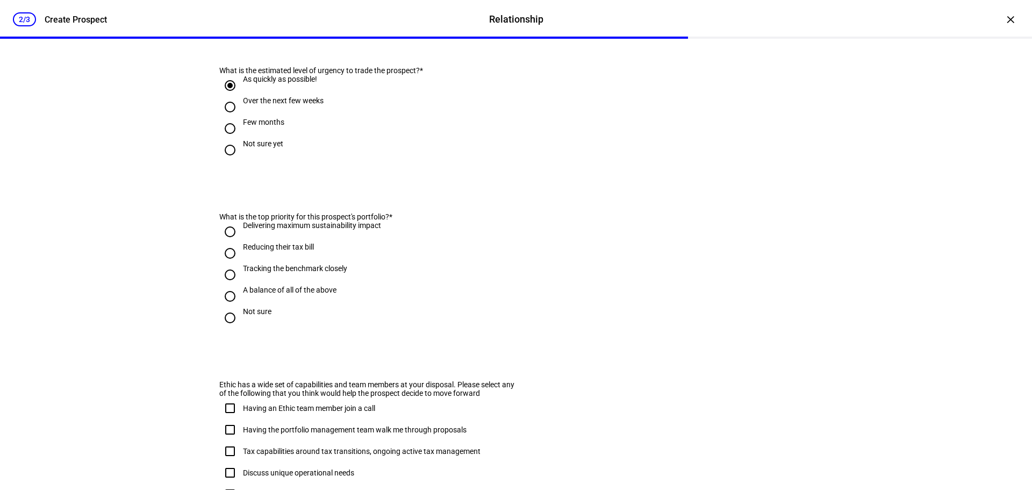
click at [227, 307] on input "A balance of all of the above" at bounding box center [230, 296] width 22 height 22
radio input "true"
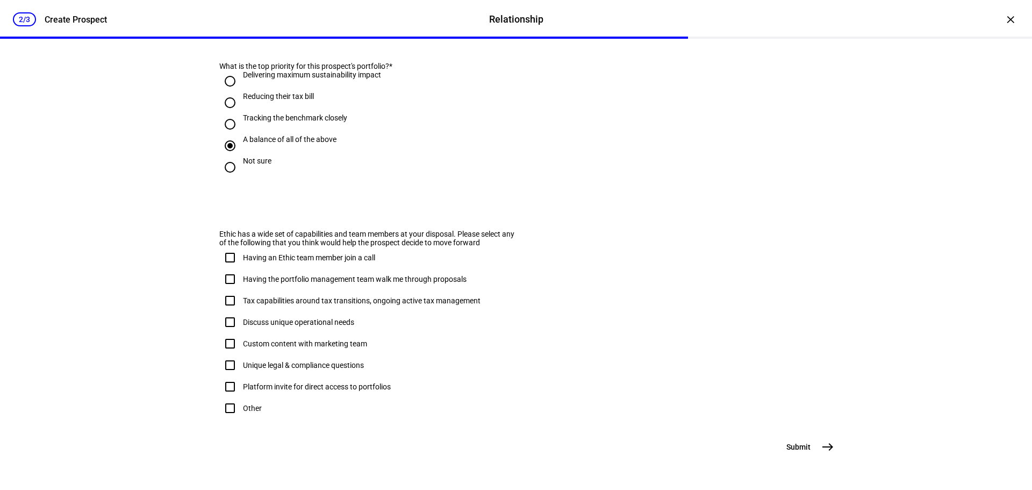
scroll to position [638, 0]
click at [224, 247] on input "Having an Ethic team member join a call" at bounding box center [230, 258] width 22 height 22
checkbox input "true"
click at [231, 268] on input "Having the portfolio management team walk me through proposals" at bounding box center [230, 279] width 22 height 22
checkbox input "true"
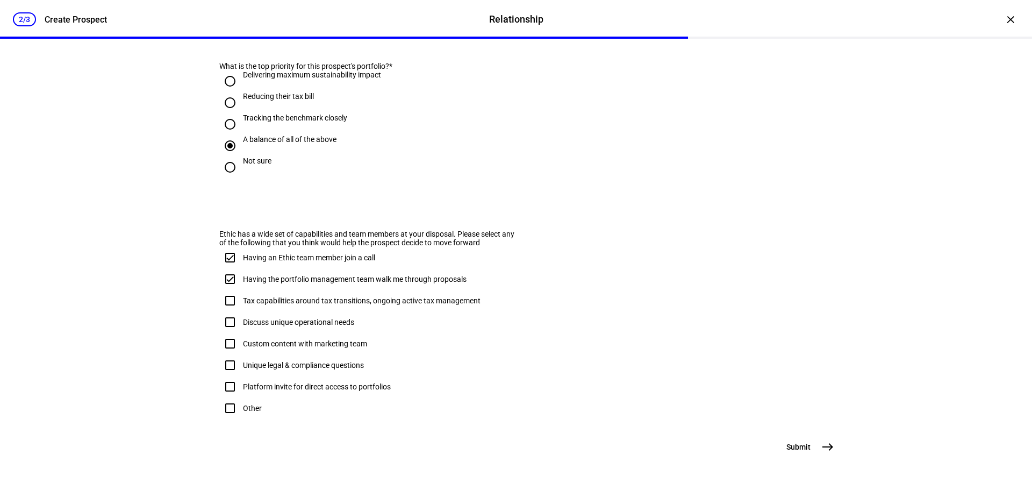
click at [228, 290] on input "Tax capabilities around tax transitions, ongoing active tax management" at bounding box center [230, 301] width 22 height 22
checkbox input "true"
click at [817, 447] on span "east" at bounding box center [828, 447] width 22 height 22
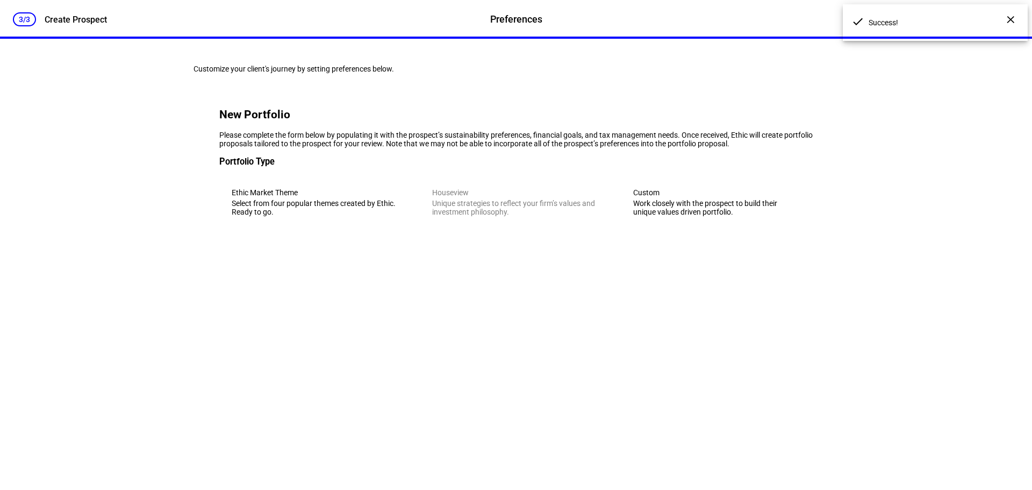
scroll to position [0, 0]
drag, startPoint x: 661, startPoint y: 303, endPoint x: 337, endPoint y: 284, distance: 325.2
click at [338, 228] on eth-mega-radio-group "Ethic Market Theme Select from four popular themes created by Ethic. Ready to g…" at bounding box center [516, 202] width 594 height 53
click at [337, 216] on div "Select from four popular themes created by Ethic. Ready to go." at bounding box center [315, 207] width 167 height 17
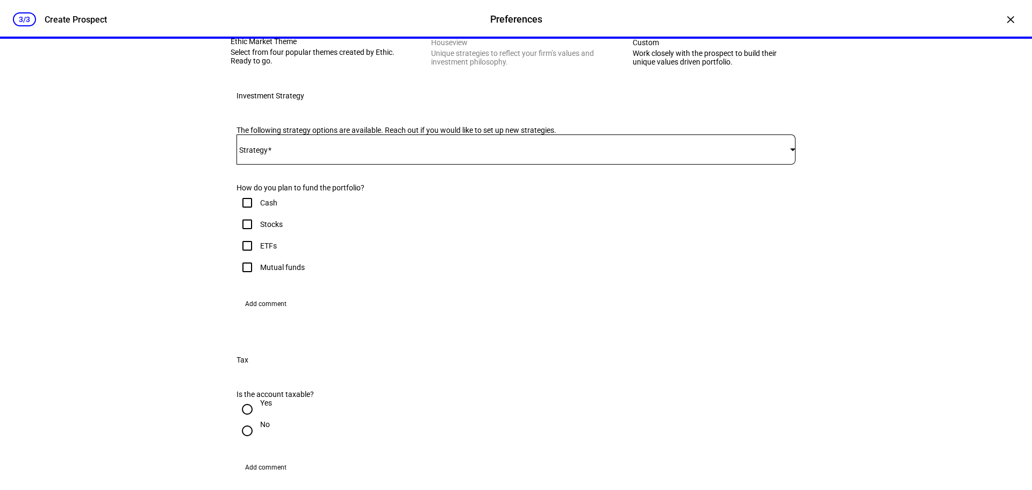
scroll to position [161, 0]
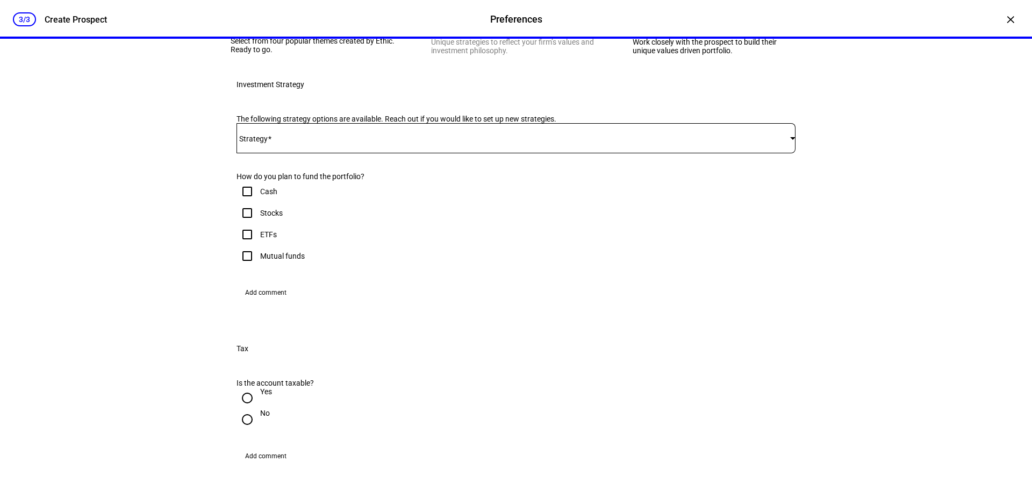
click at [321, 153] on div at bounding box center [516, 138] width 559 height 30
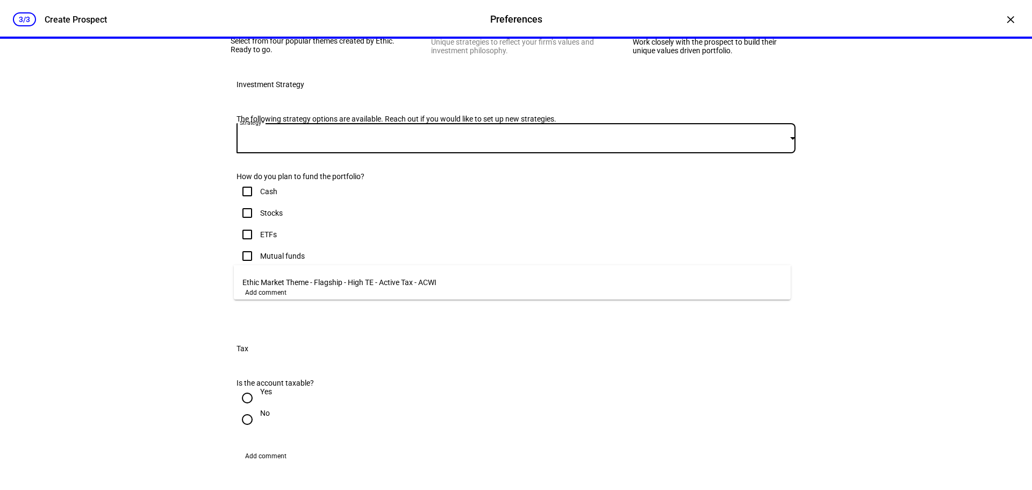
click at [245, 284] on mat-option "Ethic Market Theme - Flagship - High TE - Active Tax - ACWI" at bounding box center [512, 282] width 557 height 26
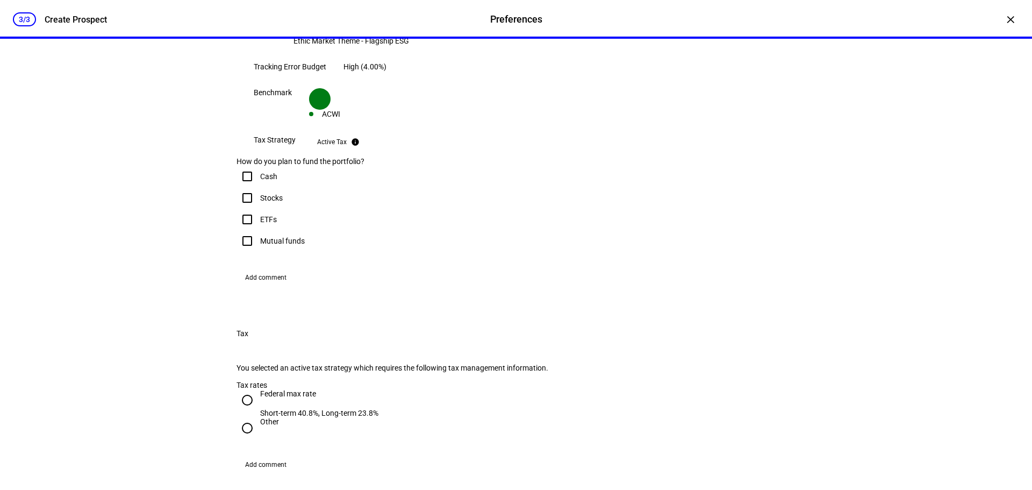
scroll to position [215, 0]
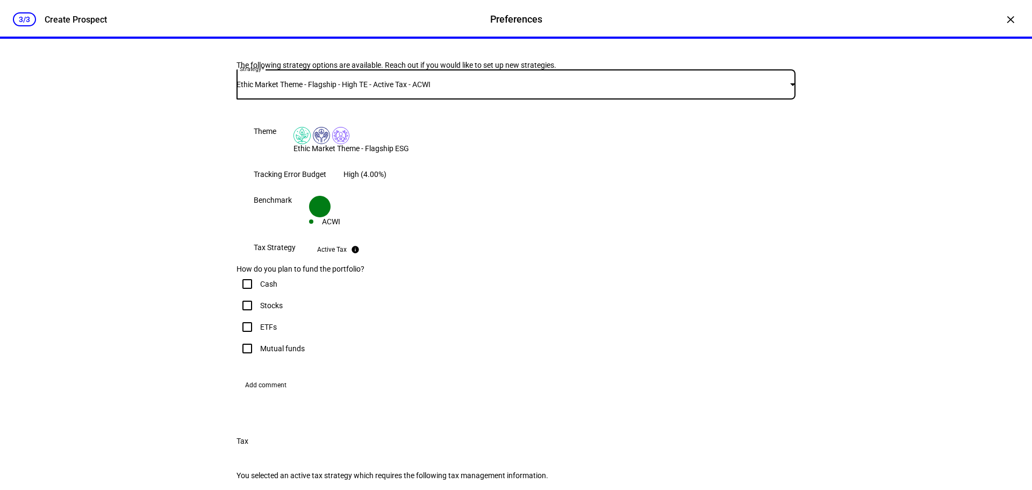
click at [302, 89] on span "Ethic Market Theme - Flagship - High TE - Active Tax - ACWI" at bounding box center [334, 84] width 194 height 9
click at [328, 267] on div at bounding box center [516, 245] width 1032 height 490
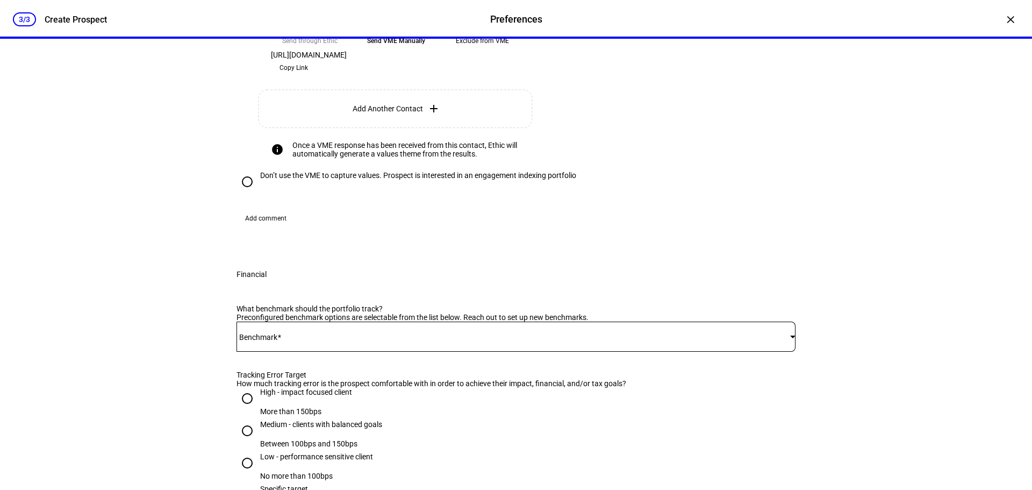
scroll to position [376, 0]
click at [244, 192] on input "Don’t use the VME to capture values. Prospect is interested in an engagement in…" at bounding box center [248, 181] width 22 height 22
radio input "true"
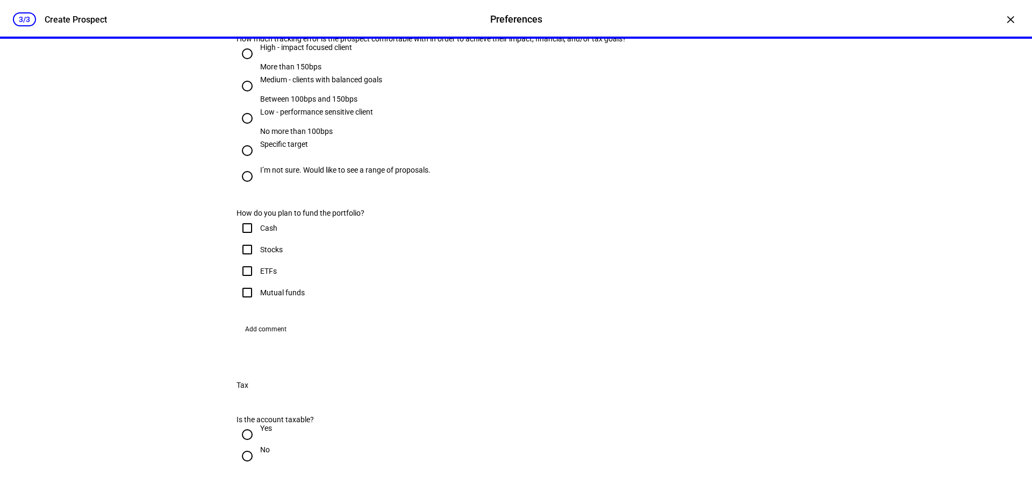
scroll to position [484, 0]
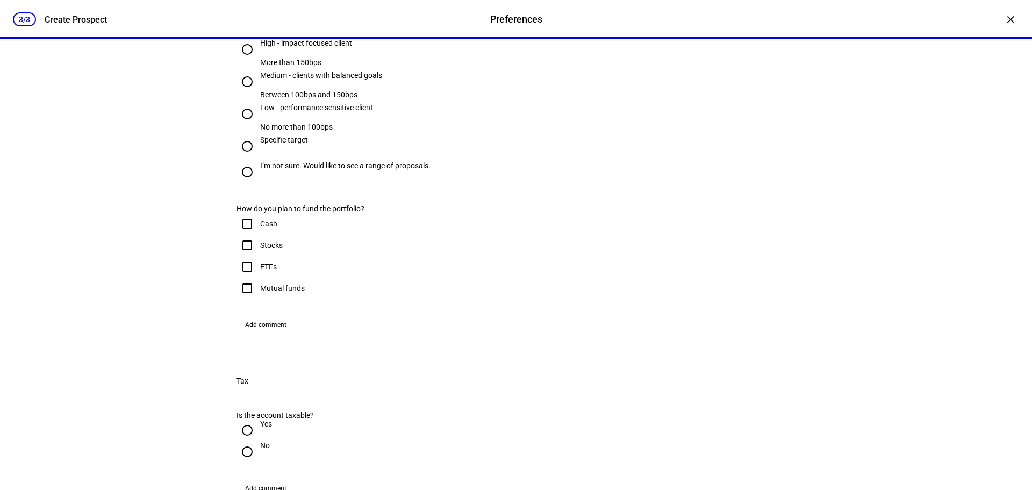
click at [244, 183] on input "I’m not sure. Would like to see a range of proposals." at bounding box center [248, 172] width 22 height 22
radio input "true"
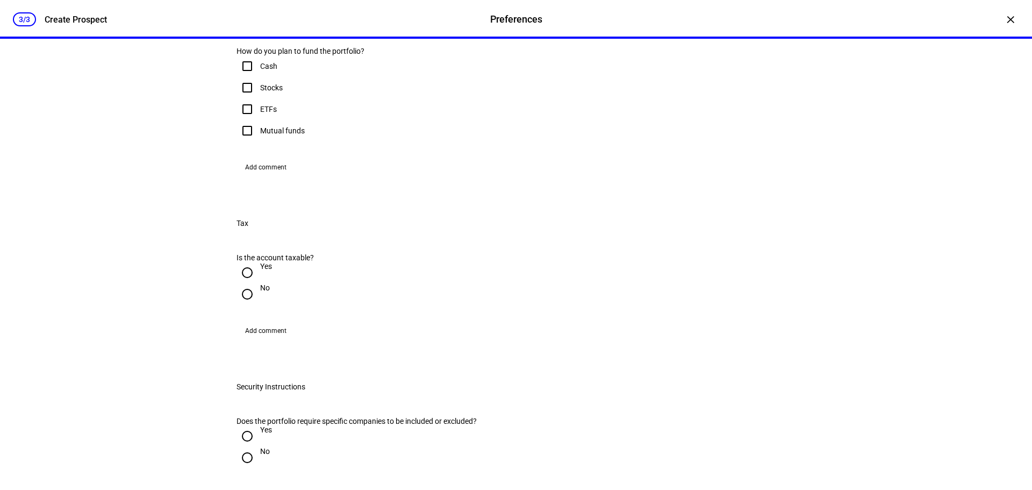
scroll to position [645, 0]
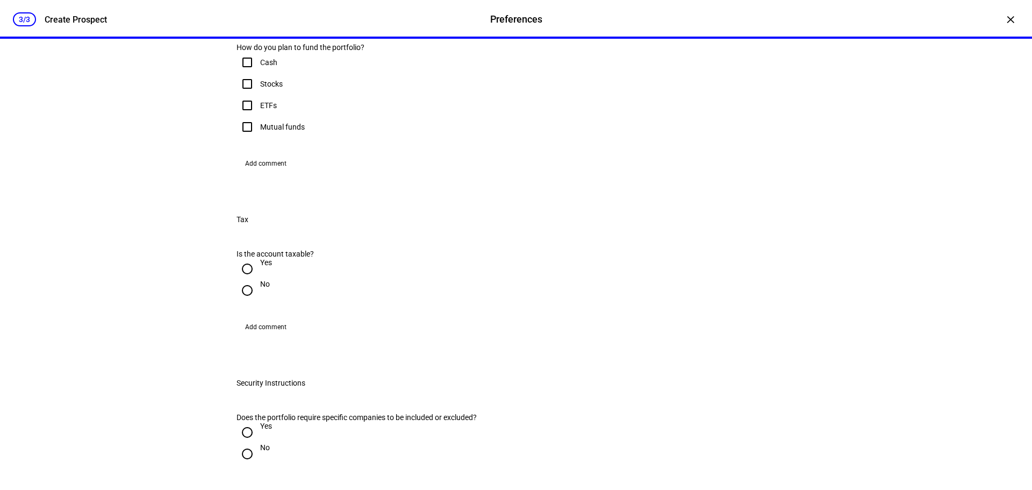
click at [244, 73] on input "Cash" at bounding box center [248, 63] width 22 height 22
checkbox input "true"
drag, startPoint x: 242, startPoint y: 290, endPoint x: 251, endPoint y: 314, distance: 25.7
click at [242, 95] on input "Stocks" at bounding box center [248, 84] width 22 height 22
checkbox input "true"
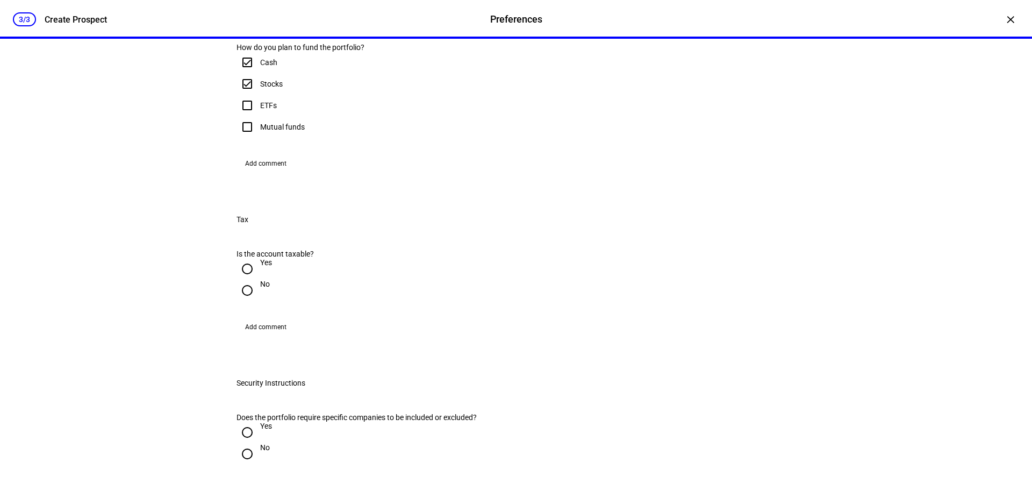
drag, startPoint x: 246, startPoint y: 315, endPoint x: 252, endPoint y: 341, distance: 26.9
click at [246, 116] on input "ETFs" at bounding box center [248, 106] width 22 height 22
checkbox input "true"
click at [251, 138] on input "Mutual funds" at bounding box center [248, 127] width 22 height 22
checkbox input "true"
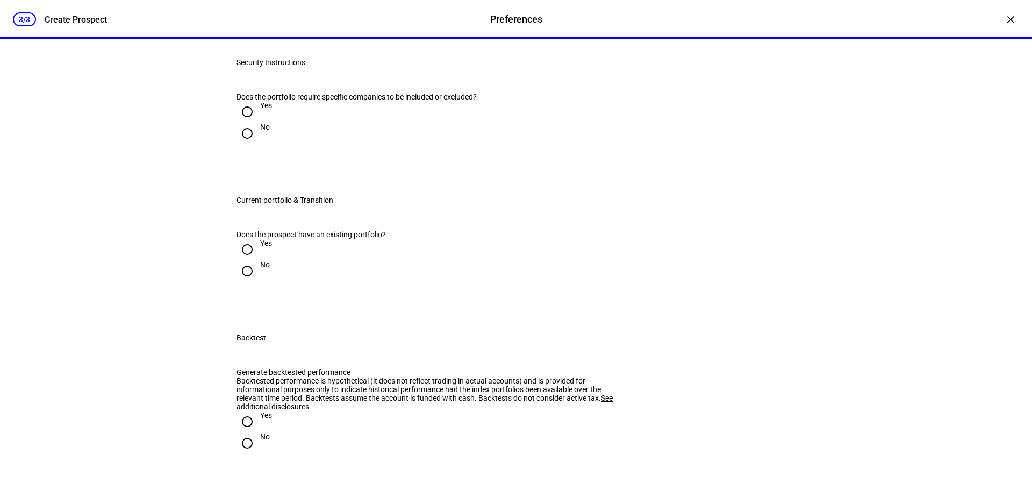
scroll to position [968, 0]
radio input "true"
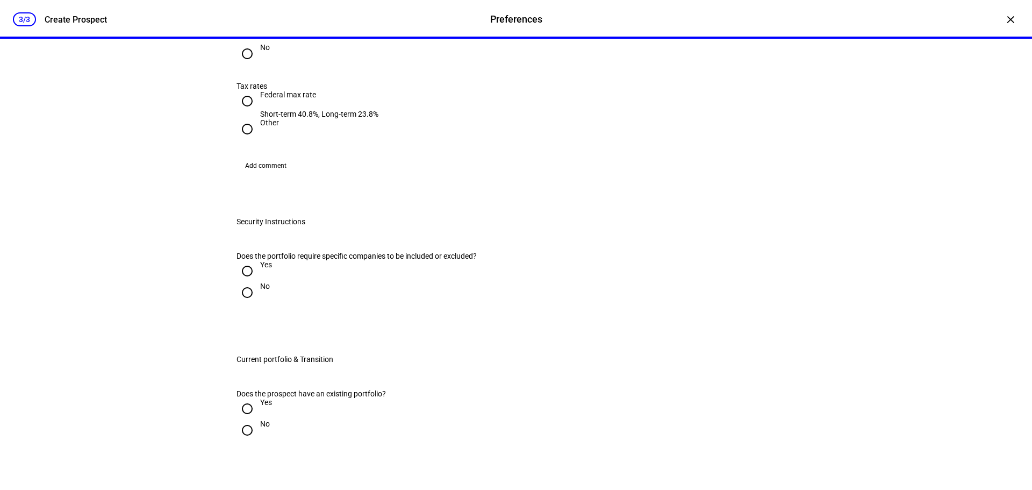
click at [239, 43] on input "Yes" at bounding box center [248, 33] width 22 height 22
radio input "true"
click at [246, 112] on input "Federal max rate Short-term 40.8%, Long-term 23.8%" at bounding box center [248, 101] width 22 height 22
radio input "true"
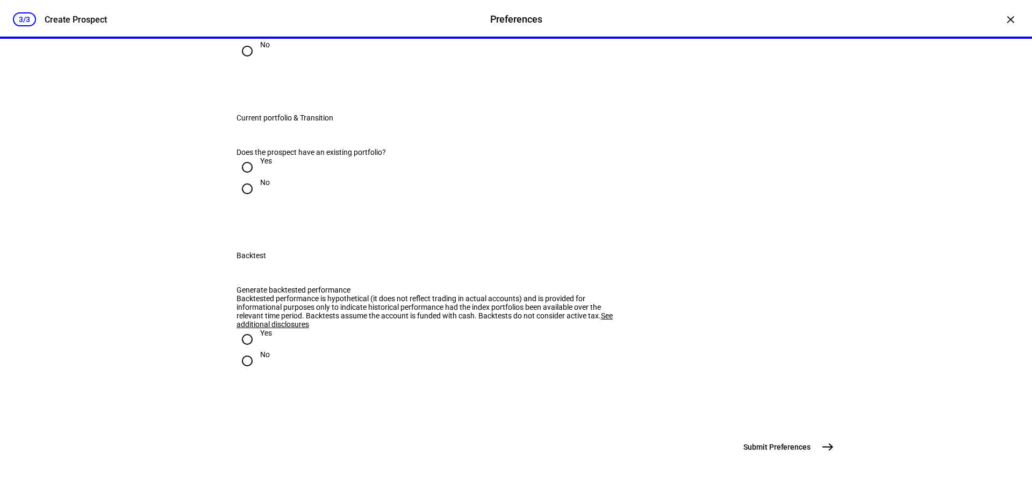
scroll to position [1290, 0]
click at [242, 40] on input "Yes" at bounding box center [248, 30] width 22 height 22
radio input "true"
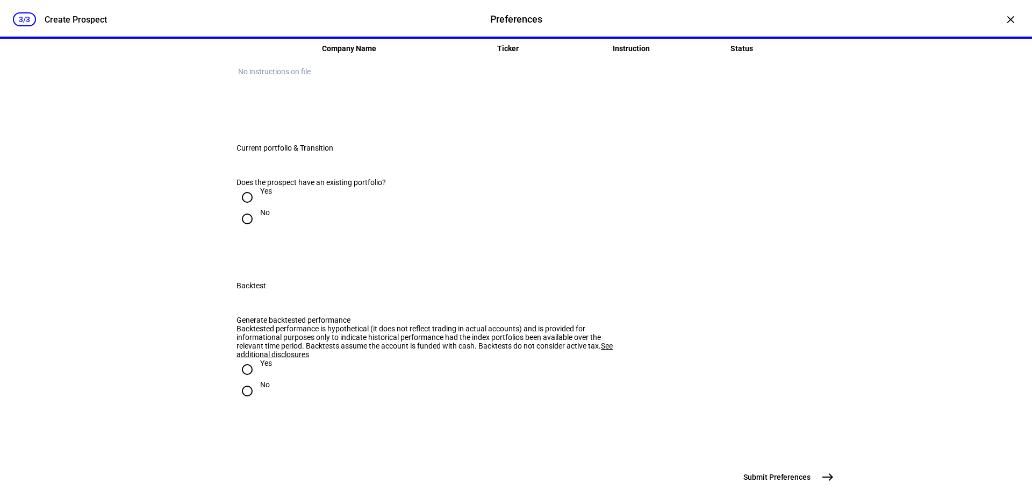
radio input "true"
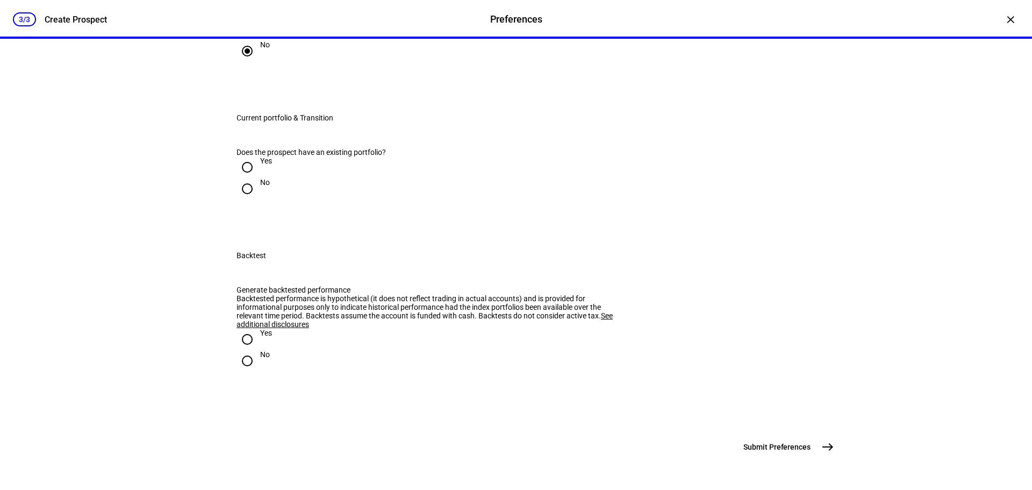
scroll to position [1398, 0]
click at [247, 178] on input "Yes" at bounding box center [248, 167] width 22 height 22
radio input "true"
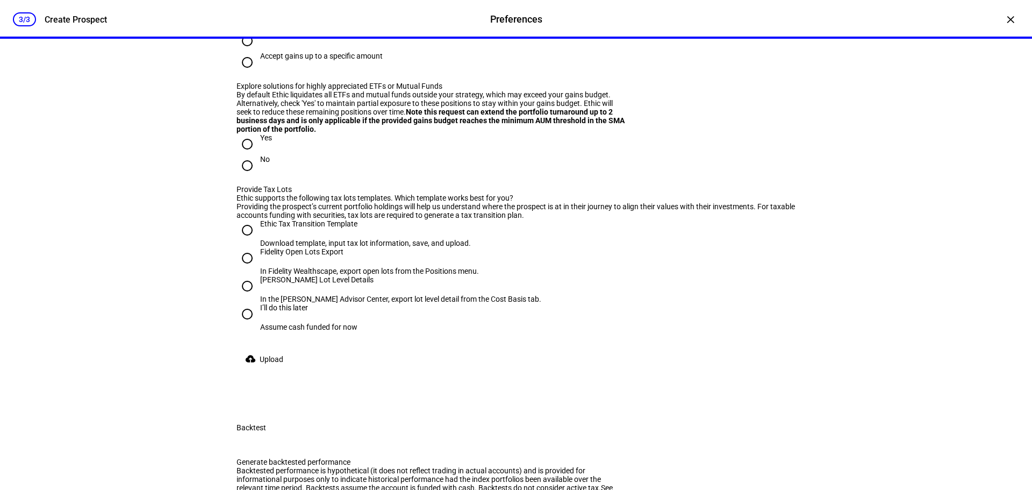
scroll to position [1505, 0]
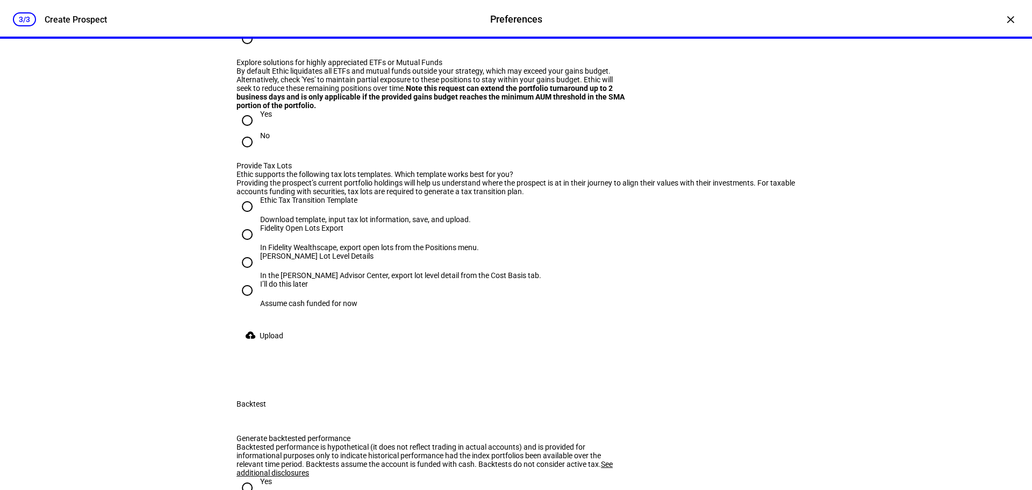
radio input "true"
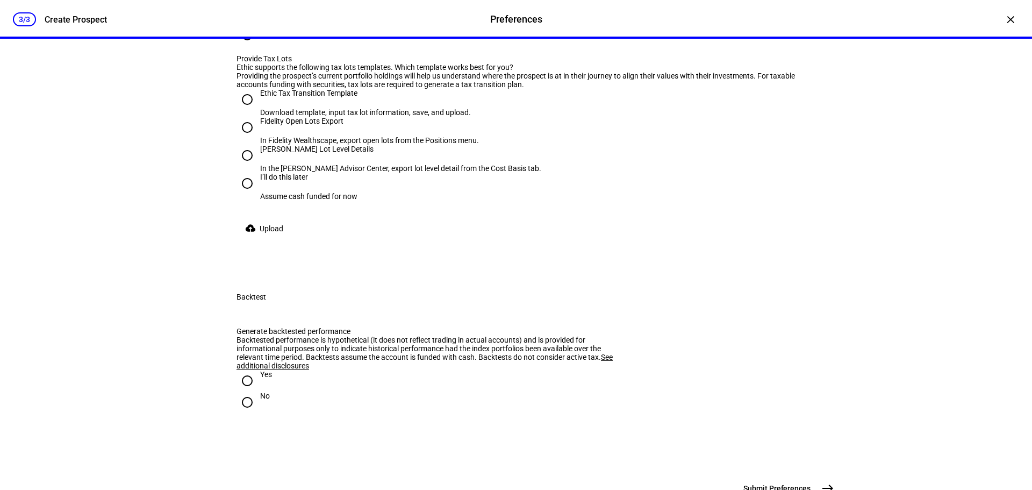
scroll to position [1613, 0]
radio input "true"
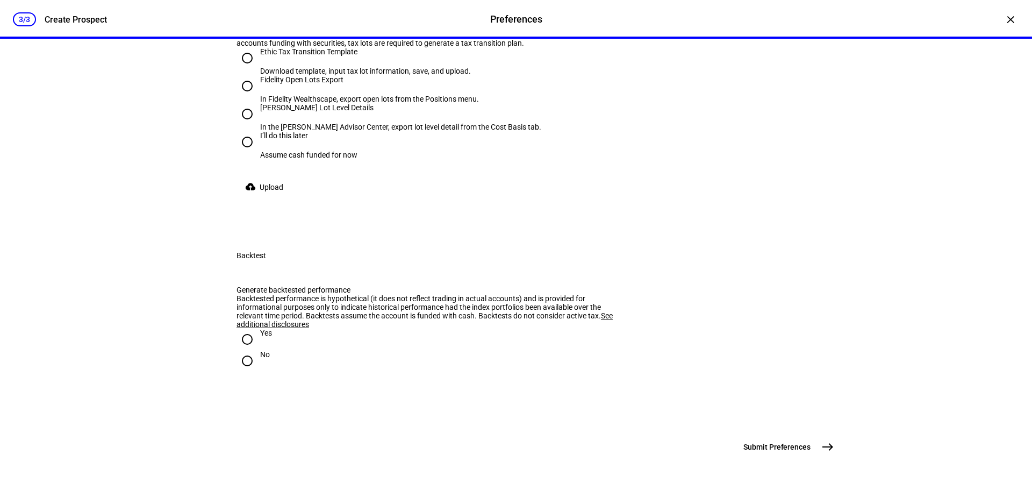
radio input "true"
click at [244, 350] on input "Yes" at bounding box center [248, 339] width 22 height 22
radio input "true"
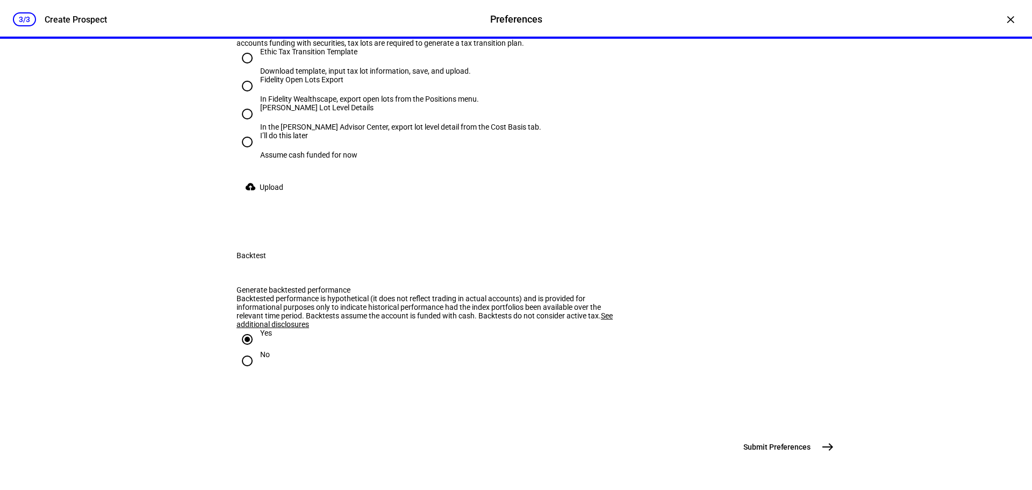
scroll to position [1774, 0]
click at [247, 97] on input "Fidelity Open Lots Export In Fidelity Wealthscape, export open lots from the Po…" at bounding box center [248, 86] width 22 height 22
radio input "true"
click at [266, 198] on span "Upload" at bounding box center [272, 187] width 24 height 22
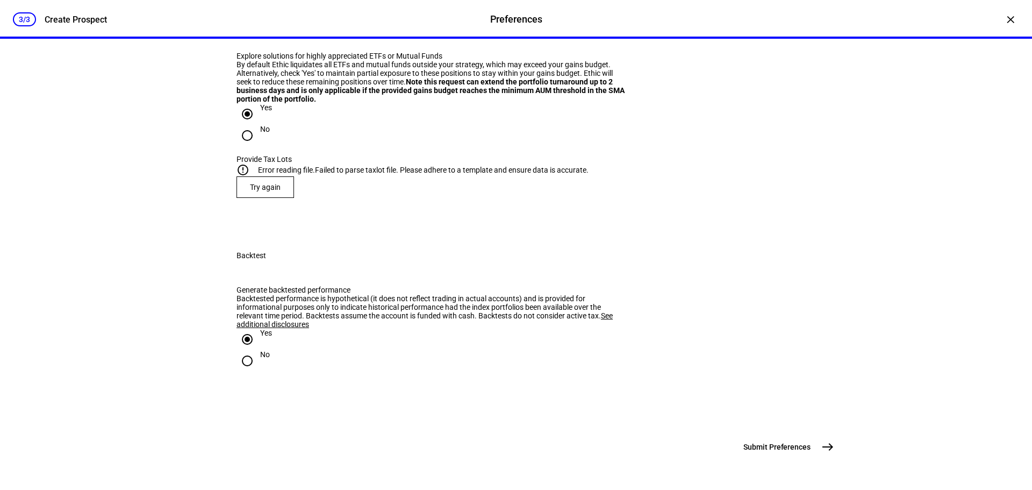
click at [245, 198] on plt-upload-tax-lots "error_outline Error reading file. Failed to parse taxlot file. Please adhere to…" at bounding box center [516, 180] width 559 height 34
click at [253, 200] on span at bounding box center [265, 187] width 56 height 26
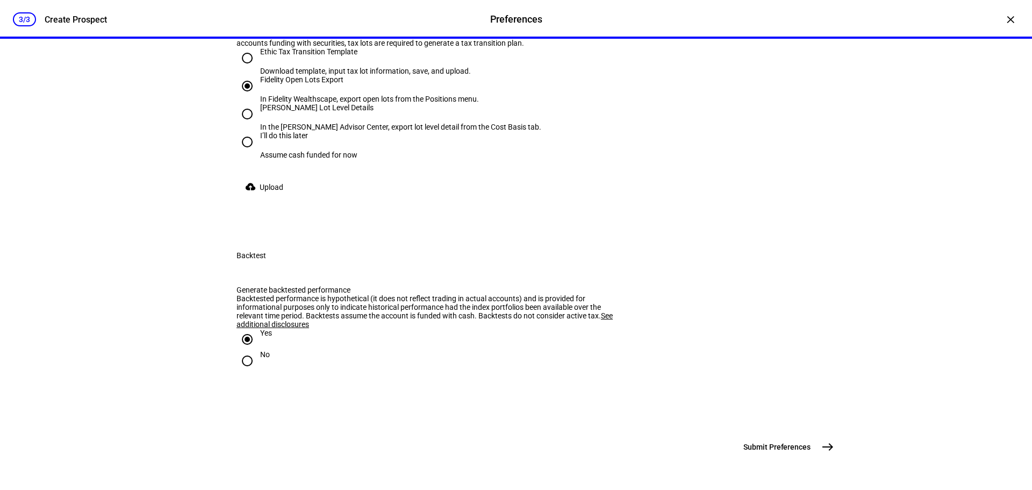
click at [268, 198] on span "Upload" at bounding box center [272, 187] width 24 height 22
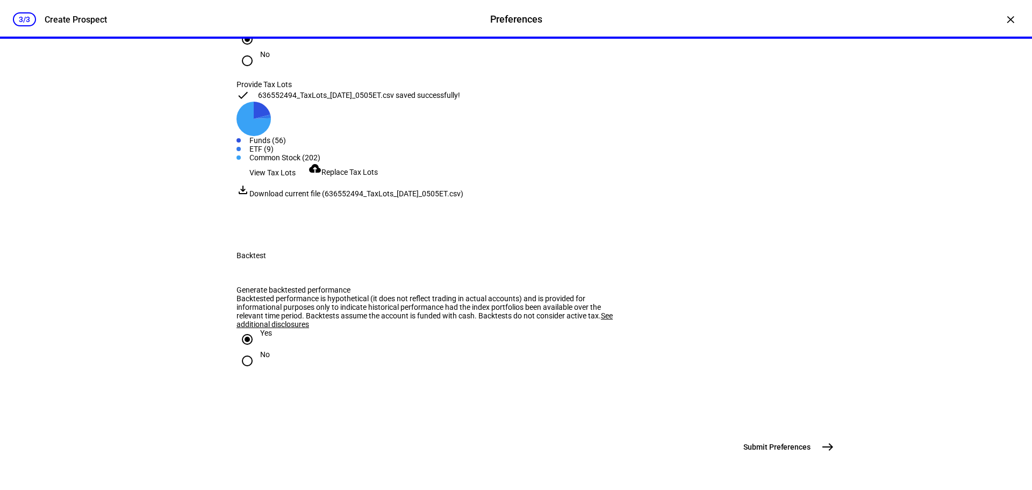
scroll to position [1978, 0]
click at [757, 444] on span "Submit Preferences" at bounding box center [777, 446] width 67 height 11
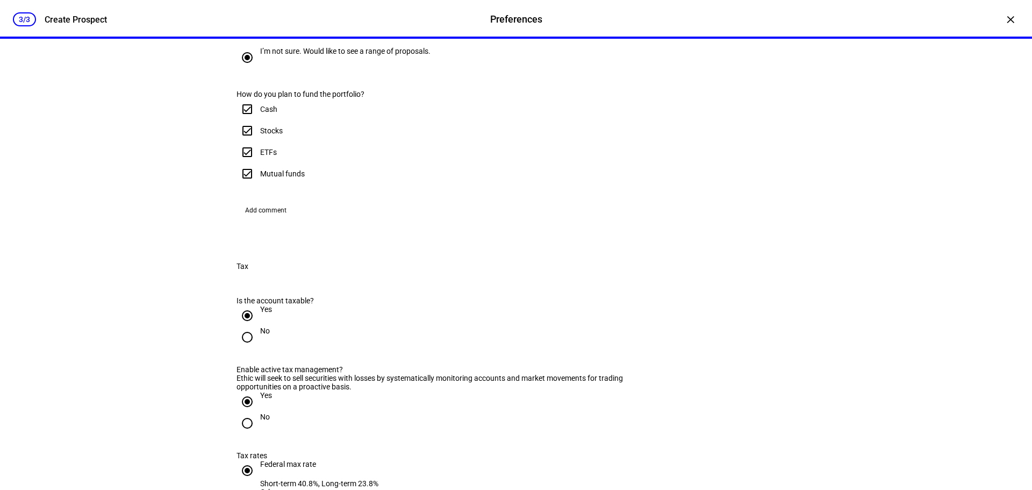
scroll to position [526, 0]
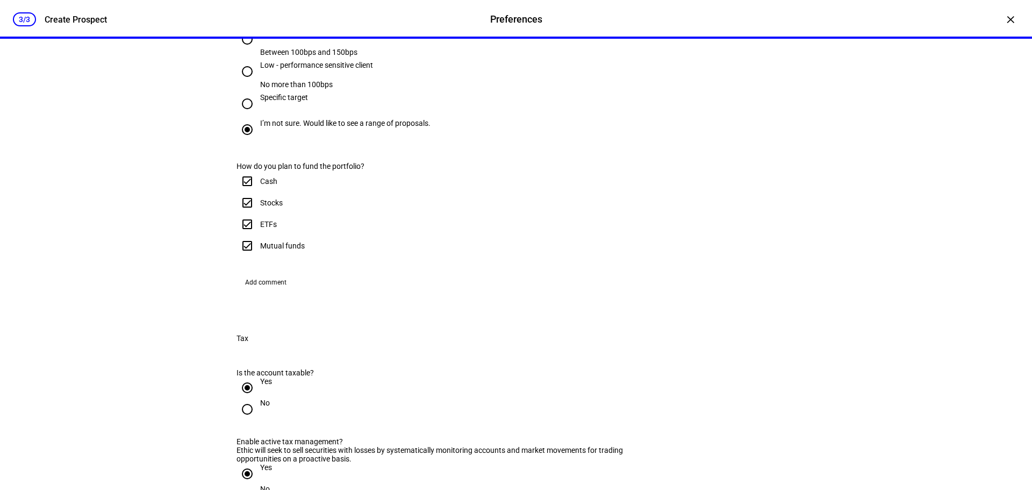
click at [285, 122] on span "iShares MSCI ACWI ETF - ACWI" at bounding box center [293, 126] width 102 height 9
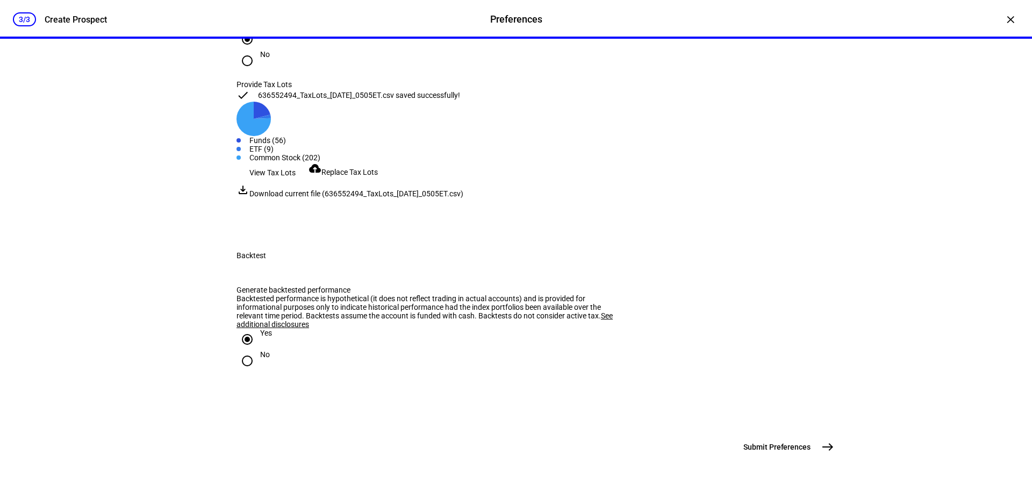
scroll to position [1978, 0]
click at [829, 446] on mat-icon "east" at bounding box center [827, 446] width 13 height 13
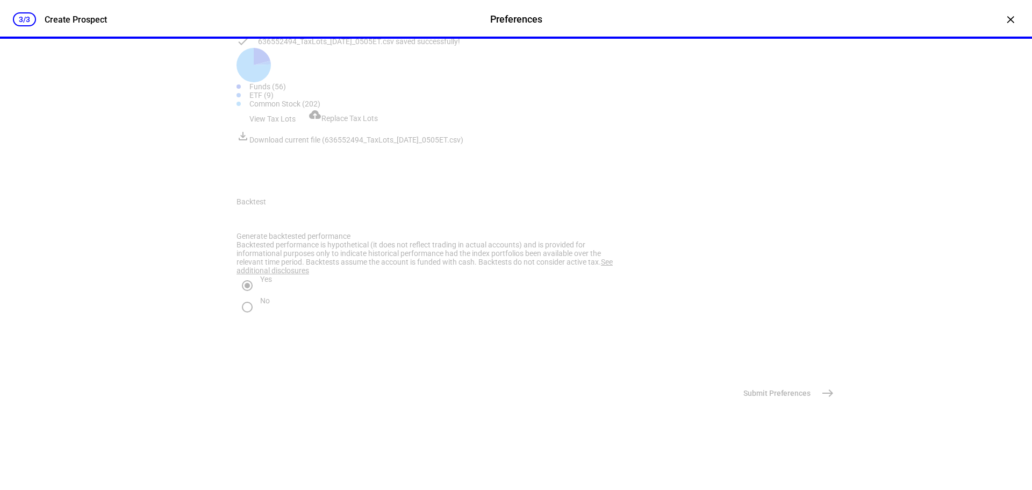
scroll to position [0, 0]
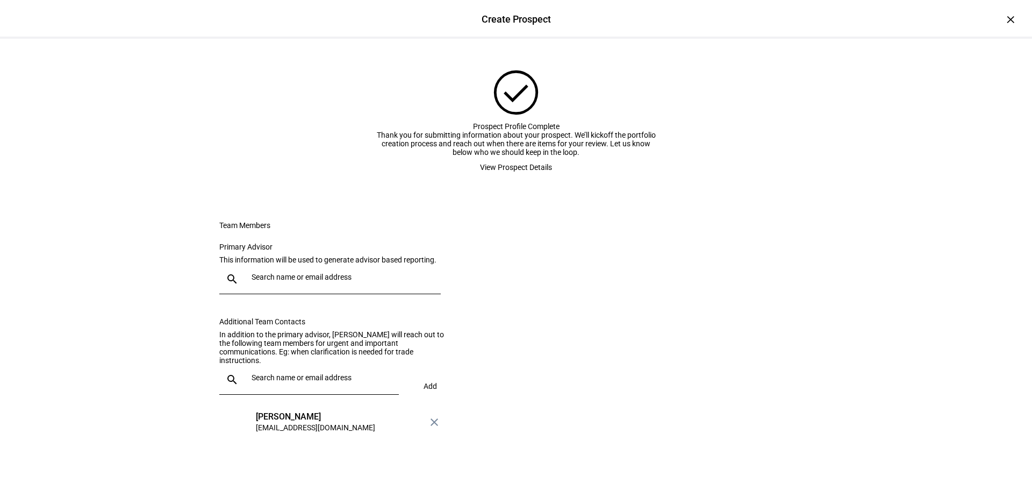
click at [527, 178] on span "View Prospect Details" at bounding box center [516, 167] width 72 height 22
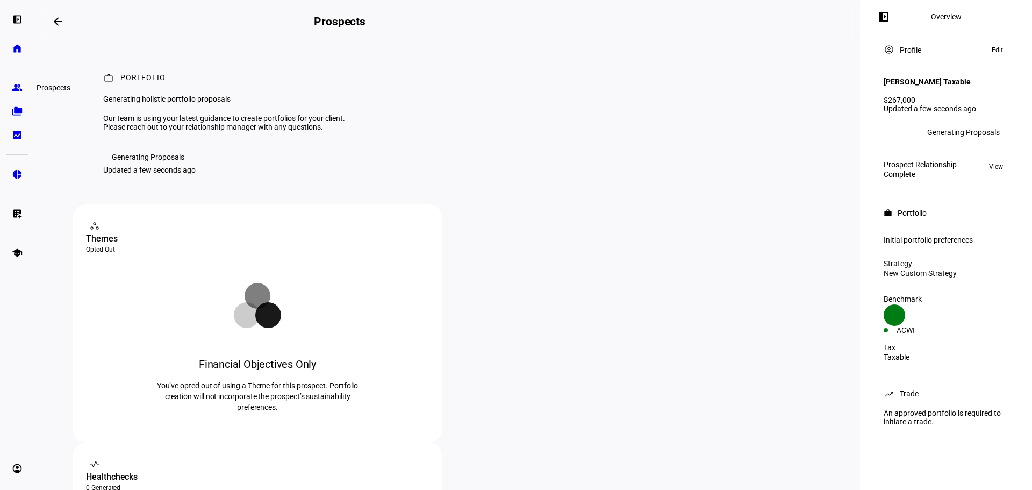
click at [13, 81] on link "group Prospects" at bounding box center [17, 88] width 22 height 22
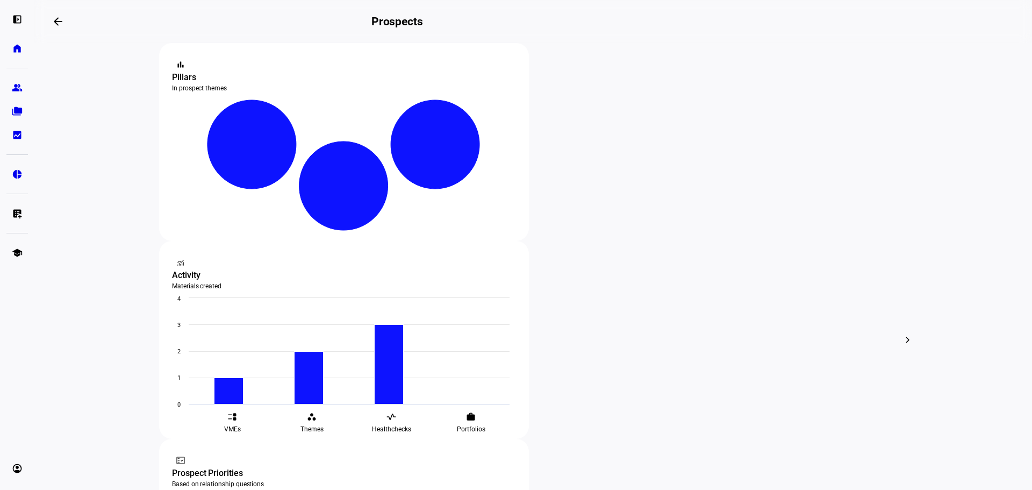
scroll to position [215, 0]
